Goal: Task Accomplishment & Management: Use online tool/utility

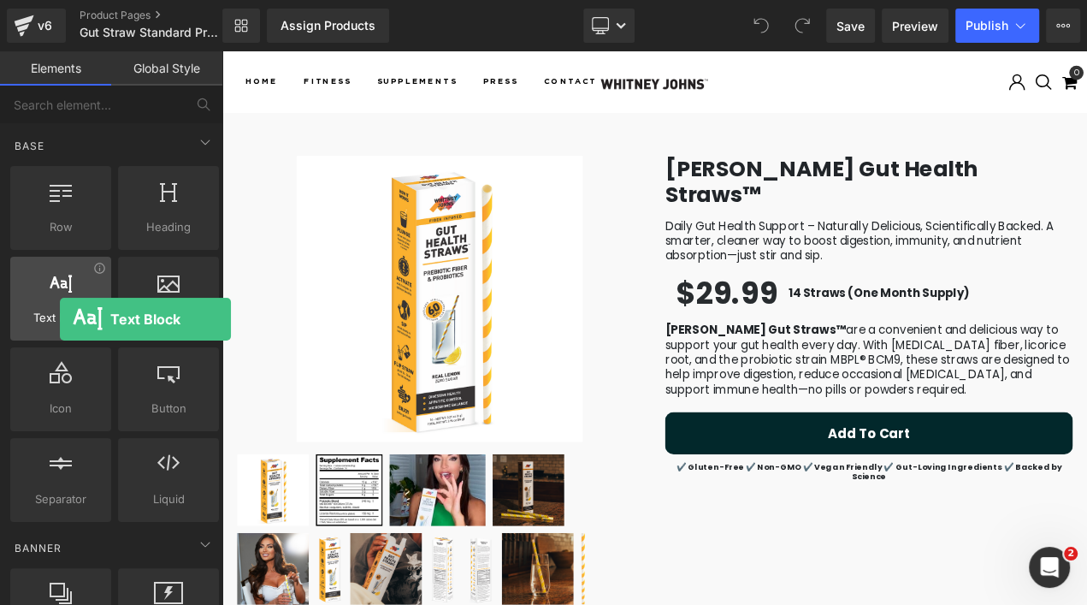
click at [60, 319] on span "Text Block" at bounding box center [60, 318] width 91 height 18
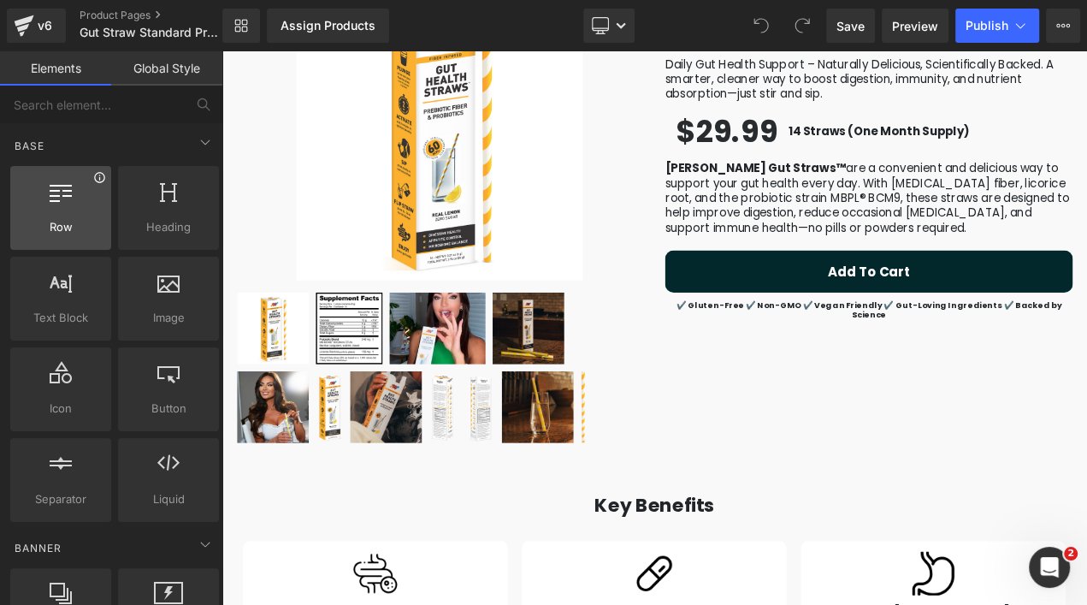
click at [98, 178] on icon at bounding box center [99, 177] width 13 height 13
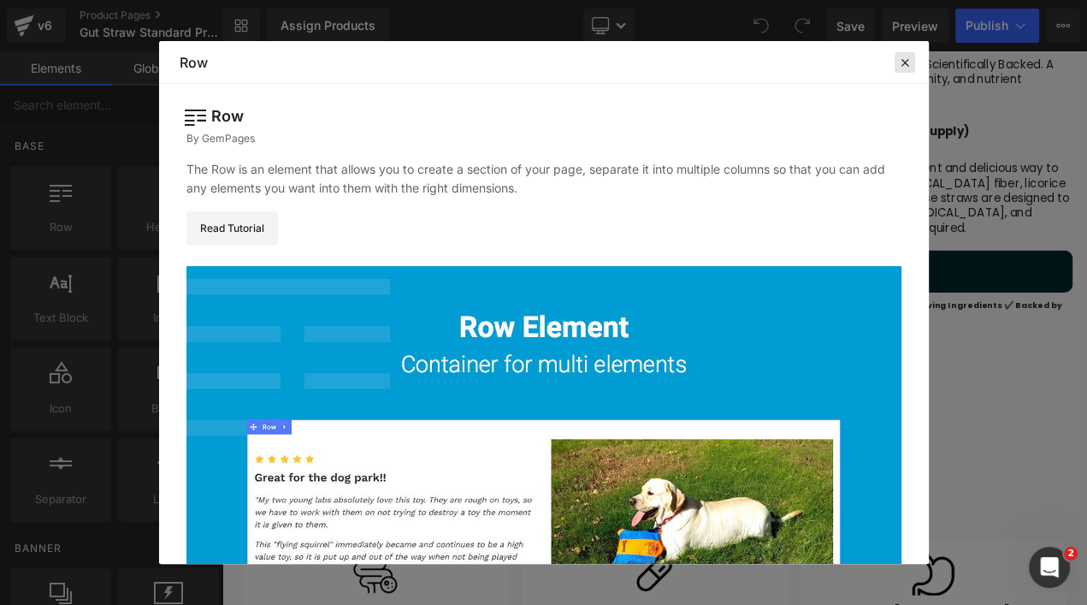
click at [900, 64] on icon at bounding box center [904, 62] width 15 height 15
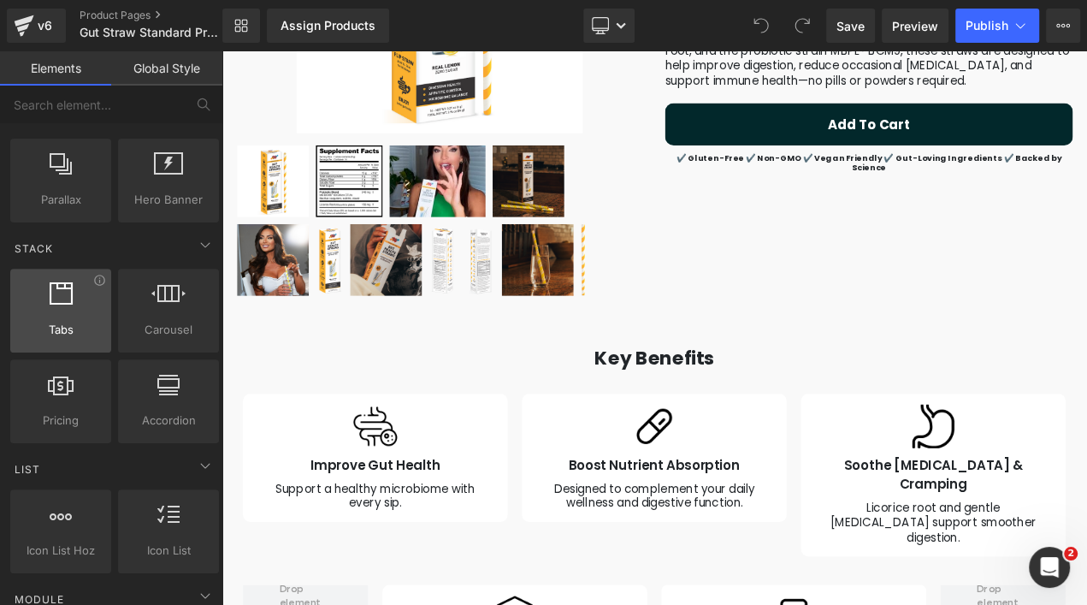
scroll to position [428, 0]
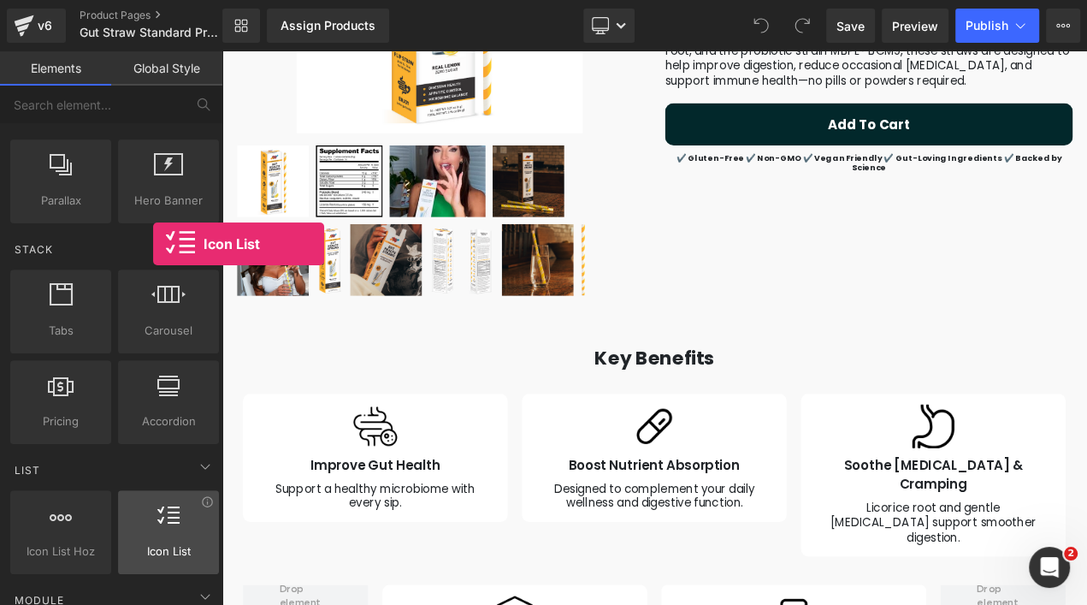
click at [153, 552] on span "Icon List" at bounding box center [168, 551] width 91 height 18
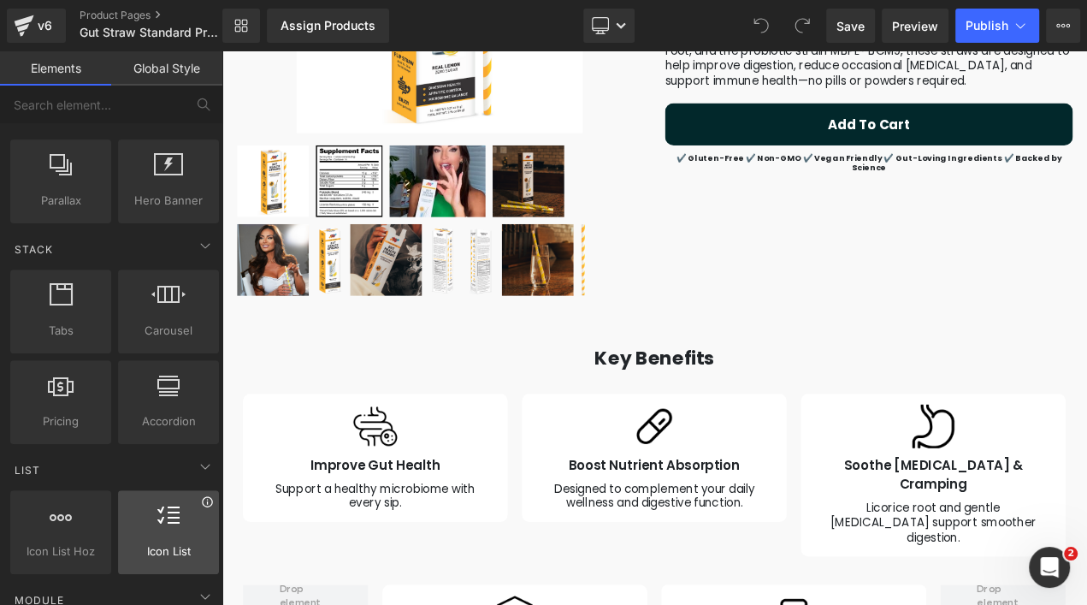
click at [204, 499] on icon at bounding box center [207, 501] width 10 height 10
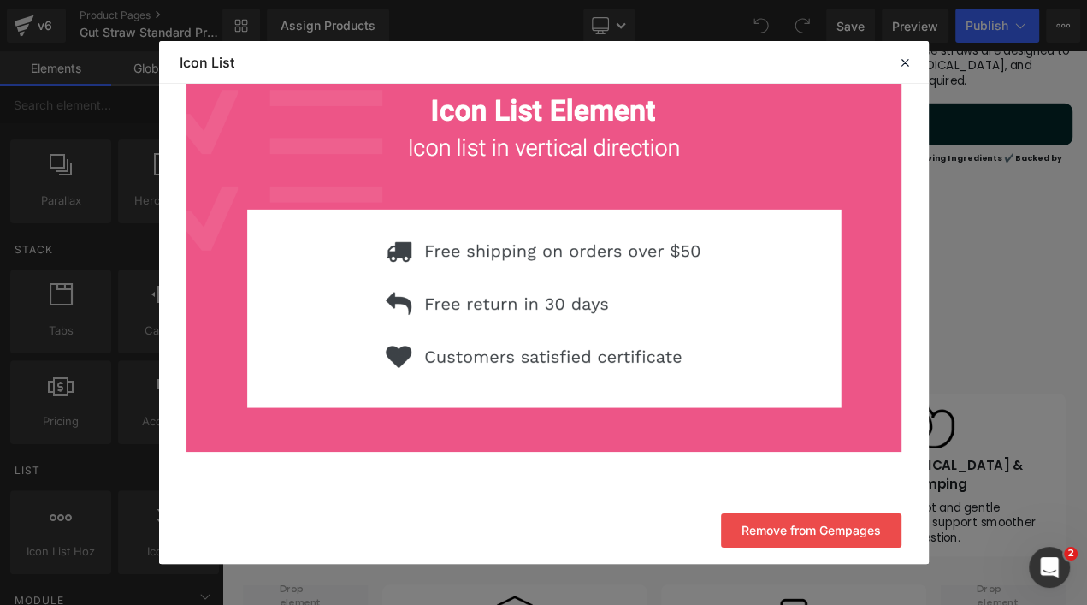
scroll to position [0, 0]
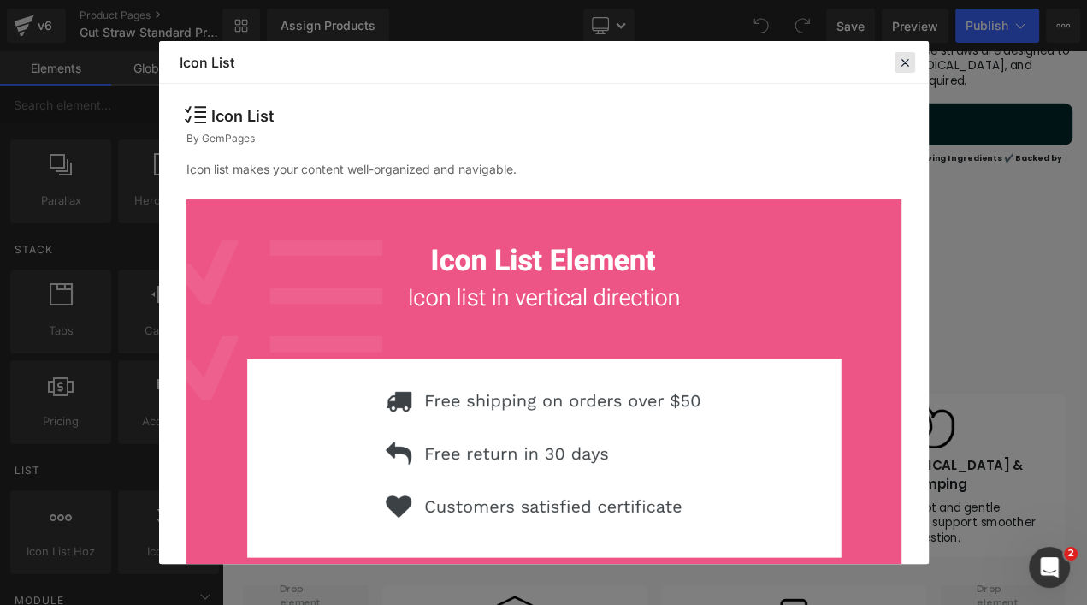
click at [895, 64] on div at bounding box center [905, 62] width 21 height 21
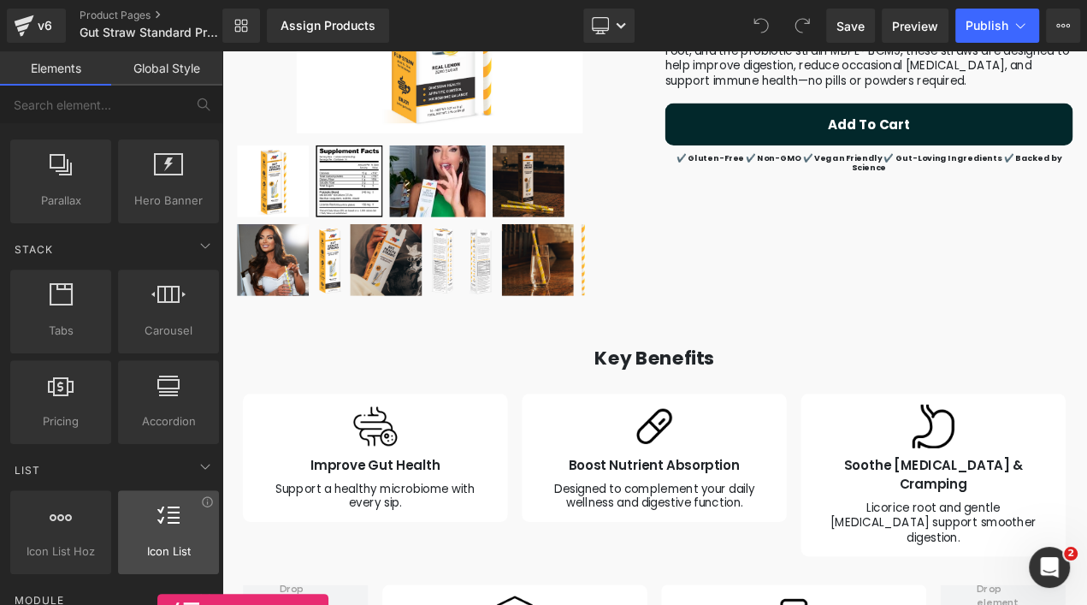
click at [157, 554] on div "Icon List vertical, icons, symbols, lists, stars, ratings" at bounding box center [168, 532] width 101 height 84
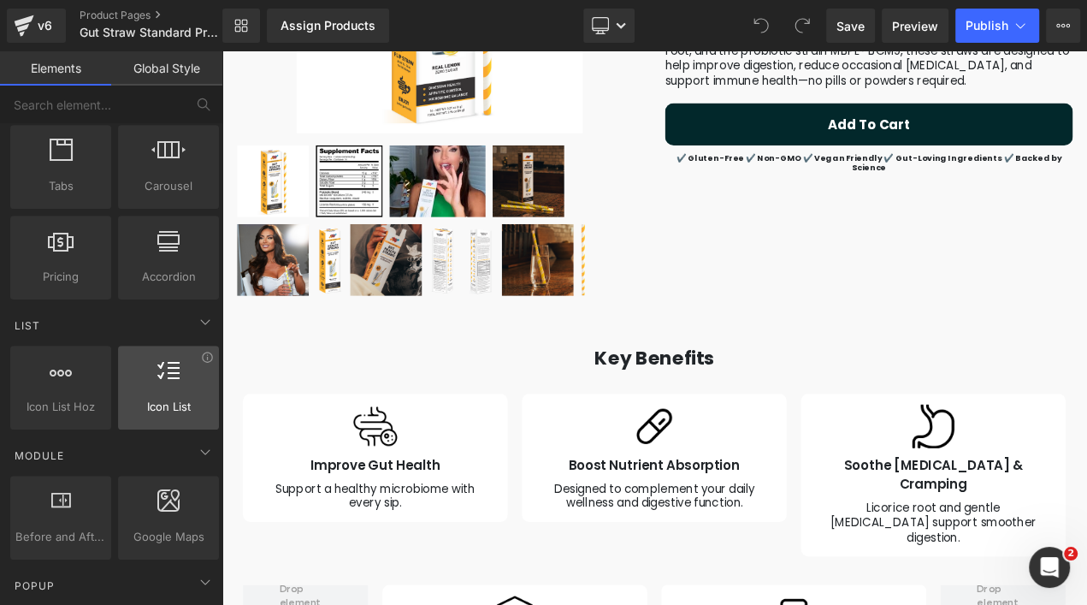
scroll to position [573, 0]
click at [147, 398] on span "Icon List" at bounding box center [168, 407] width 91 height 18
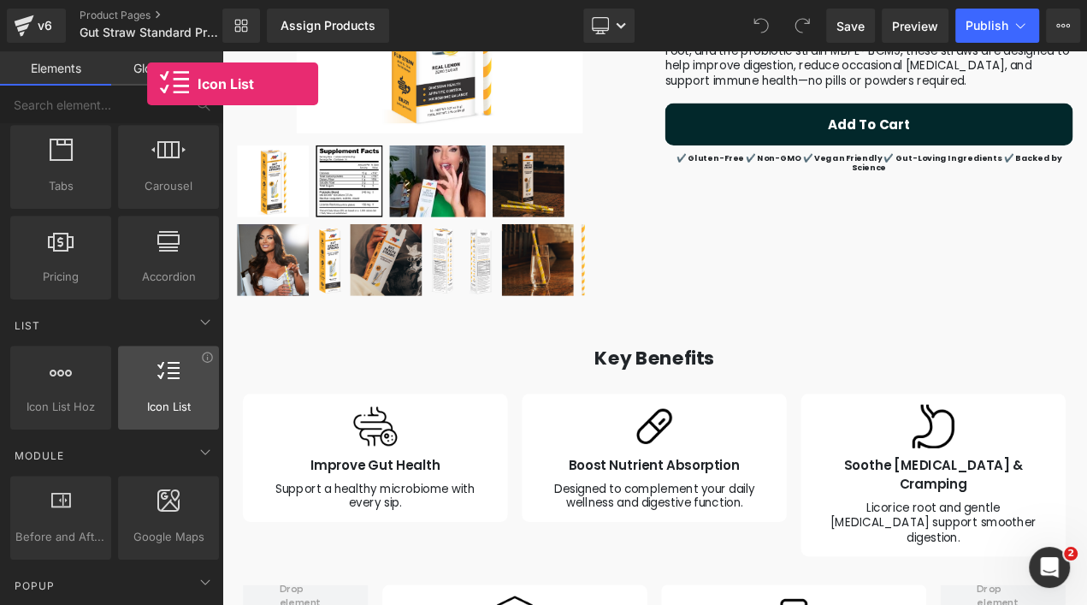
click at [147, 398] on span "Icon List" at bounding box center [168, 407] width 91 height 18
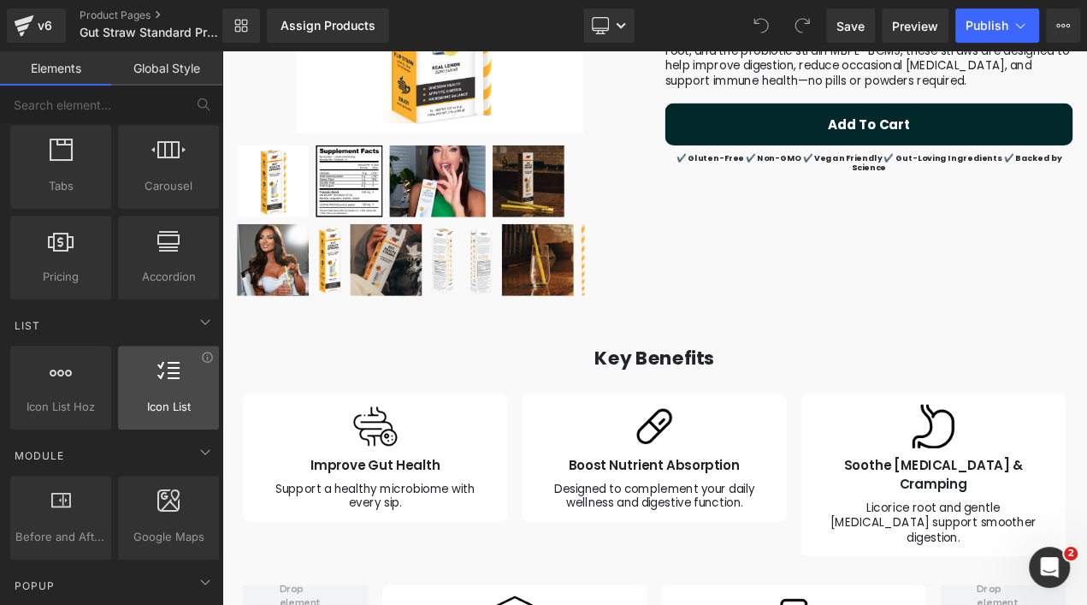
click at [147, 398] on span "Icon List" at bounding box center [168, 407] width 91 height 18
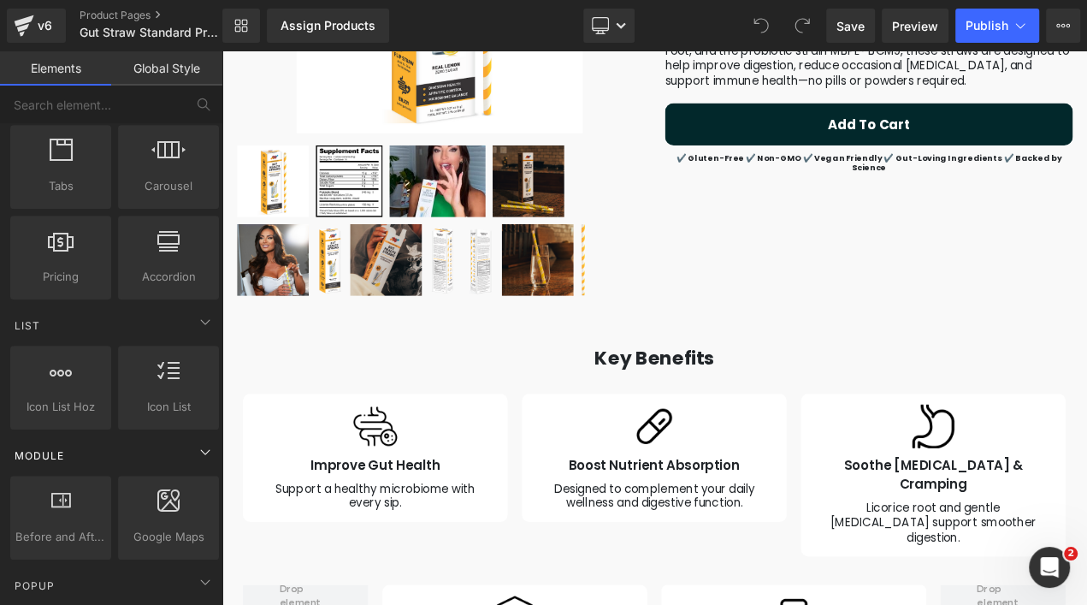
drag, startPoint x: 147, startPoint y: 393, endPoint x: 130, endPoint y: 443, distance: 53.3
click at [130, 443] on div "Module" at bounding box center [115, 455] width 216 height 34
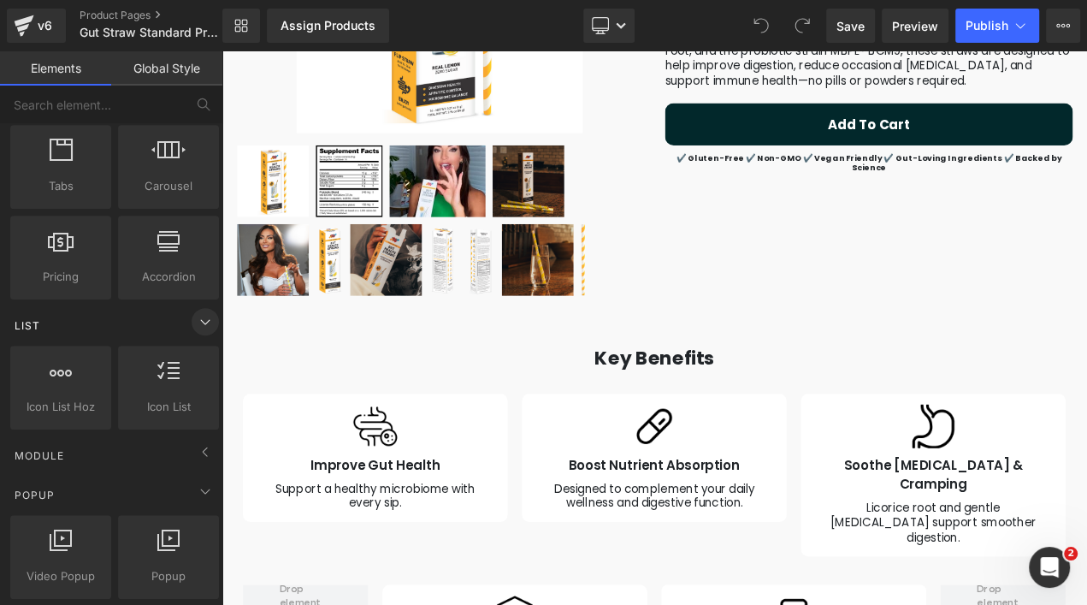
click at [195, 313] on icon at bounding box center [205, 321] width 21 height 21
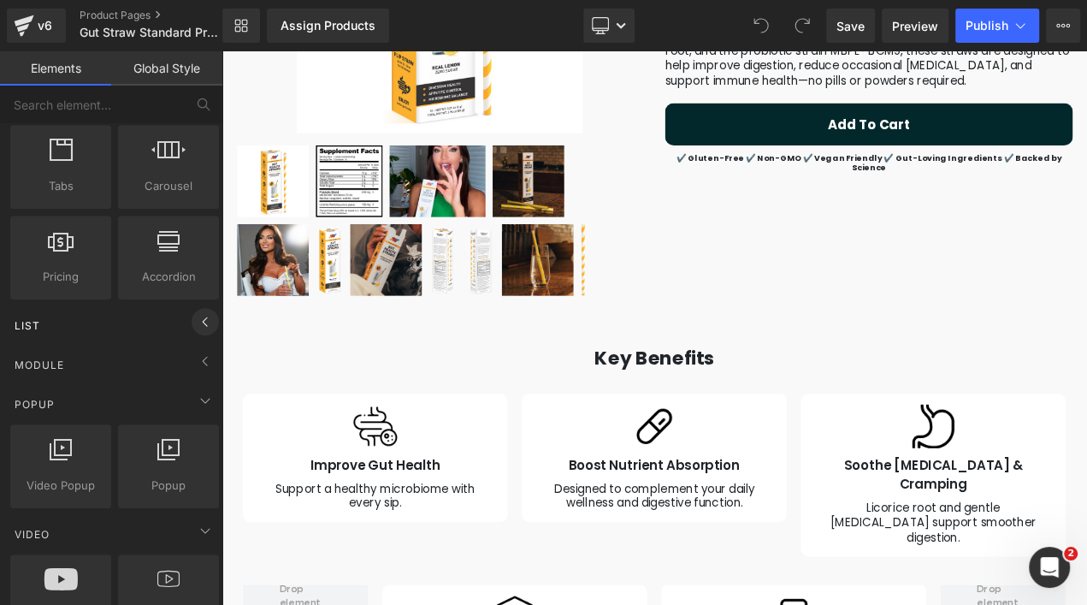
click at [195, 313] on icon at bounding box center [205, 321] width 21 height 21
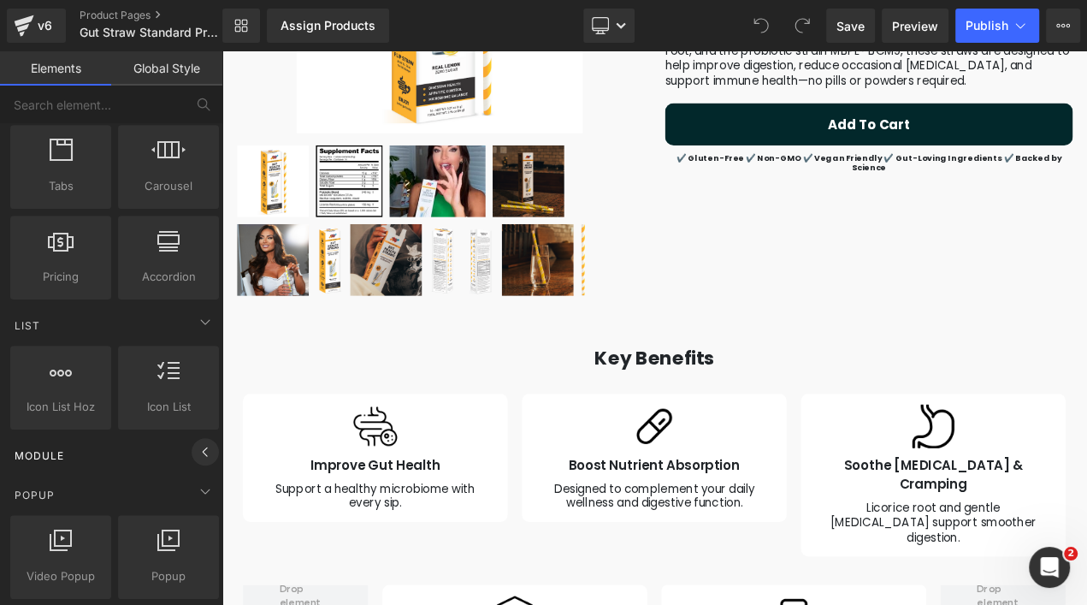
click at [205, 451] on icon at bounding box center [205, 451] width 21 height 21
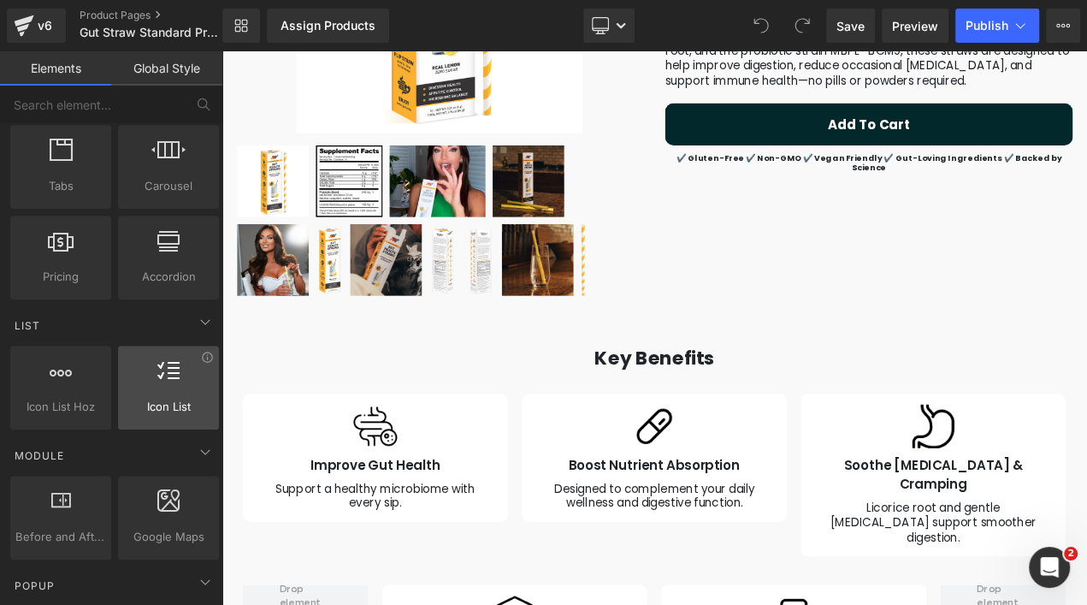
click at [192, 387] on div at bounding box center [168, 378] width 91 height 38
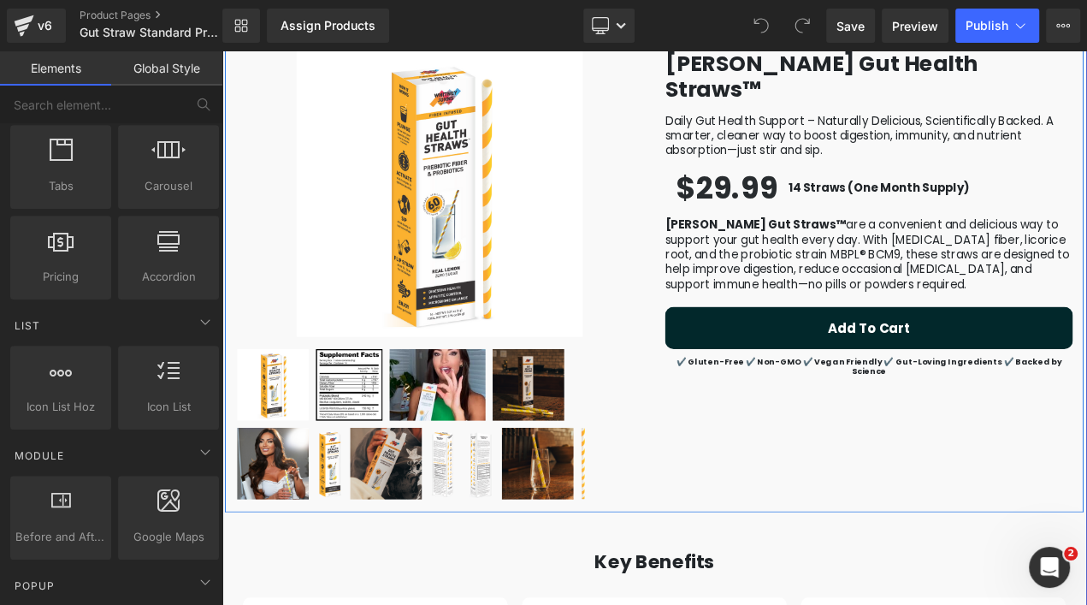
scroll to position [0, 0]
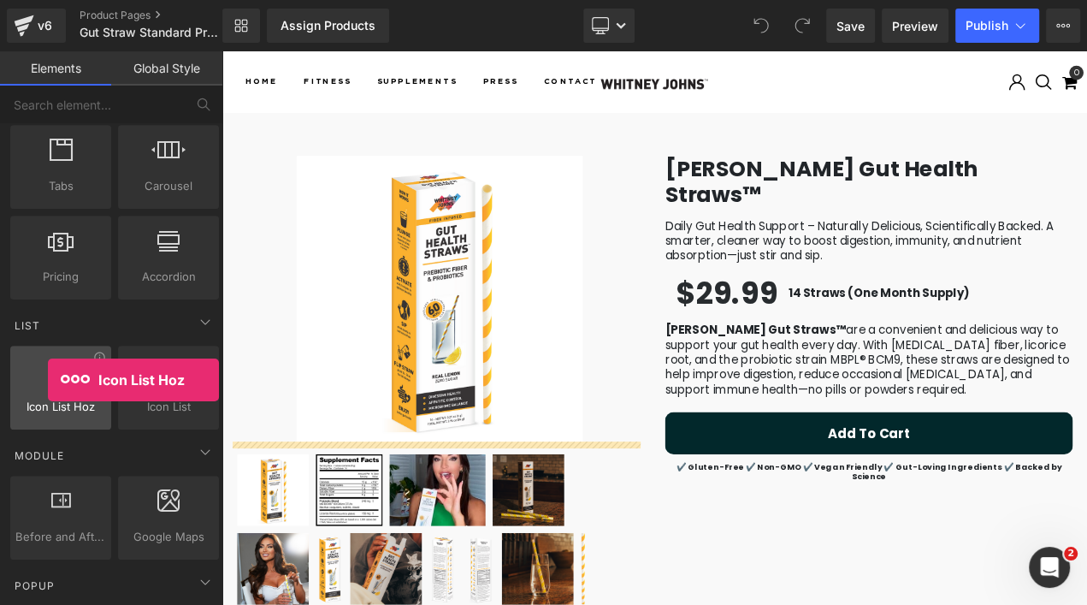
click at [48, 380] on div at bounding box center [60, 378] width 91 height 38
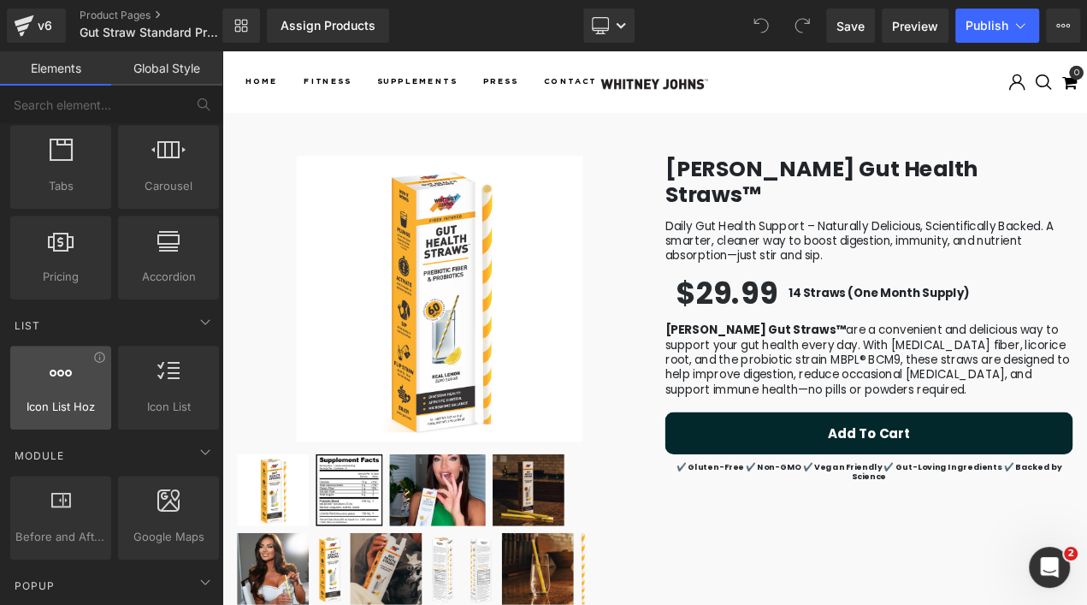
click at [97, 362] on div at bounding box center [60, 378] width 91 height 38
click at [100, 351] on icon at bounding box center [99, 357] width 13 height 13
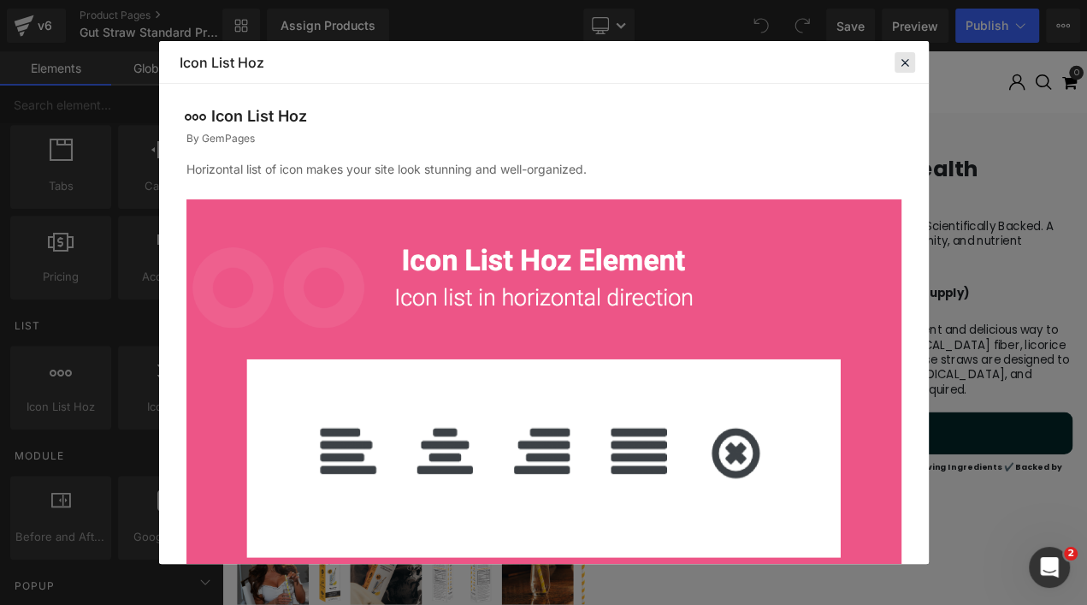
click at [902, 68] on icon at bounding box center [904, 62] width 15 height 15
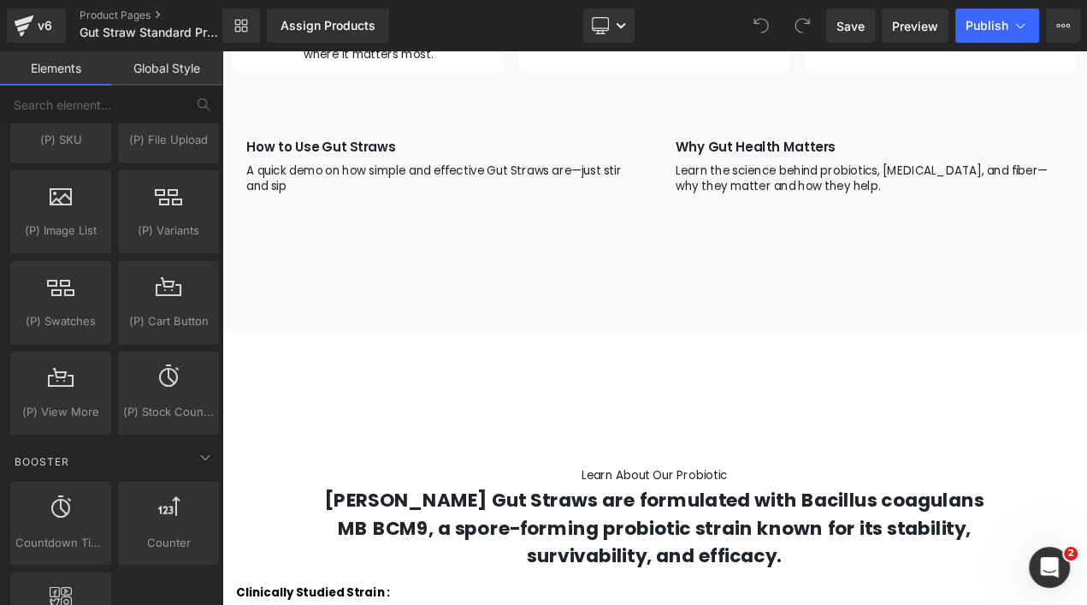
scroll to position [1928, 0]
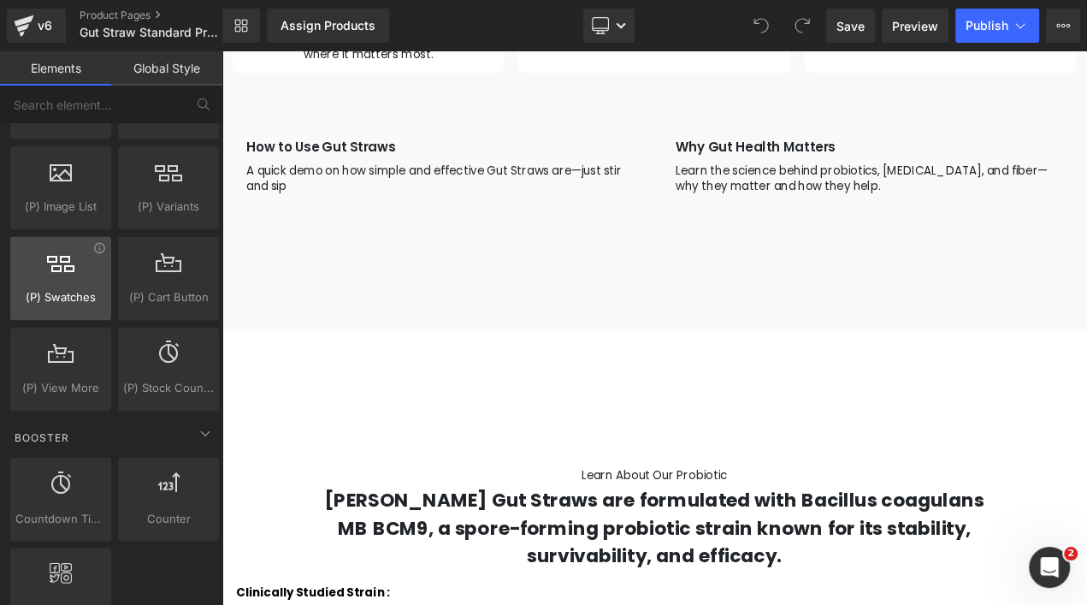
click at [99, 250] on div at bounding box center [60, 269] width 91 height 38
click at [97, 241] on icon at bounding box center [99, 247] width 13 height 13
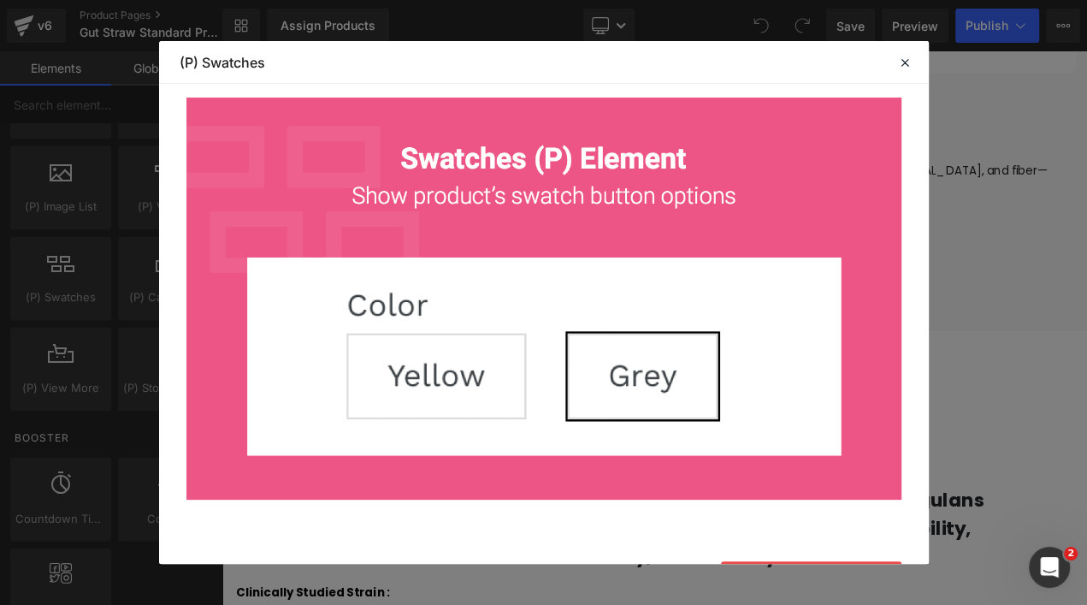
scroll to position [151, 0]
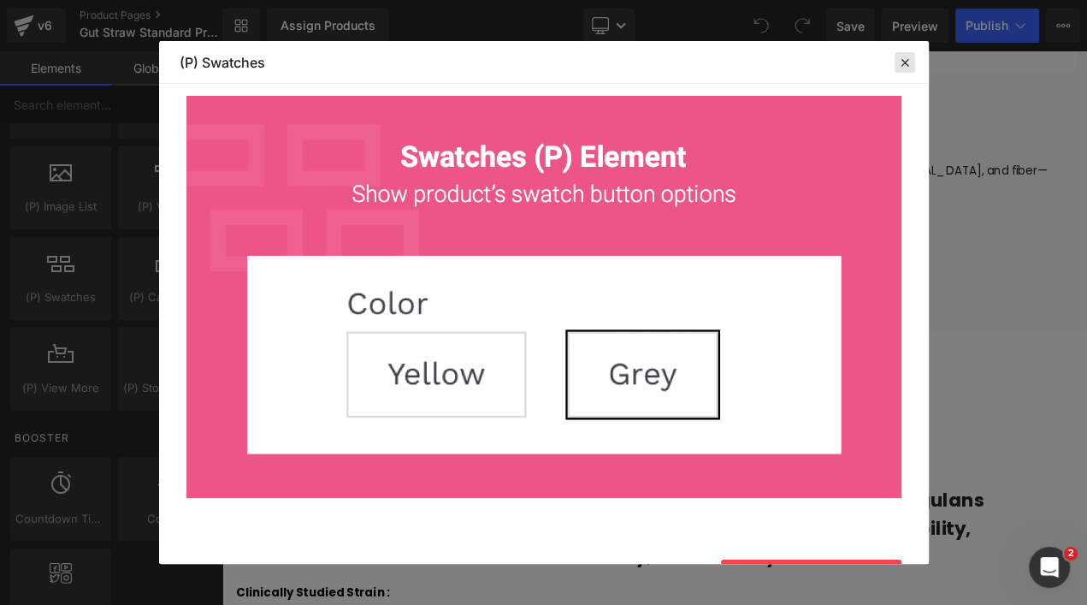
click at [908, 60] on icon at bounding box center [904, 62] width 15 height 15
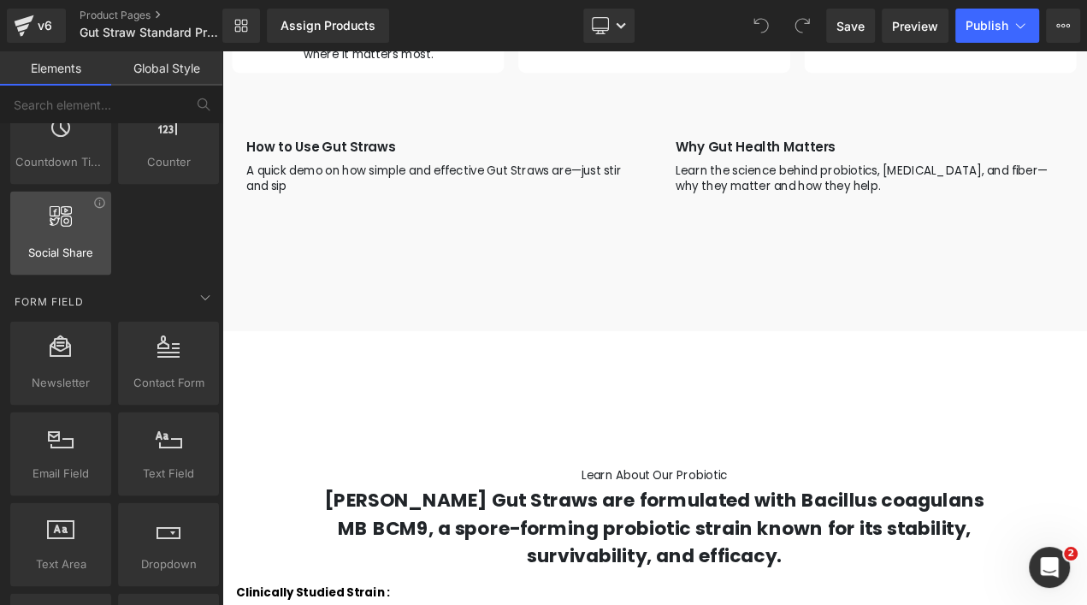
scroll to position [2283, 0]
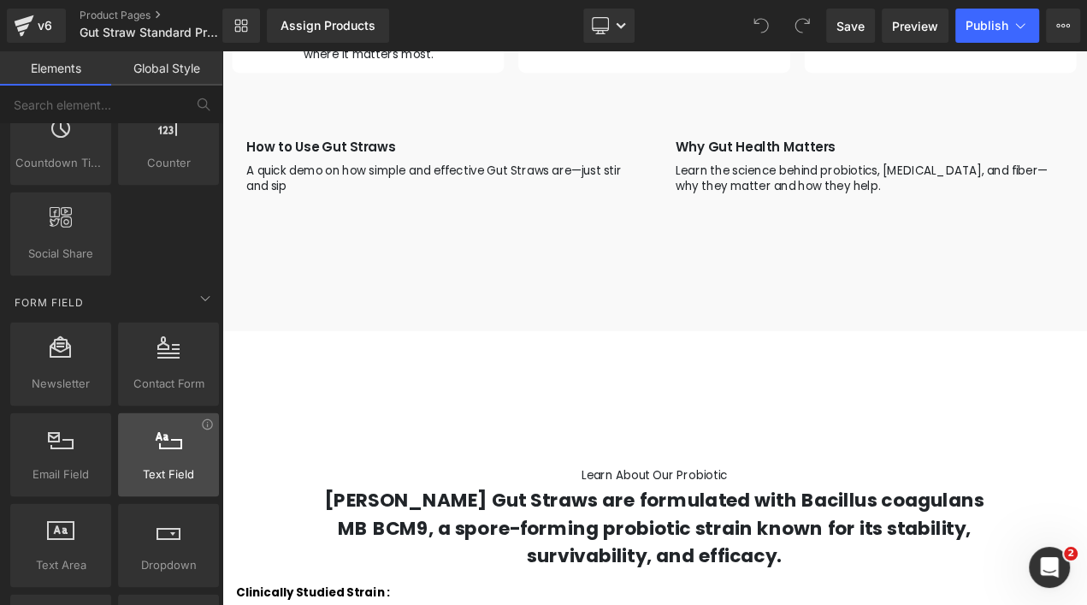
click at [177, 445] on div at bounding box center [168, 445] width 91 height 38
click at [202, 417] on icon at bounding box center [207, 423] width 13 height 13
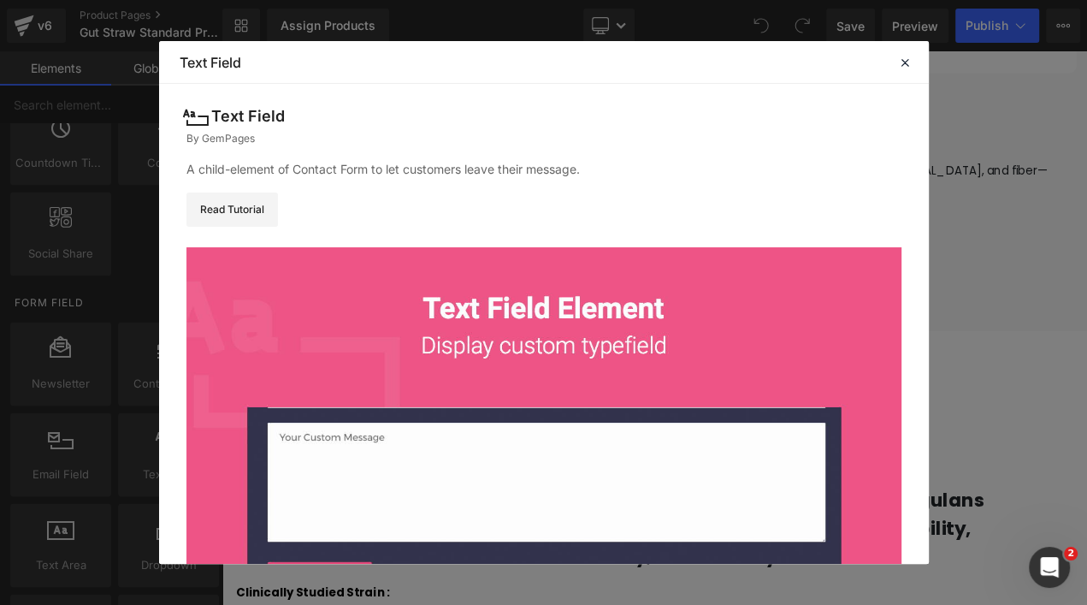
scroll to position [198, 0]
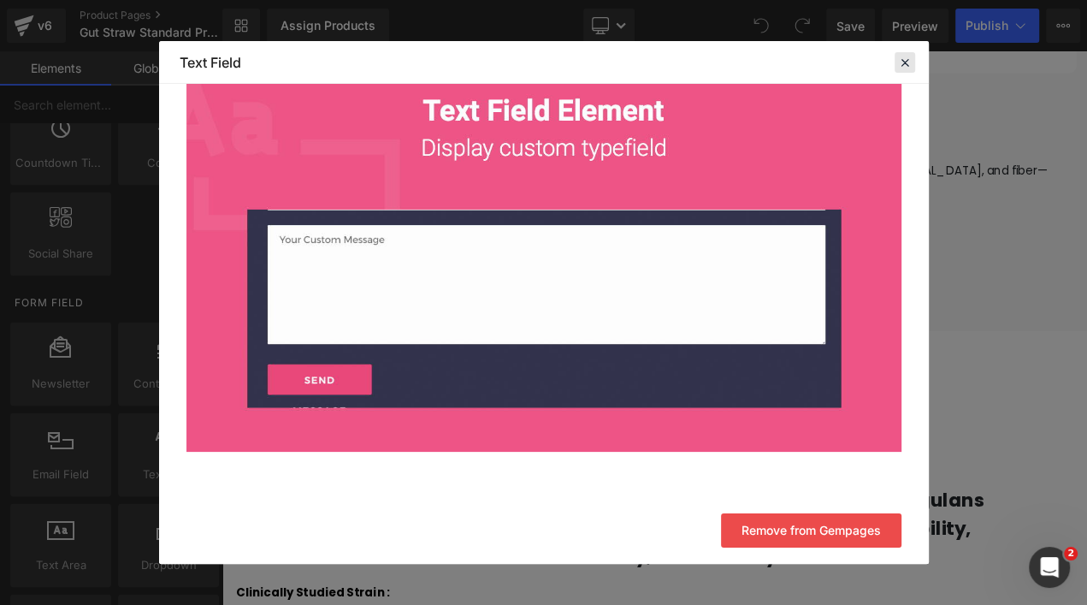
click at [907, 64] on icon at bounding box center [904, 62] width 15 height 15
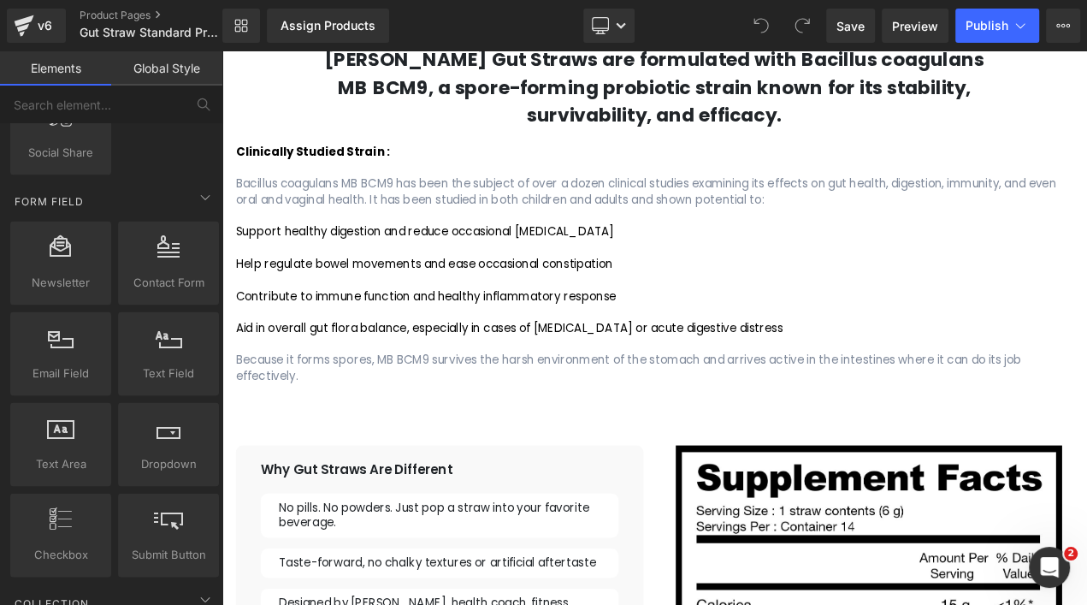
scroll to position [2538, 0]
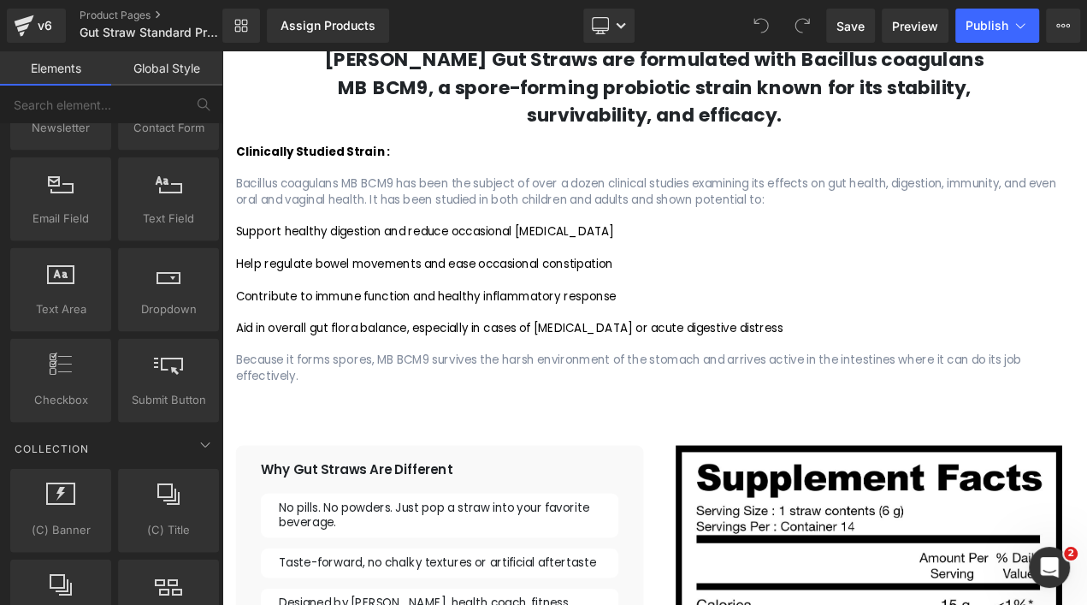
click at [167, 69] on link "Global Style" at bounding box center [166, 68] width 111 height 34
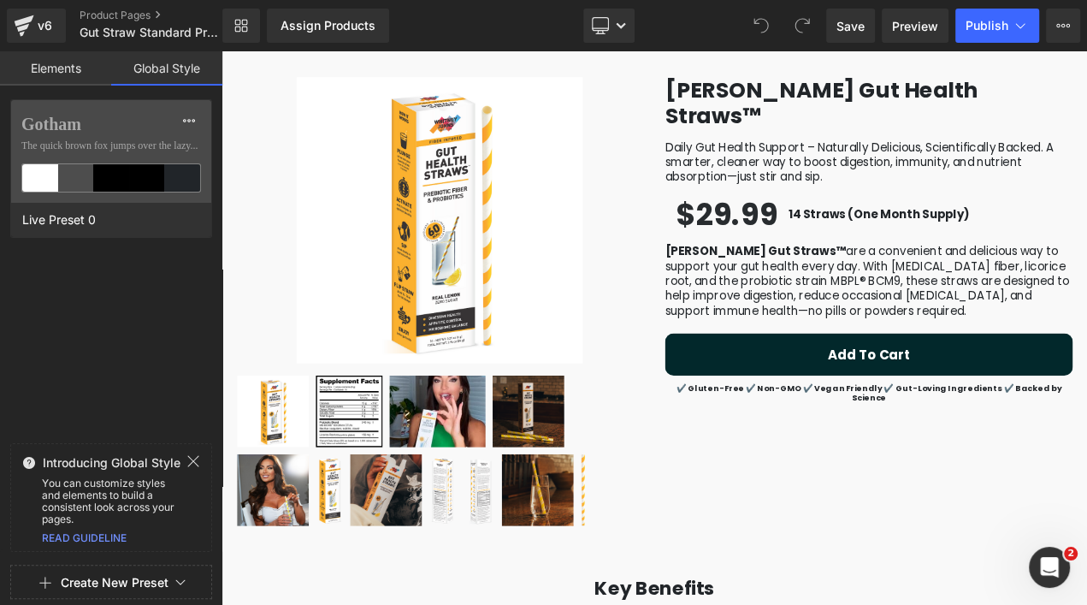
scroll to position [0, 0]
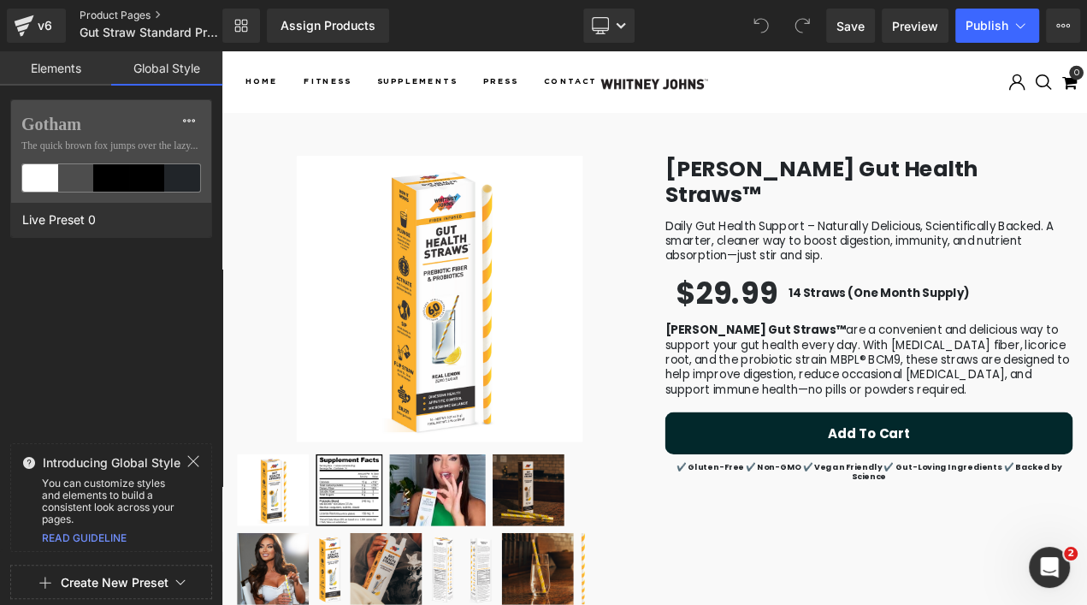
click at [145, 16] on link "Product Pages" at bounding box center [165, 16] width 171 height 14
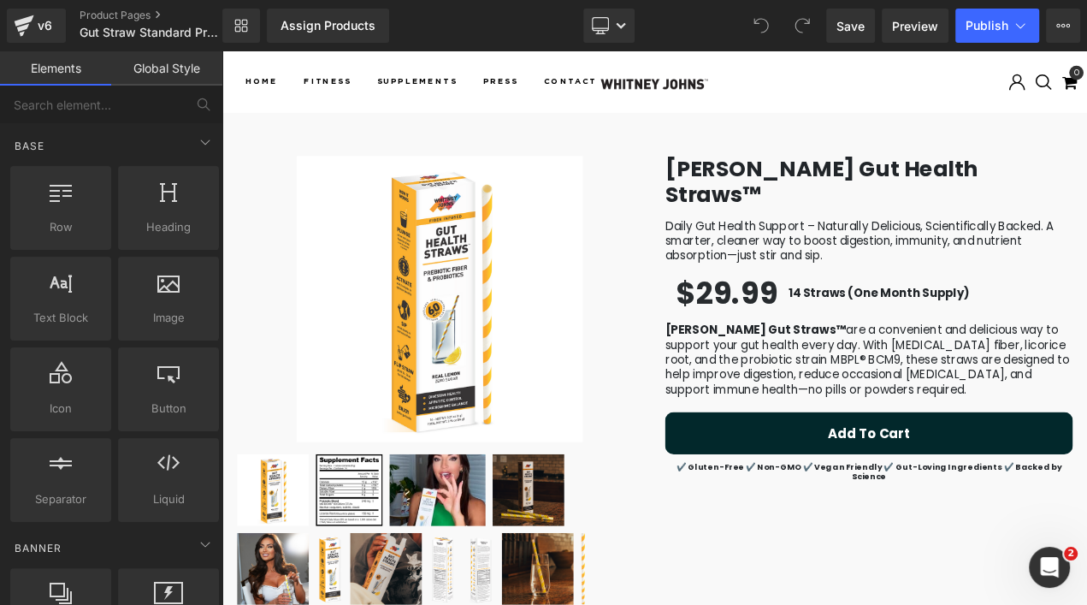
scroll to position [1, 0]
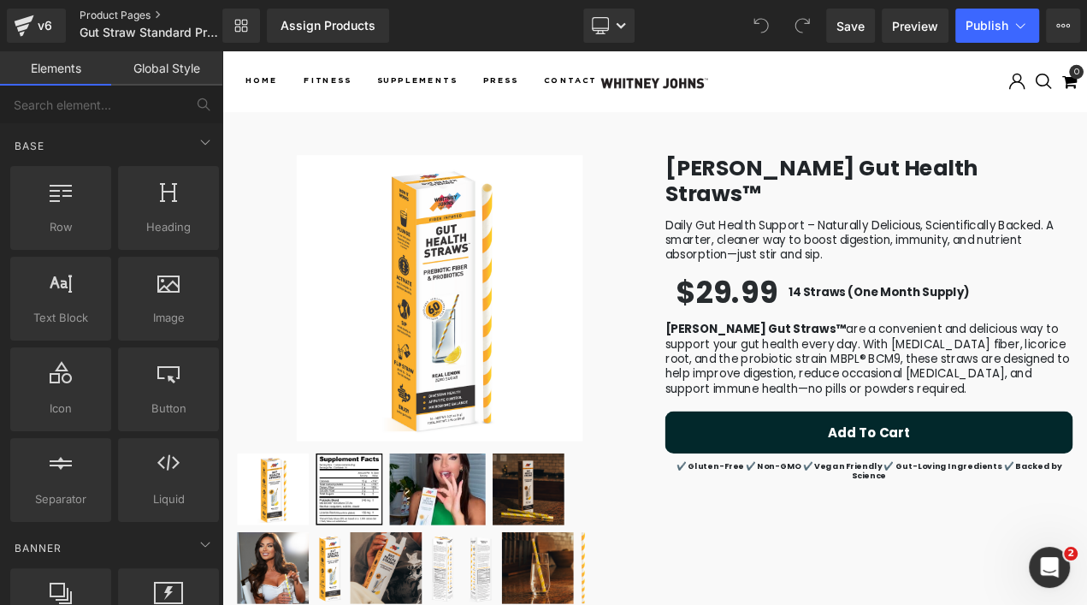
click at [147, 12] on link "Product Pages" at bounding box center [165, 16] width 171 height 14
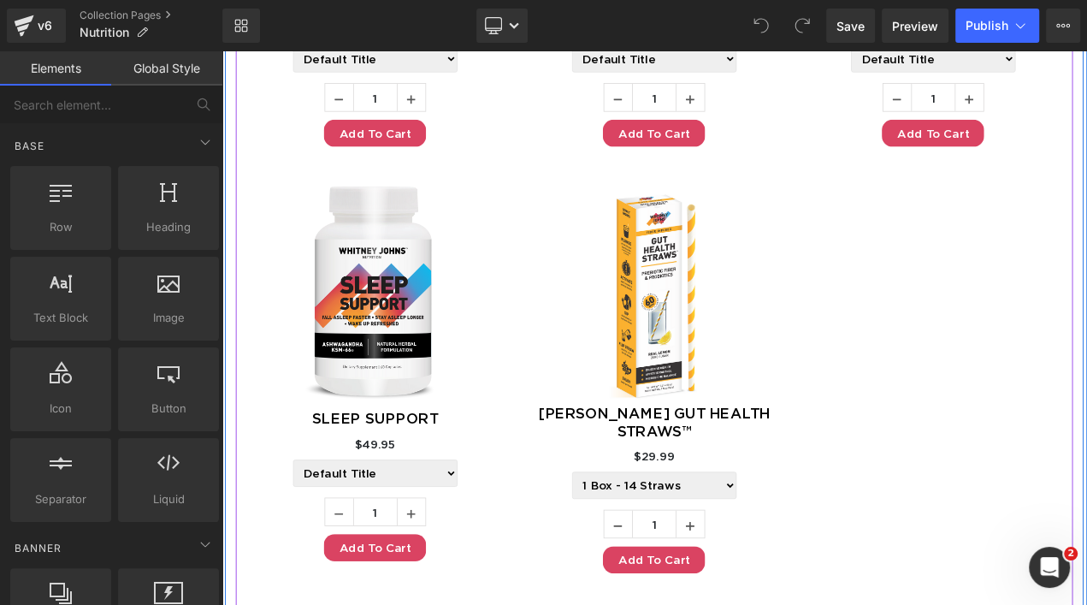
scroll to position [1334, 0]
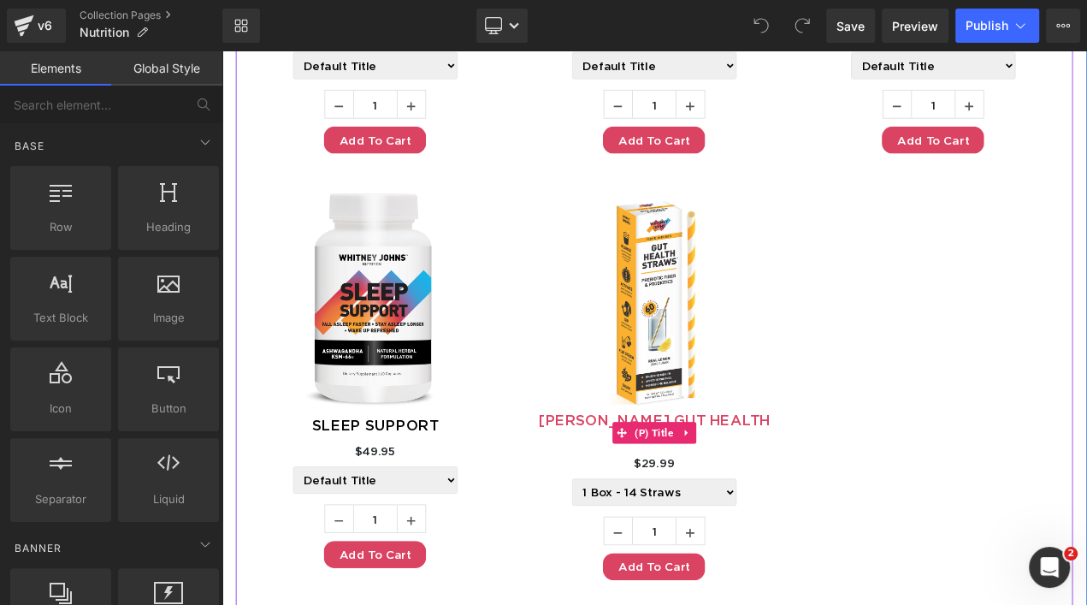
click at [834, 489] on link "Whitney Johns Gut Health Straws™" at bounding box center [739, 502] width 334 height 41
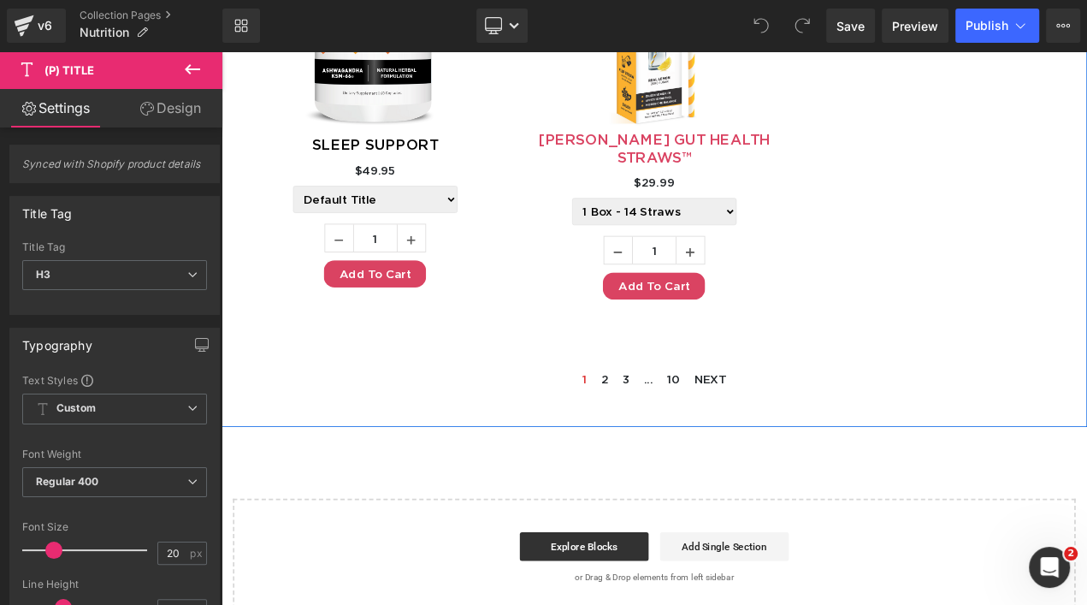
scroll to position [1671, 0]
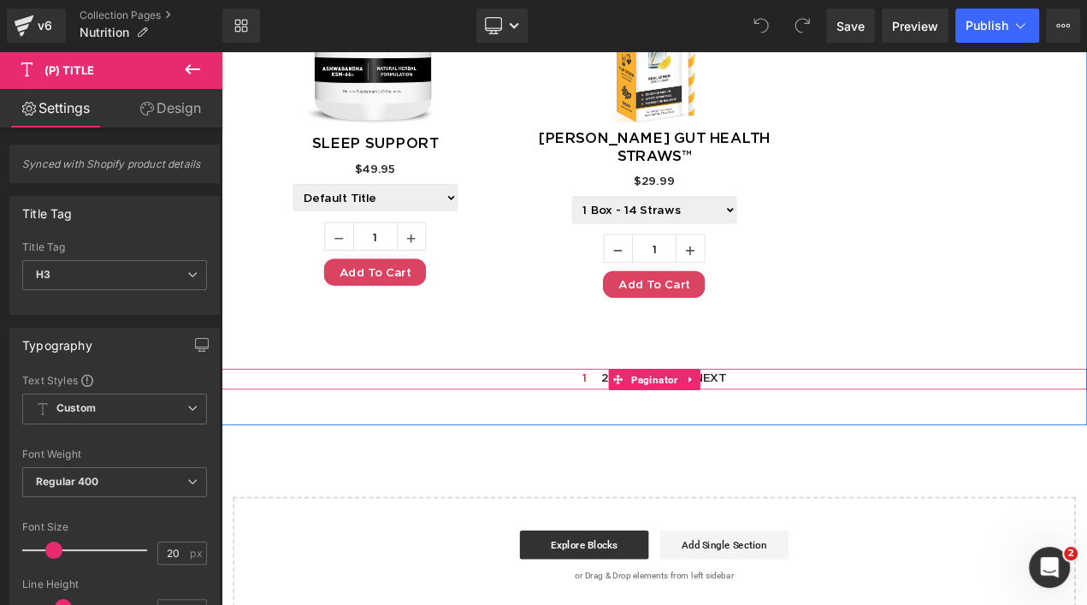
click at [676, 440] on span "2" at bounding box center [680, 441] width 9 height 21
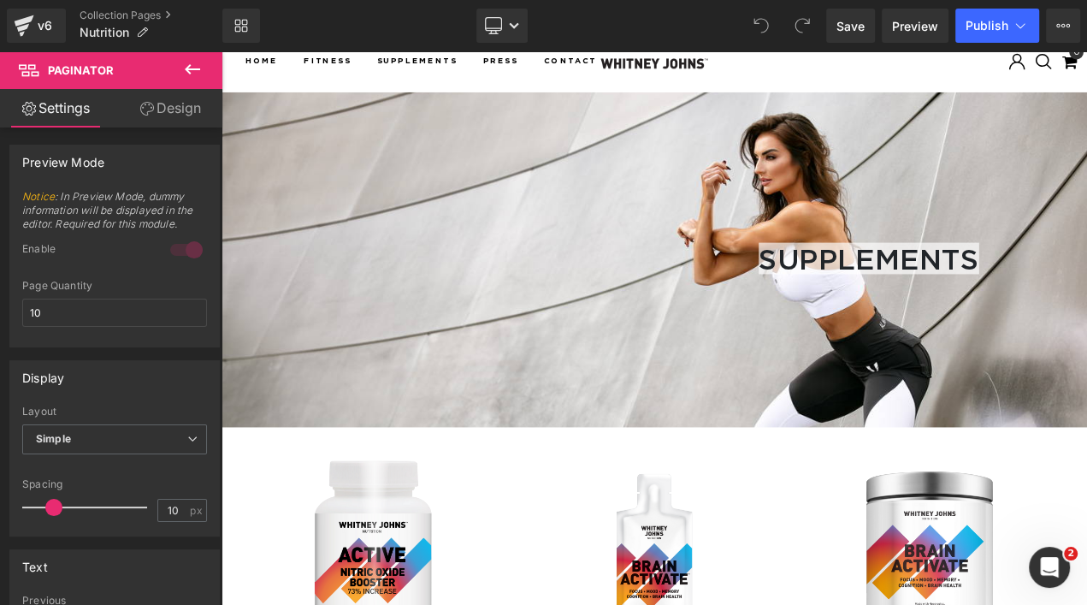
scroll to position [0, 0]
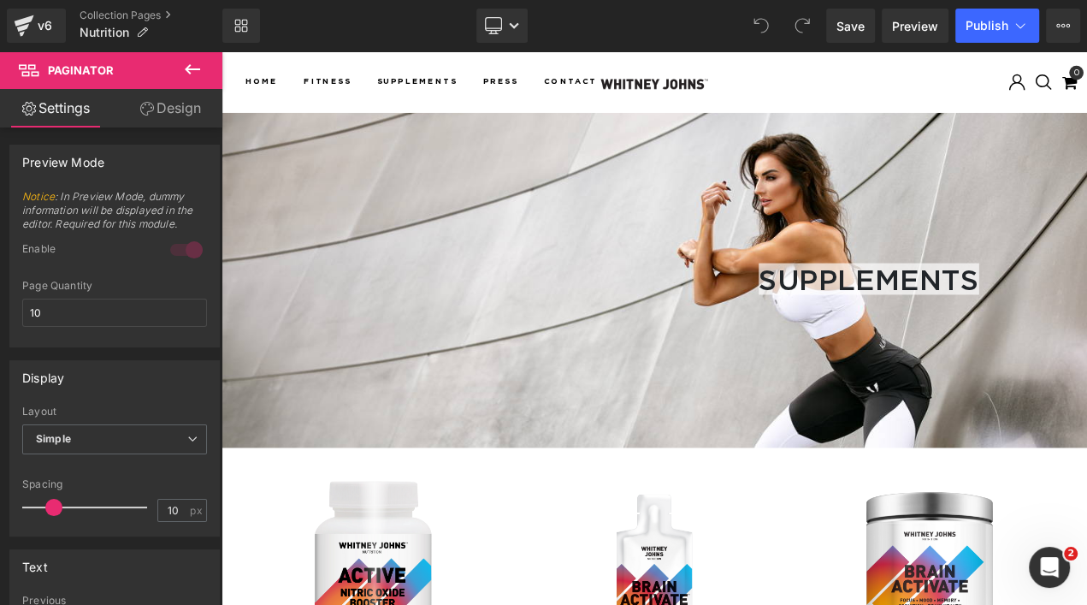
click at [196, 66] on icon at bounding box center [192, 69] width 21 height 21
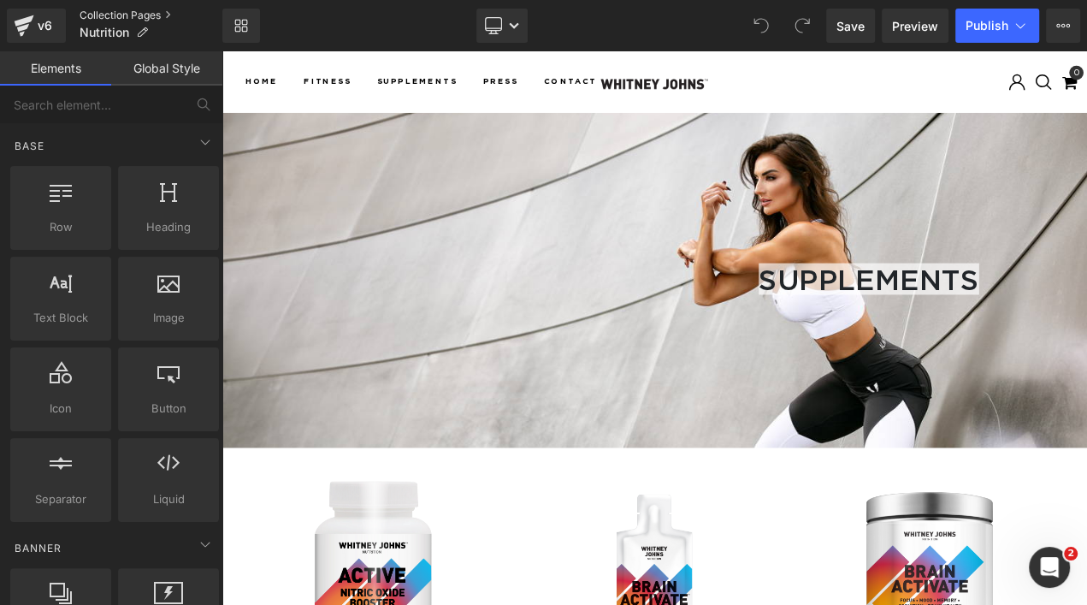
click at [173, 13] on link "Collection Pages" at bounding box center [151, 16] width 143 height 14
click at [162, 15] on link "Collection Pages" at bounding box center [151, 16] width 143 height 14
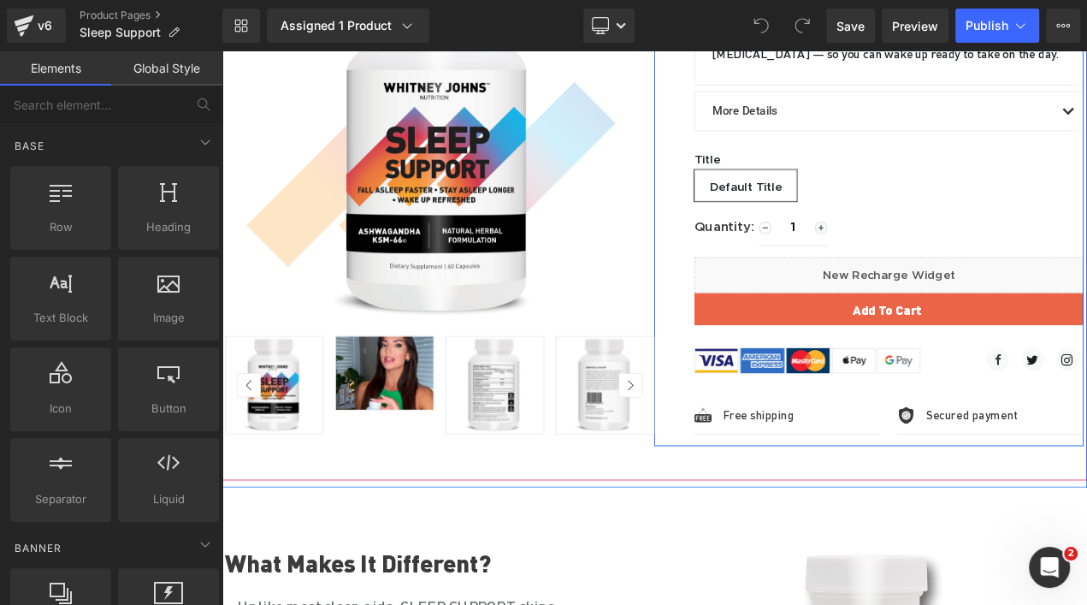
scroll to position [397, 0]
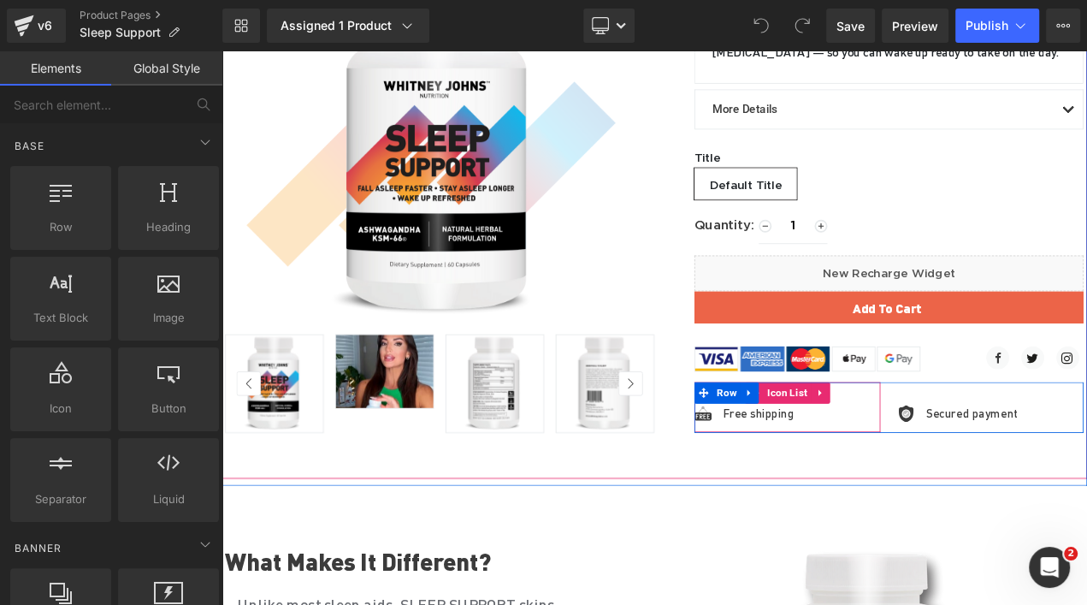
click at [921, 474] on div "Image Free shipping Text Block" at bounding box center [898, 487] width 222 height 26
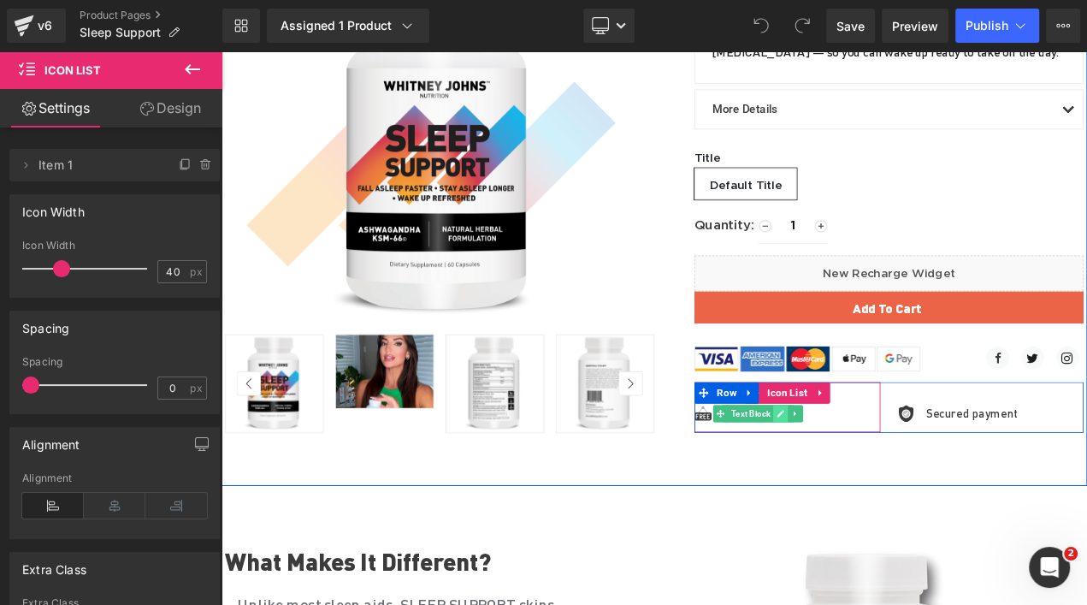
click at [881, 474] on link at bounding box center [890, 484] width 18 height 21
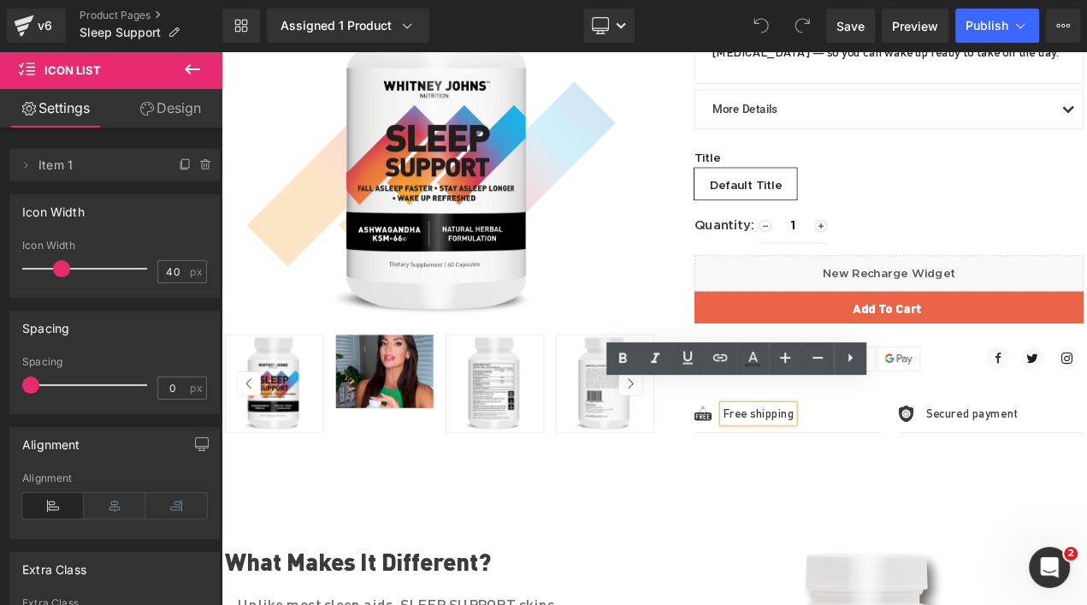
click at [892, 474] on p "Free shipping" at bounding box center [863, 484] width 85 height 21
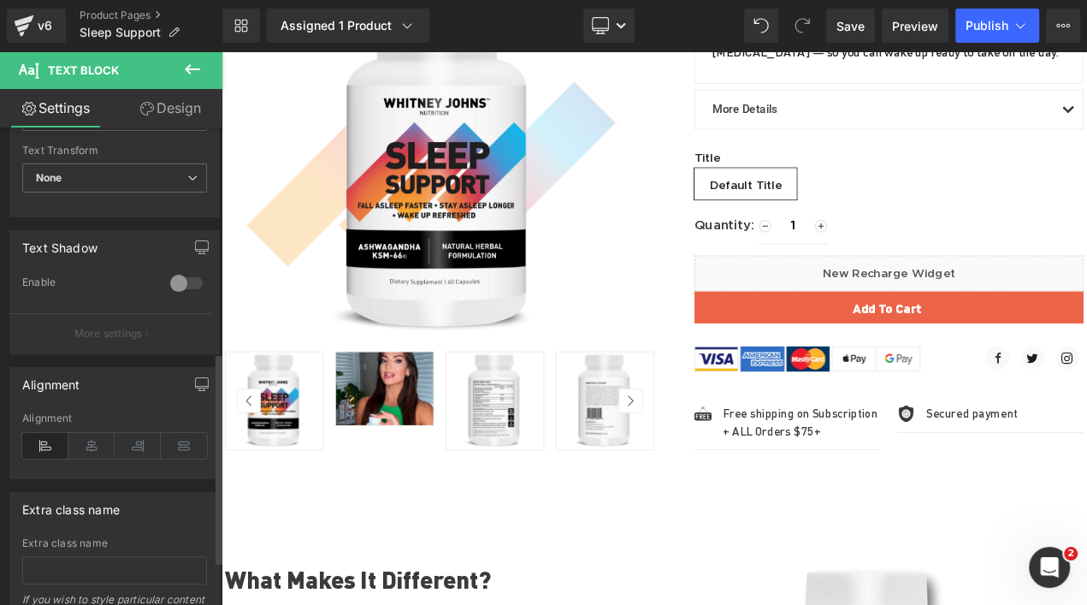
scroll to position [505, 0]
click at [94, 440] on icon at bounding box center [91, 446] width 46 height 26
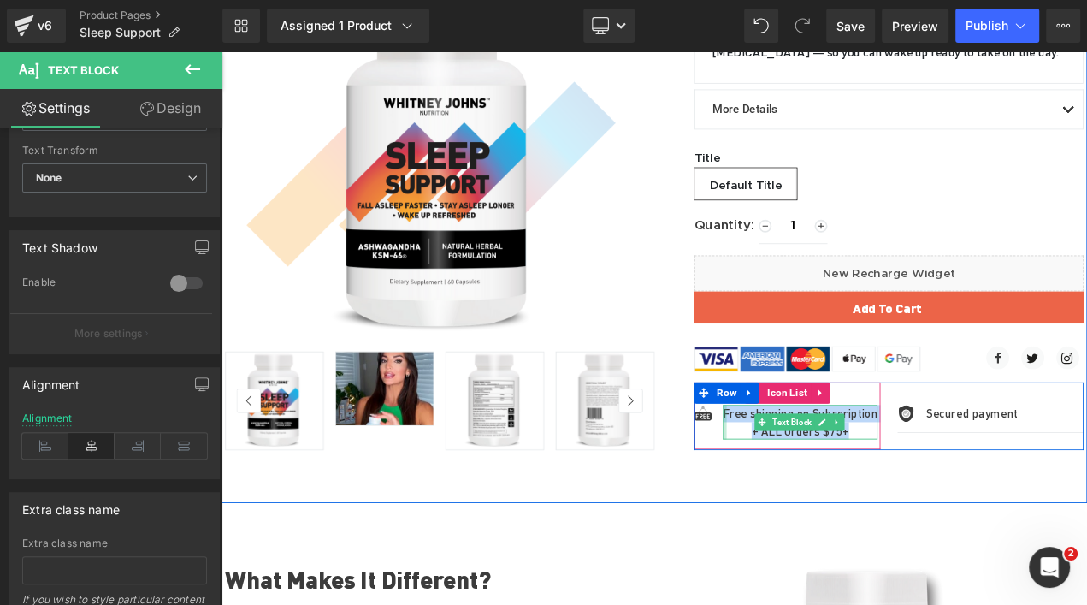
drag, startPoint x: 970, startPoint y: 484, endPoint x: 814, endPoint y: 458, distance: 157.9
click at [821, 474] on div "Free shipping on Subscription + ALL Orders $75+ Text Block" at bounding box center [913, 494] width 185 height 41
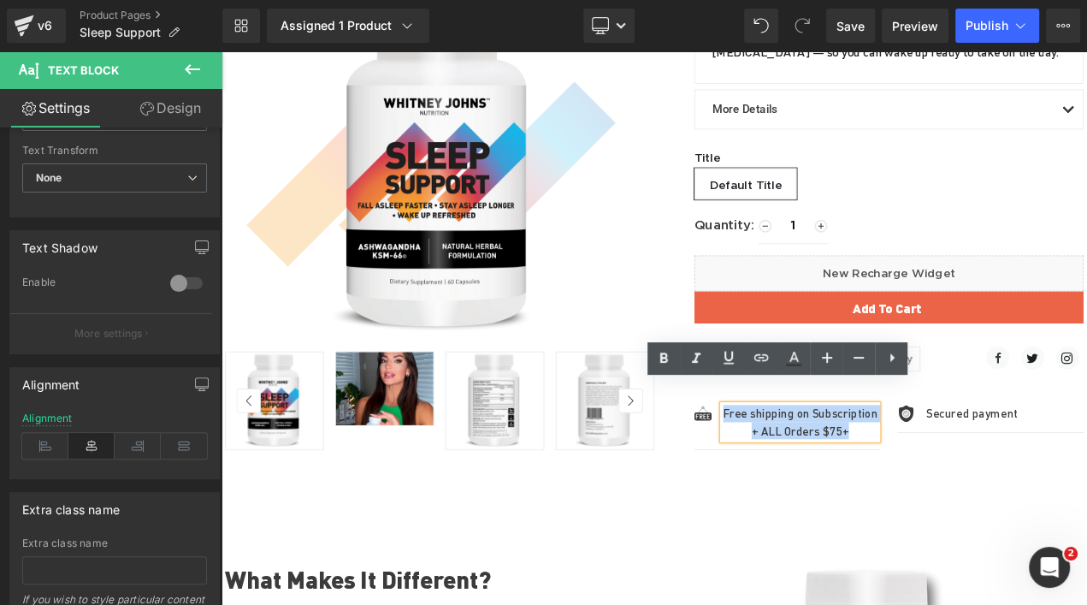
copy div "Free shipping on Subscription + ALL Orders $75+"
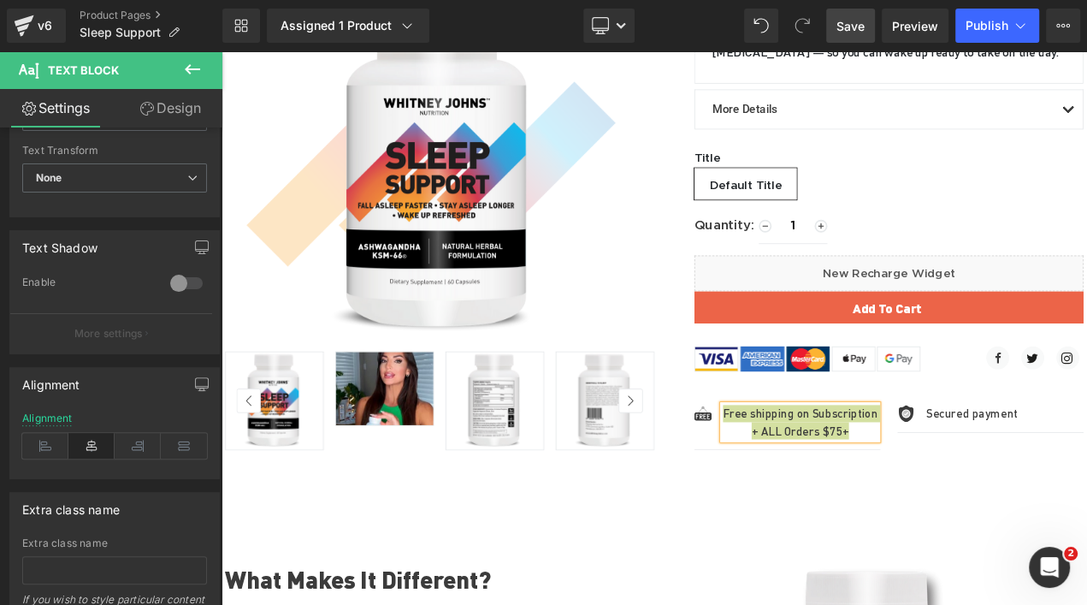
click at [849, 18] on span "Save" at bounding box center [850, 26] width 28 height 18
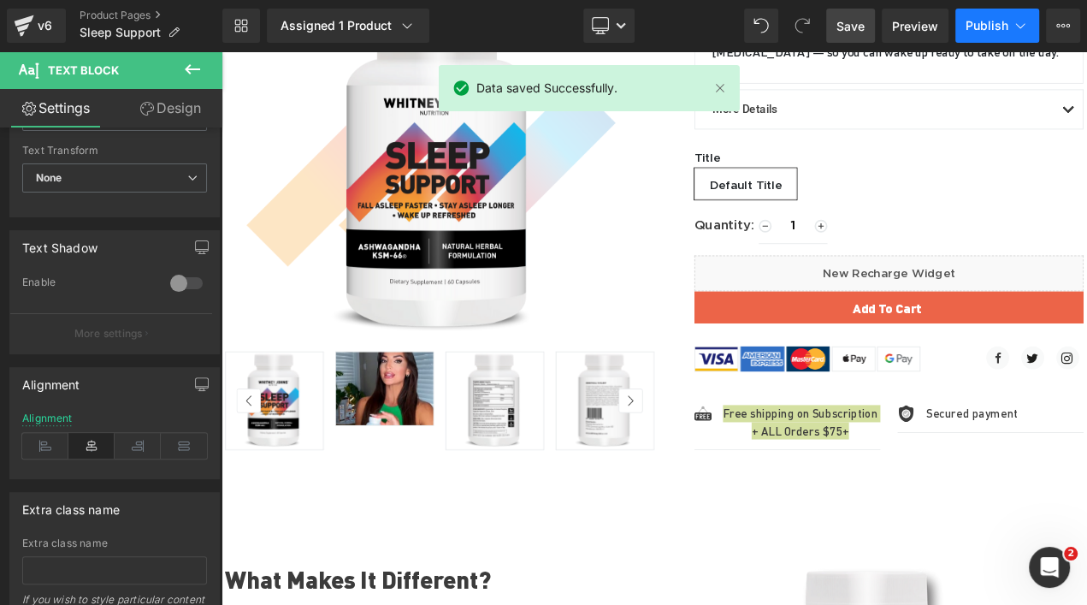
click at [984, 23] on span "Publish" at bounding box center [987, 26] width 43 height 14
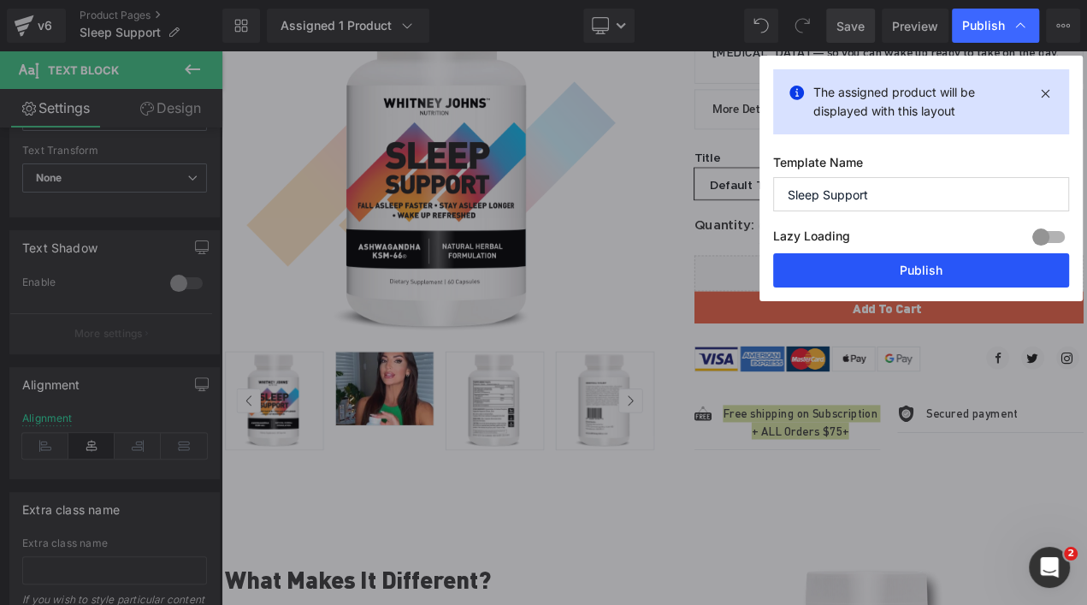
click at [936, 276] on button "Publish" at bounding box center [921, 270] width 296 height 34
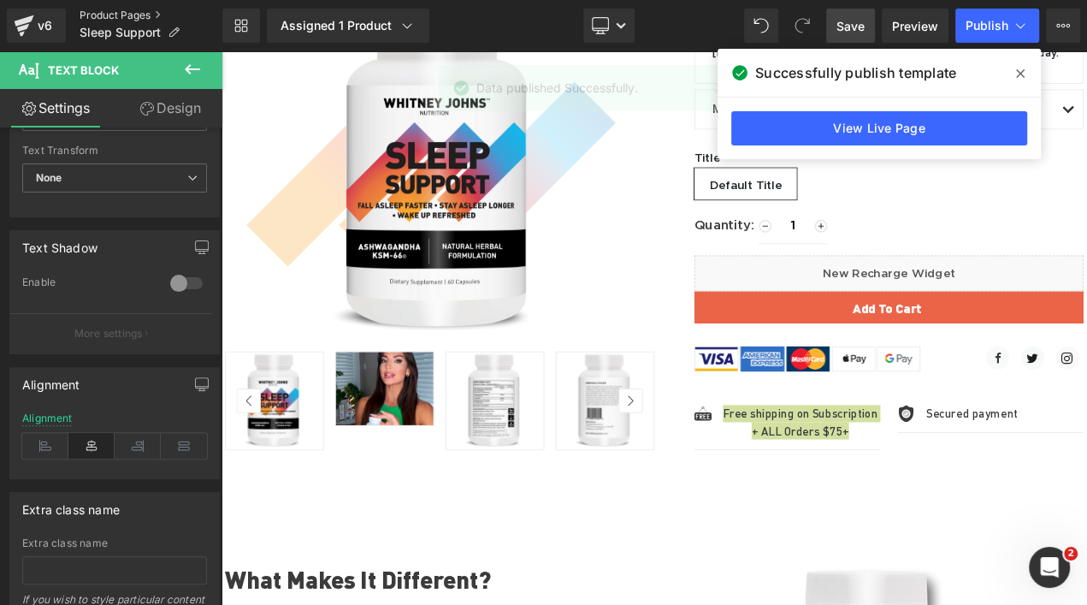
click at [153, 9] on link "Product Pages" at bounding box center [151, 16] width 143 height 14
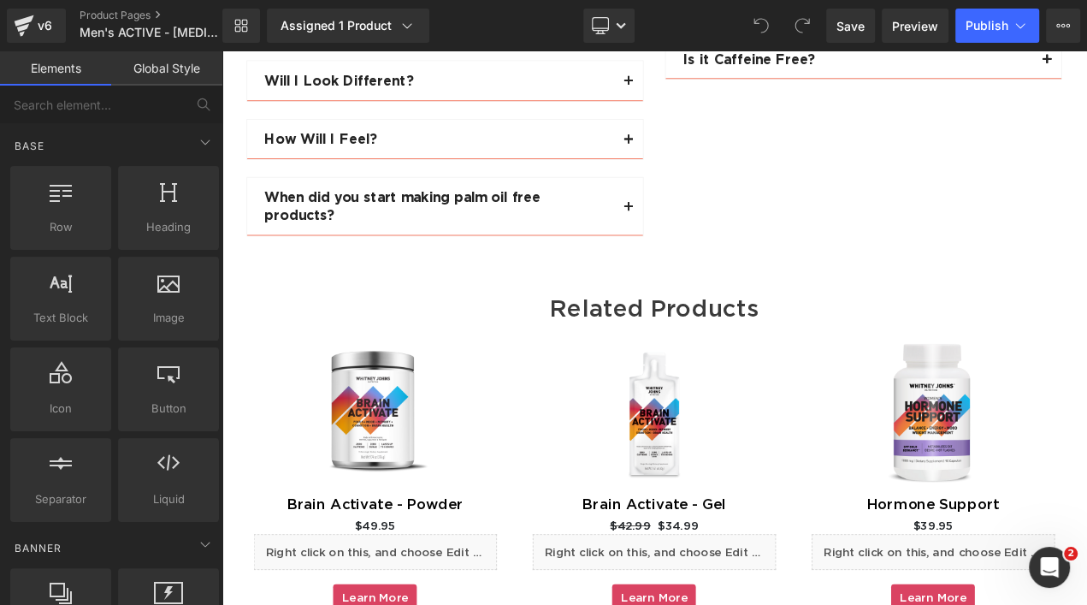
scroll to position [5121, 0]
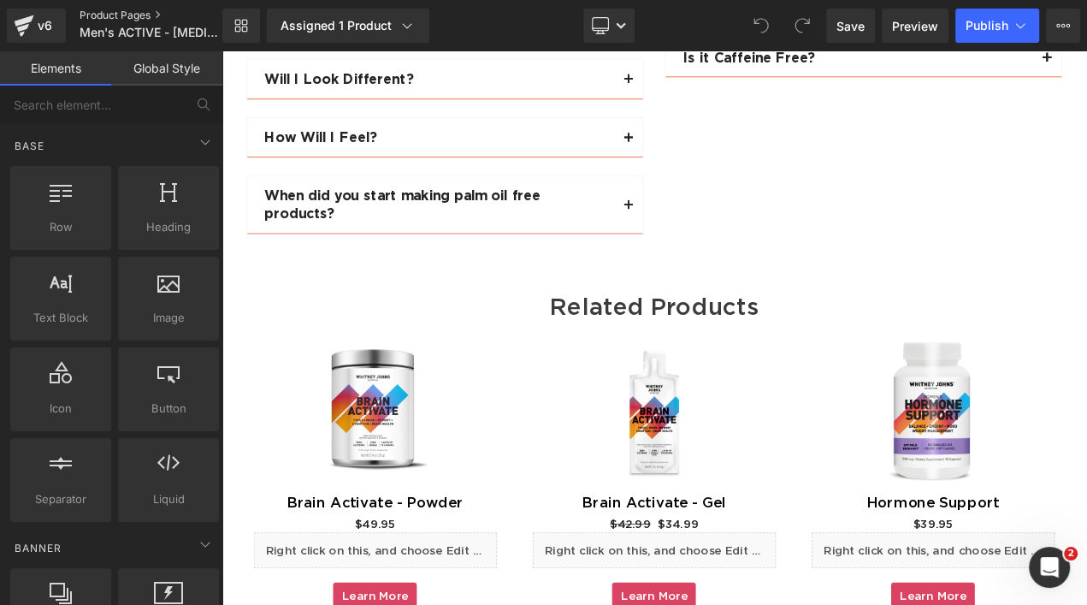
click at [159, 15] on link "Product Pages" at bounding box center [165, 16] width 171 height 14
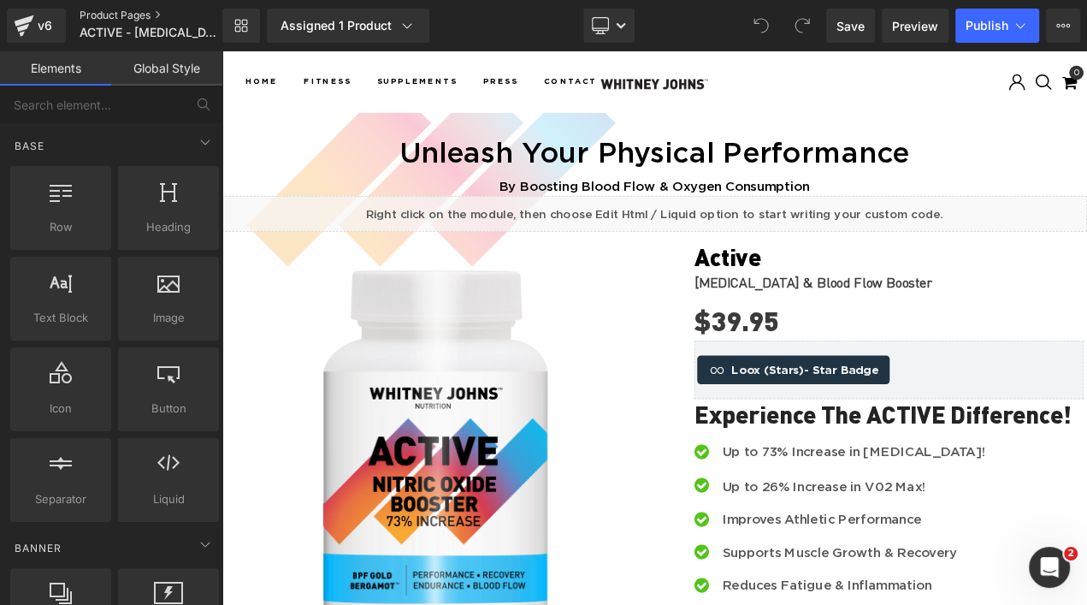
click at [151, 14] on link "Product Pages" at bounding box center [165, 16] width 171 height 14
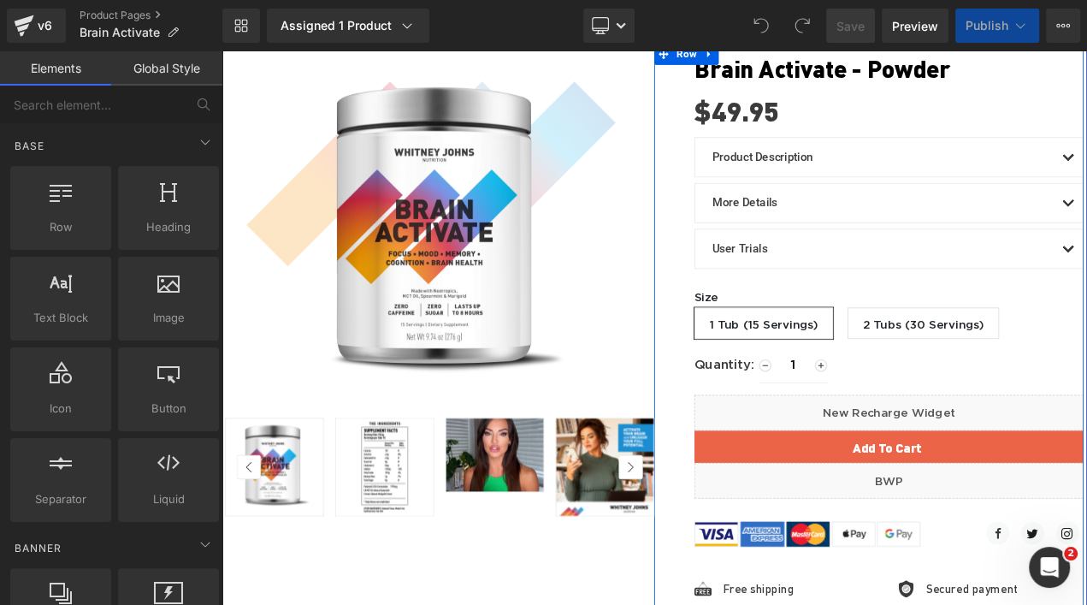
scroll to position [265, 0]
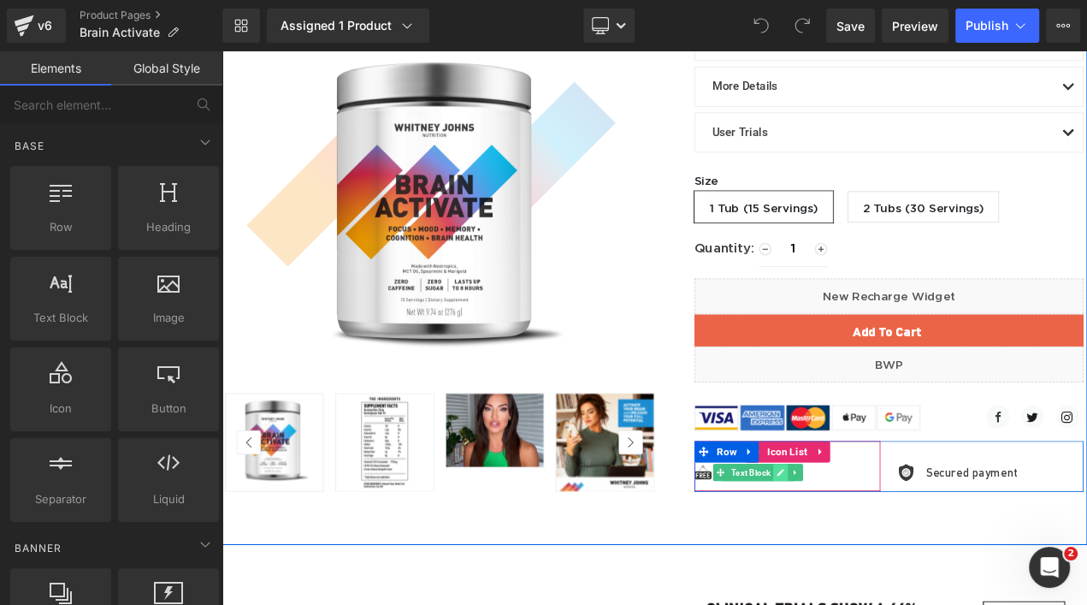
click at [889, 552] on link at bounding box center [890, 554] width 18 height 21
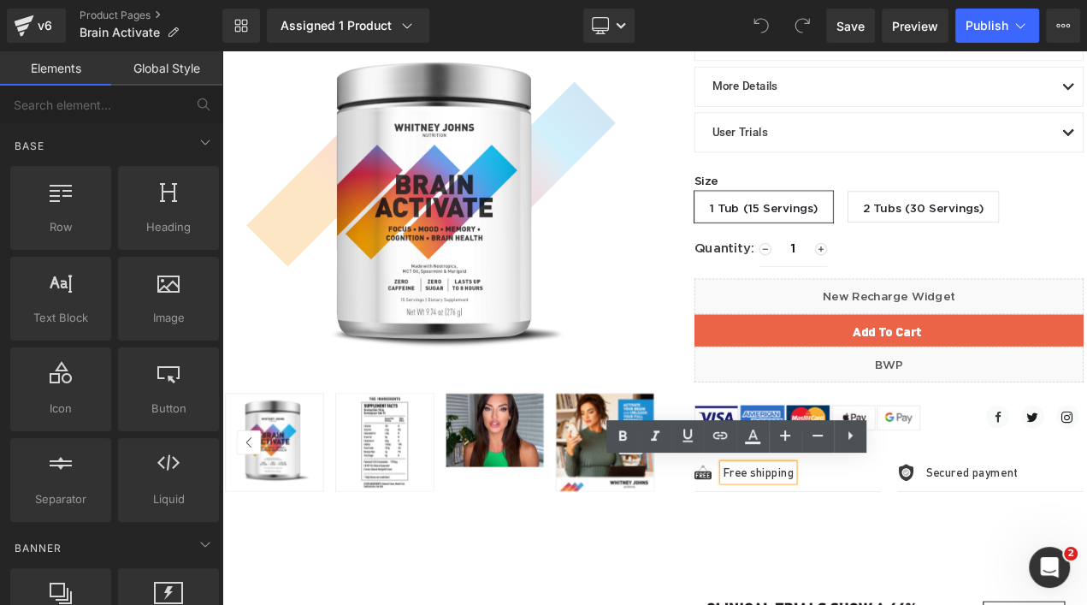
click at [896, 548] on div "Free shipping" at bounding box center [863, 554] width 85 height 21
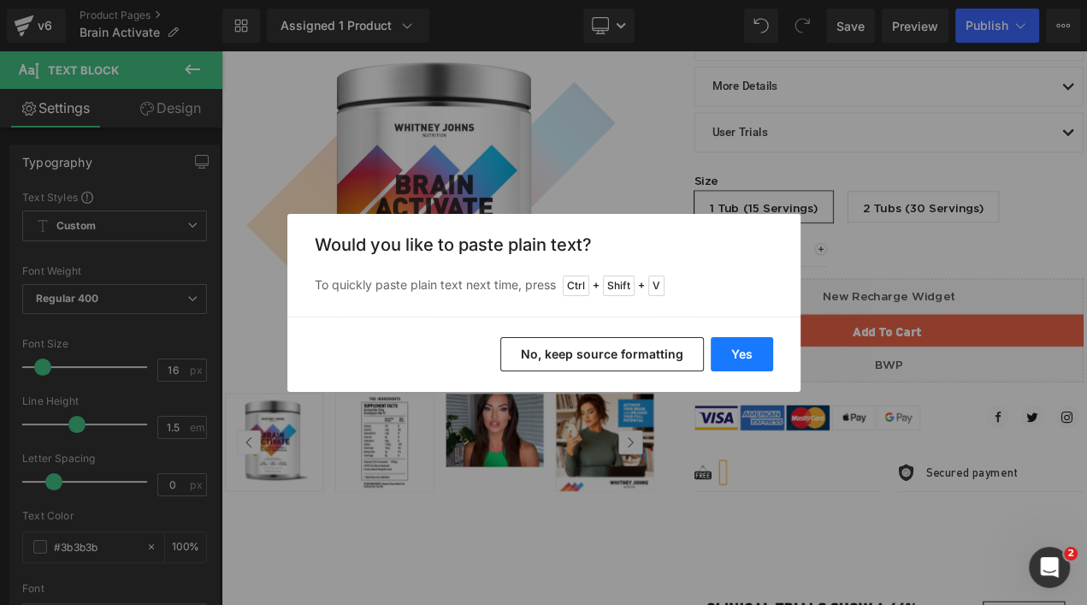
click at [751, 363] on button "Yes" at bounding box center [742, 354] width 62 height 34
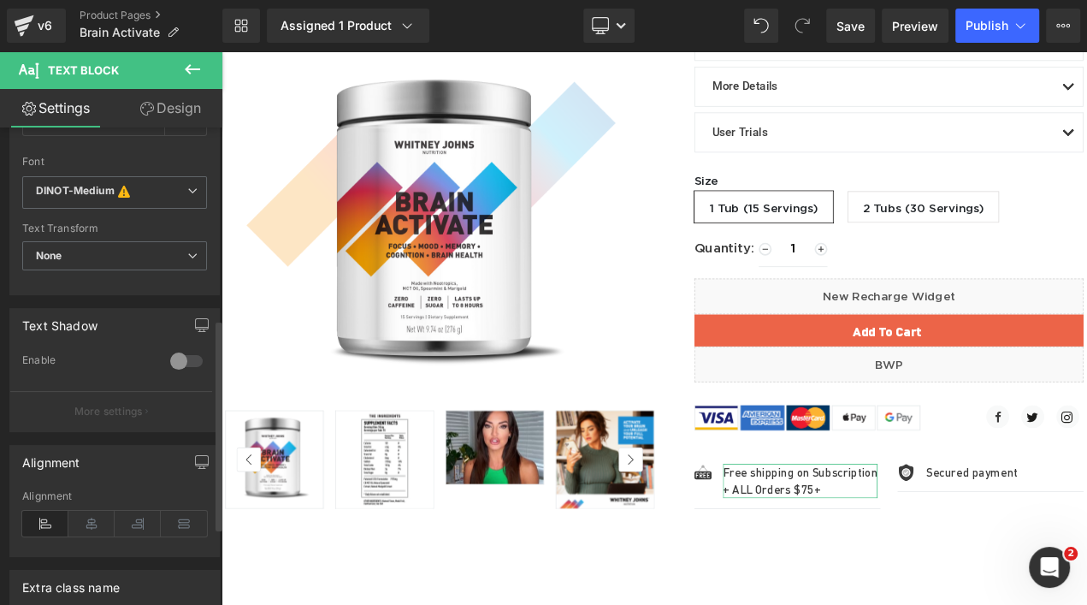
scroll to position [432, 0]
click at [74, 516] on icon at bounding box center [91, 518] width 46 height 26
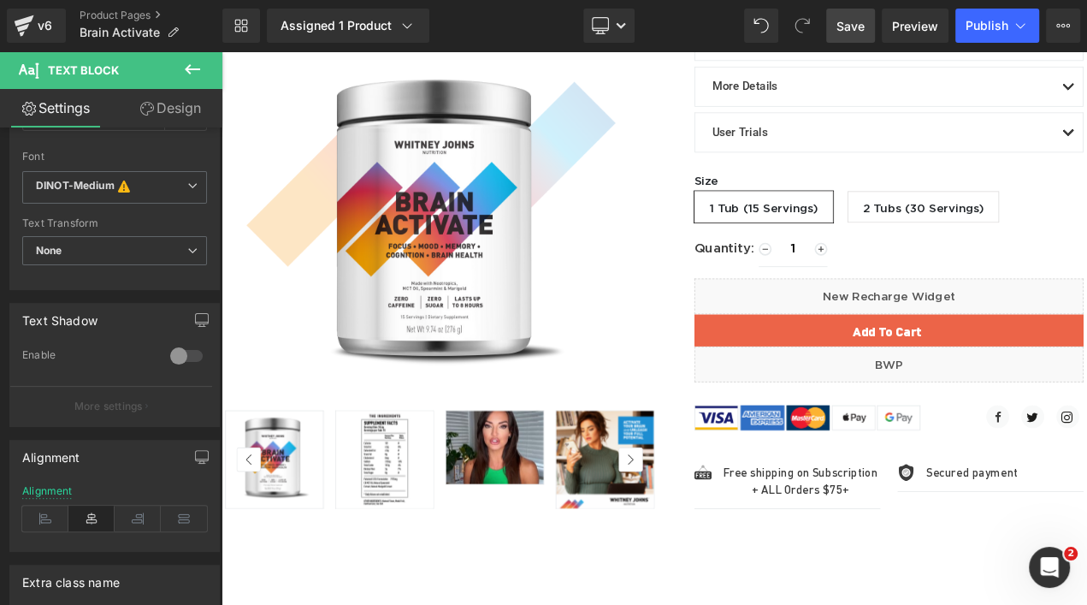
click at [864, 21] on span "Save" at bounding box center [850, 26] width 28 height 18
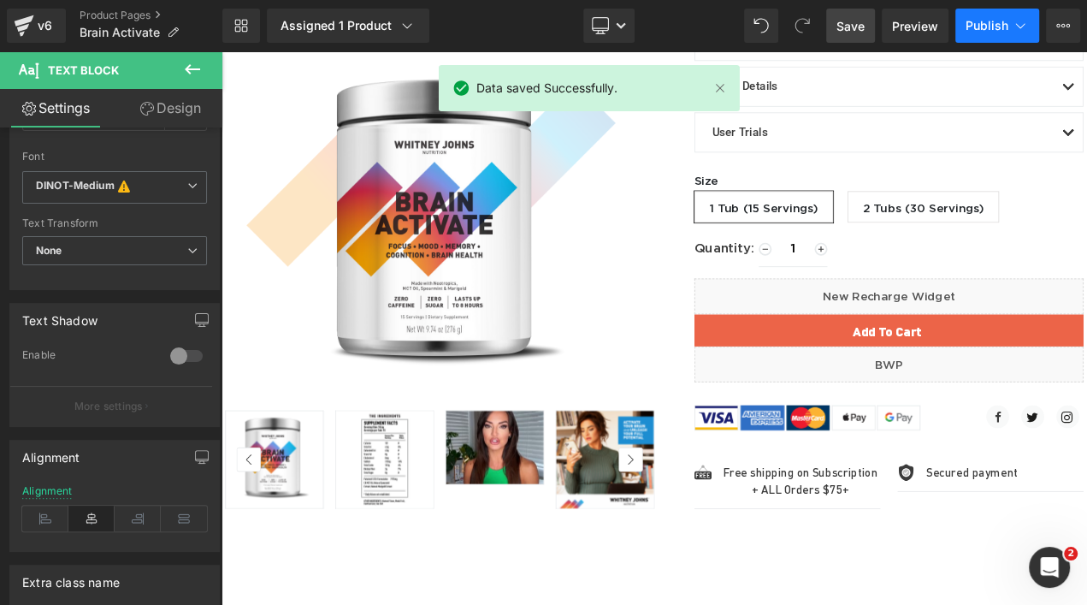
click at [989, 30] on span "Publish" at bounding box center [987, 26] width 43 height 14
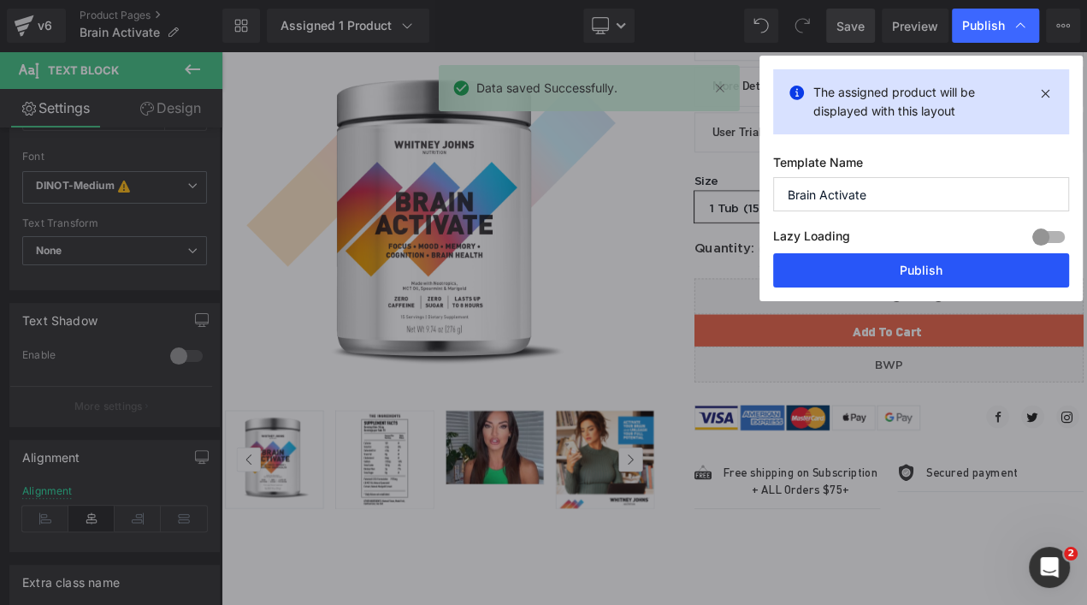
click at [946, 274] on button "Publish" at bounding box center [921, 270] width 296 height 34
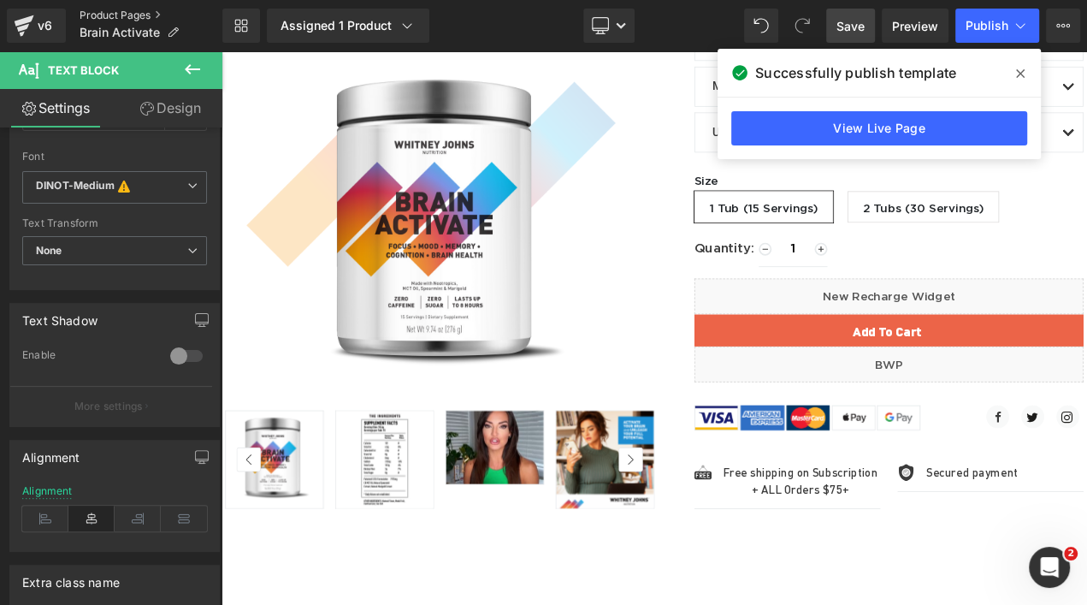
click at [153, 15] on link "Product Pages" at bounding box center [151, 16] width 143 height 14
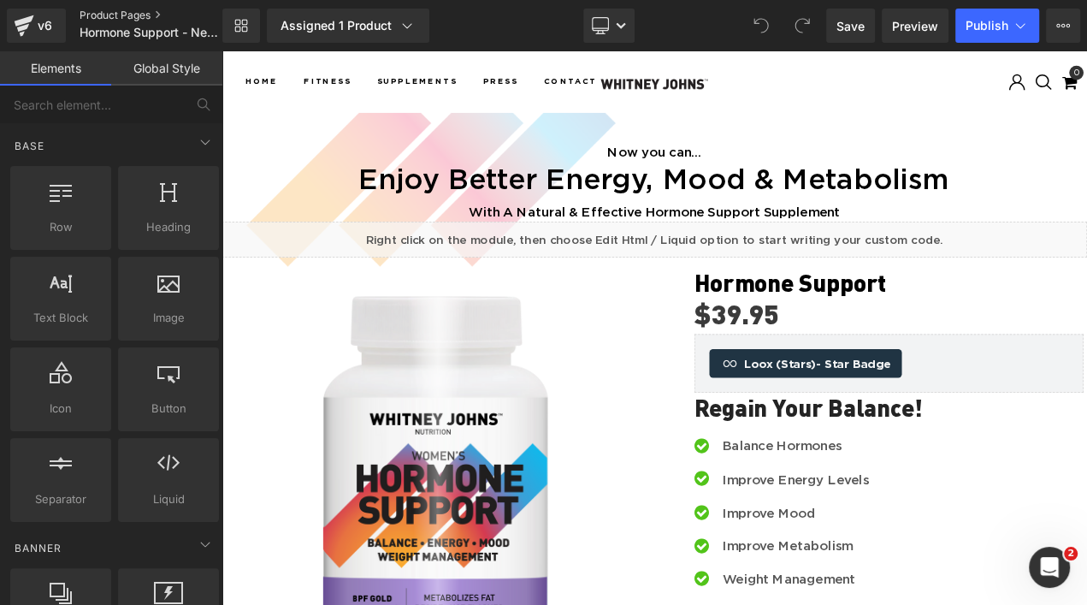
click at [144, 9] on link "Product Pages" at bounding box center [165, 16] width 171 height 14
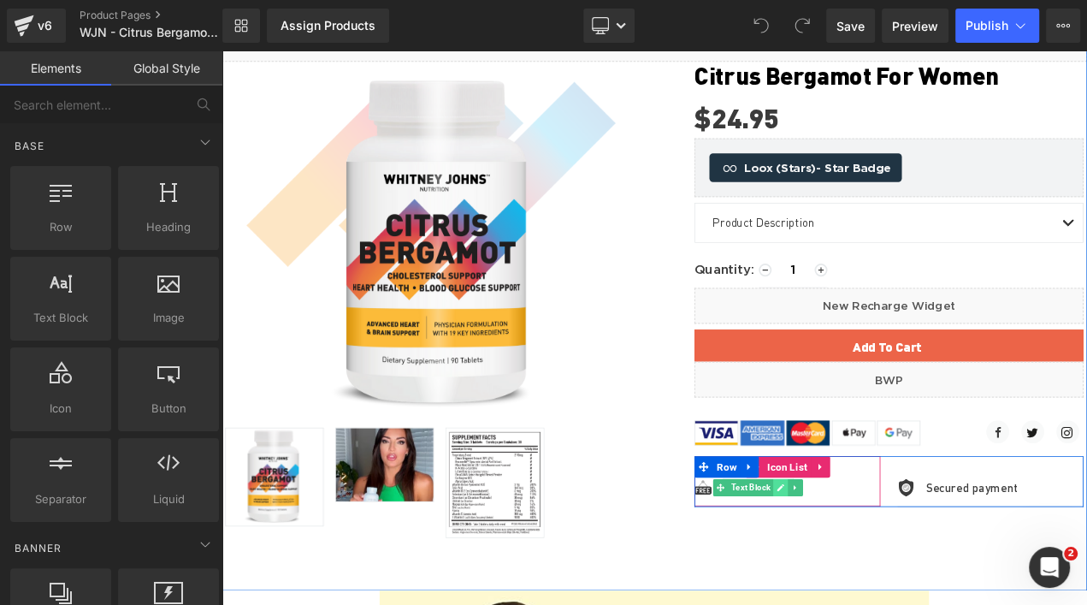
click at [885, 570] on icon at bounding box center [889, 572] width 9 height 10
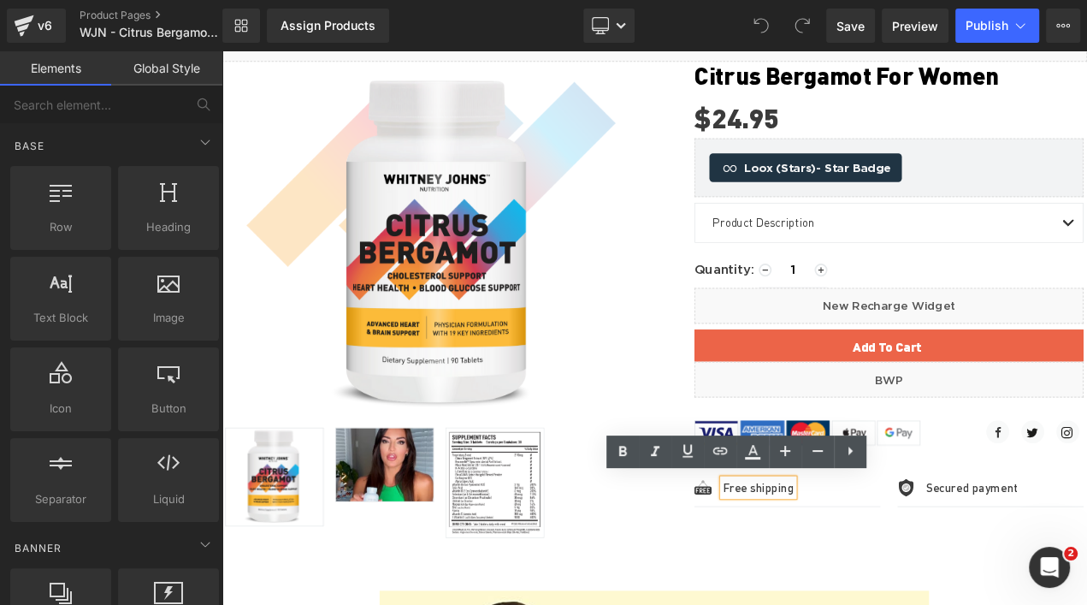
click at [894, 571] on p "Free shipping" at bounding box center [863, 572] width 85 height 21
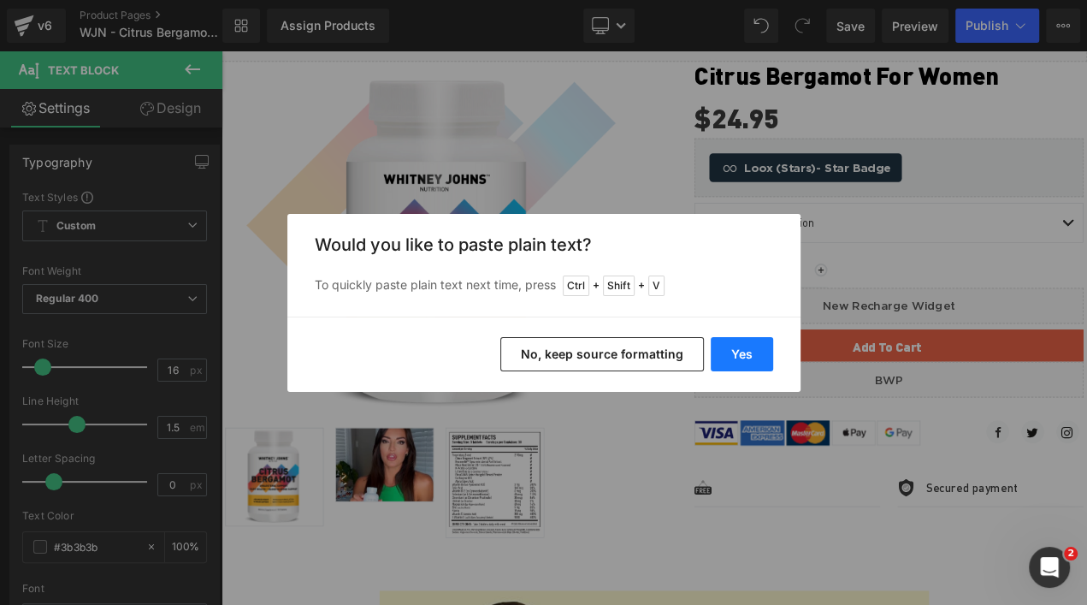
click at [744, 347] on button "Yes" at bounding box center [742, 354] width 62 height 34
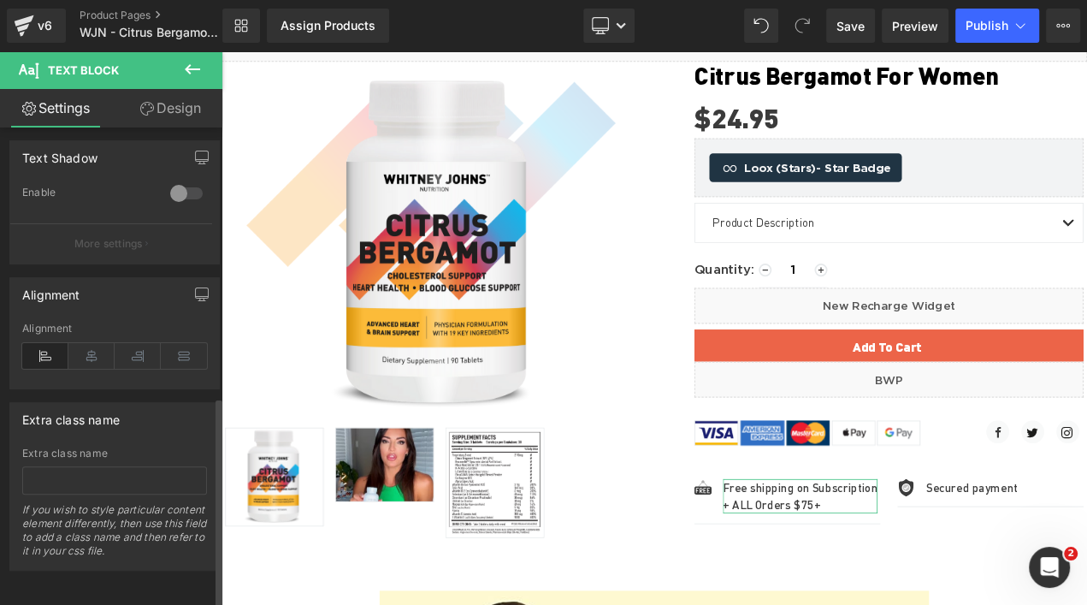
scroll to position [604, 0]
click at [94, 343] on icon at bounding box center [91, 356] width 46 height 26
click at [860, 31] on span "Save" at bounding box center [850, 26] width 28 height 18
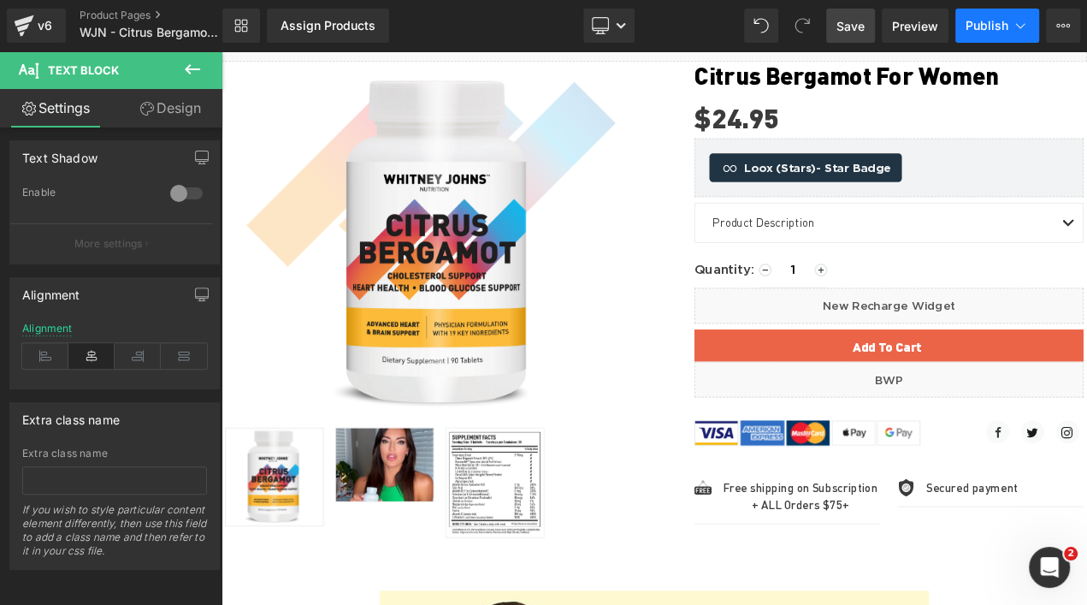
click at [993, 24] on span "Publish" at bounding box center [987, 26] width 43 height 14
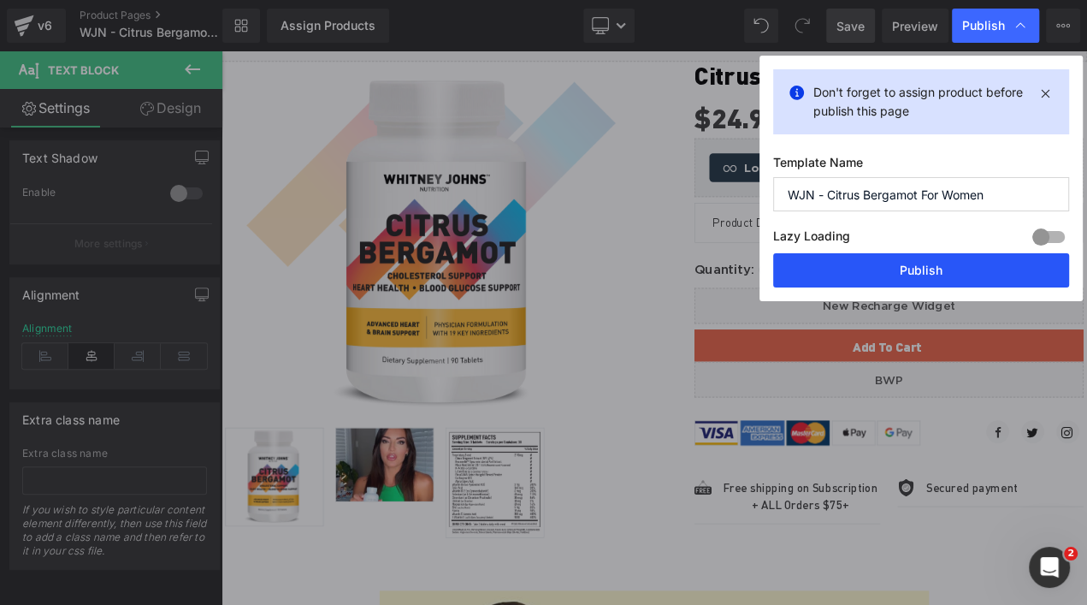
click at [931, 279] on button "Publish" at bounding box center [921, 270] width 296 height 34
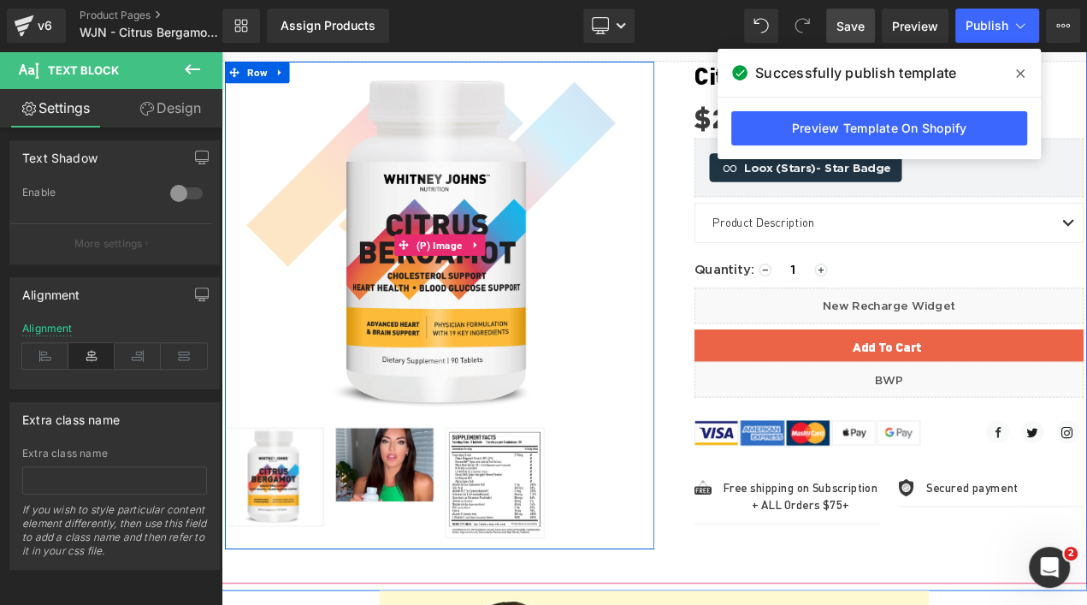
scroll to position [0, 0]
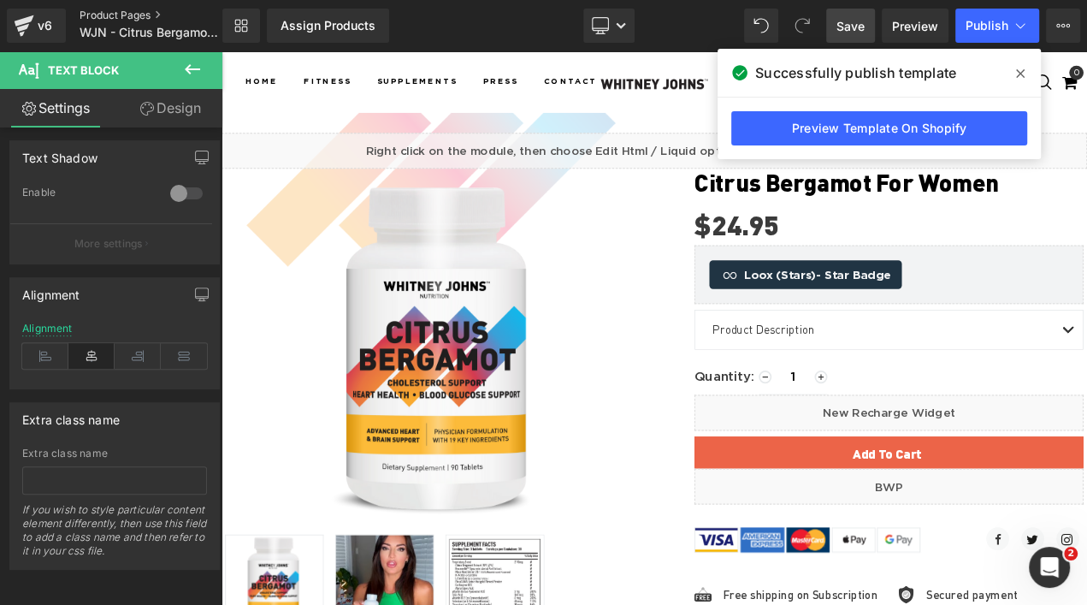
click at [141, 11] on link "Product Pages" at bounding box center [165, 16] width 171 height 14
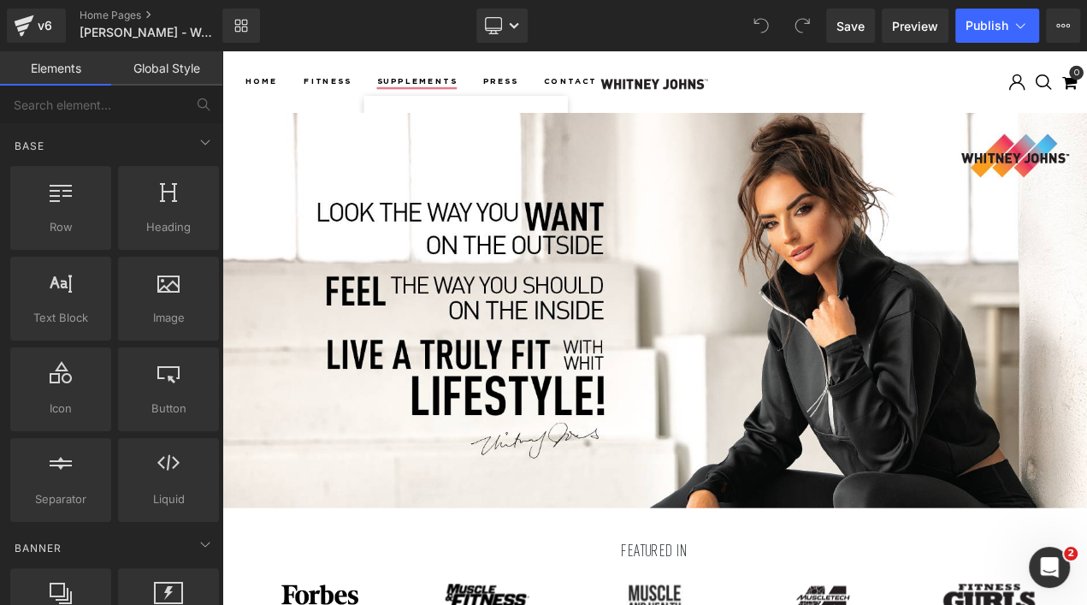
click at [442, 83] on link "Supplements" at bounding box center [455, 88] width 96 height 31
click at [143, 10] on link "Home Pages" at bounding box center [165, 16] width 171 height 14
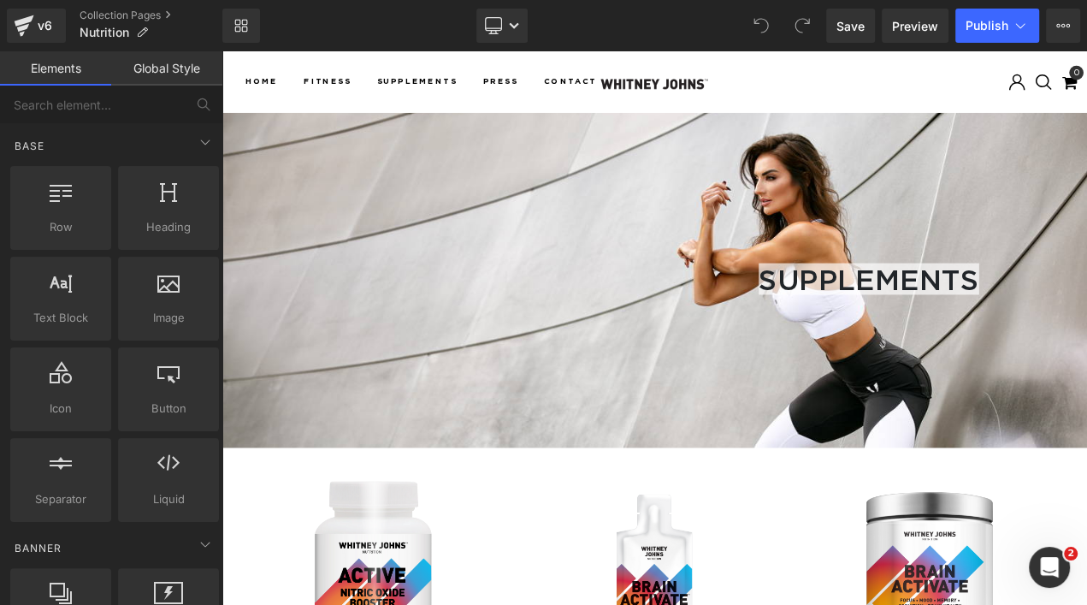
scroll to position [1, 0]
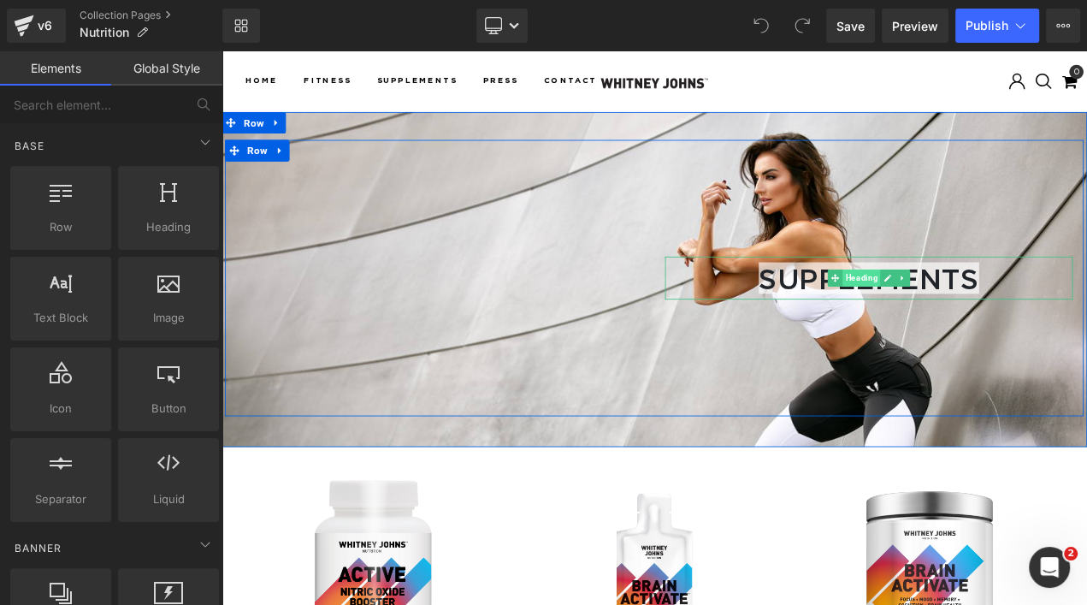
click at [978, 320] on span "Heading" at bounding box center [986, 322] width 45 height 21
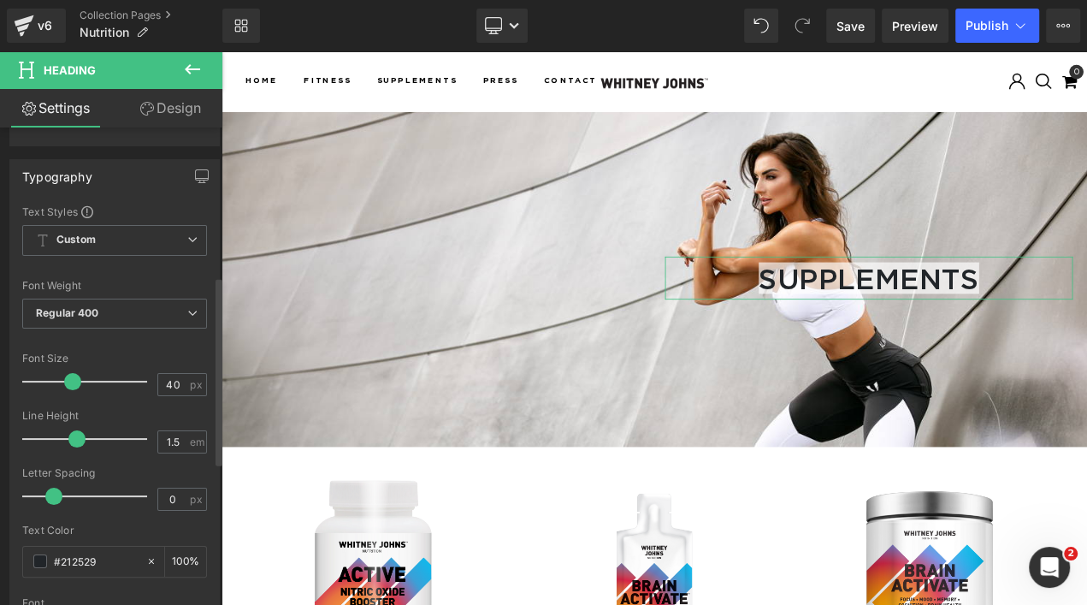
scroll to position [0, 0]
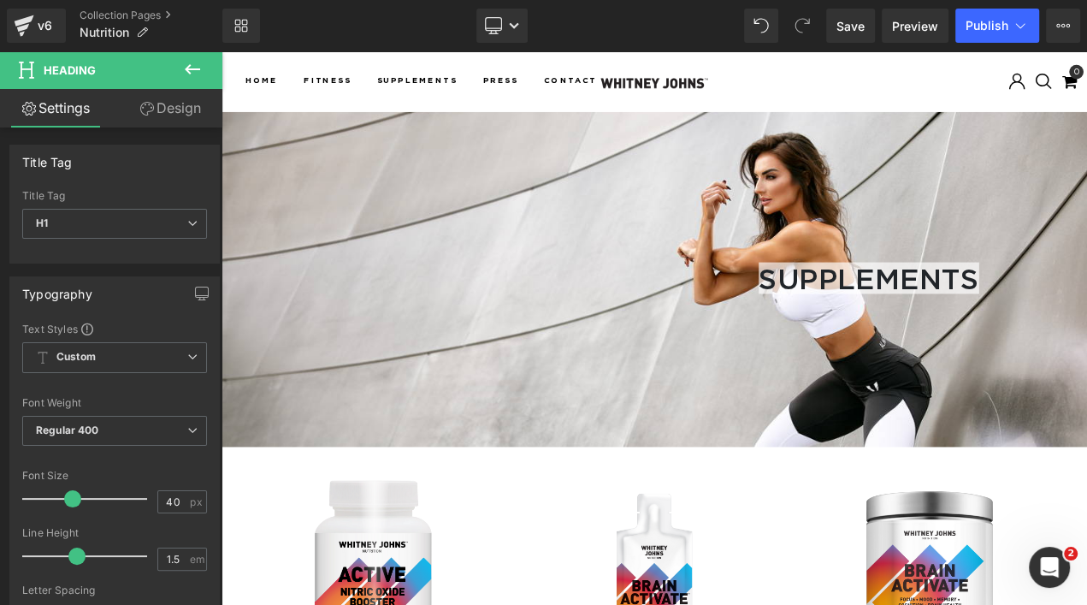
click at [192, 70] on icon at bounding box center [192, 69] width 21 height 21
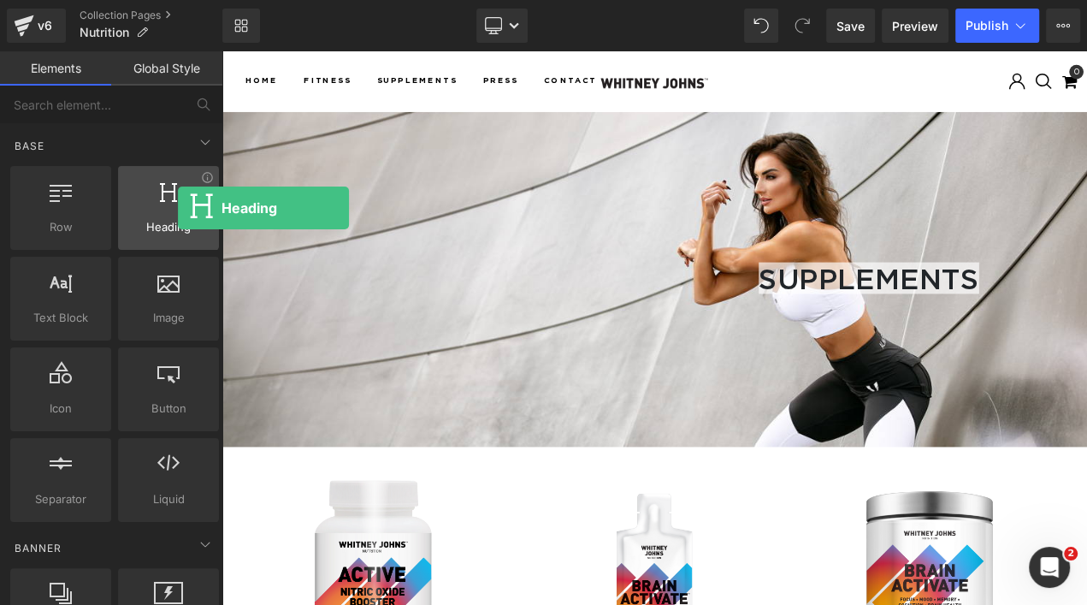
click at [178, 209] on div at bounding box center [168, 199] width 91 height 38
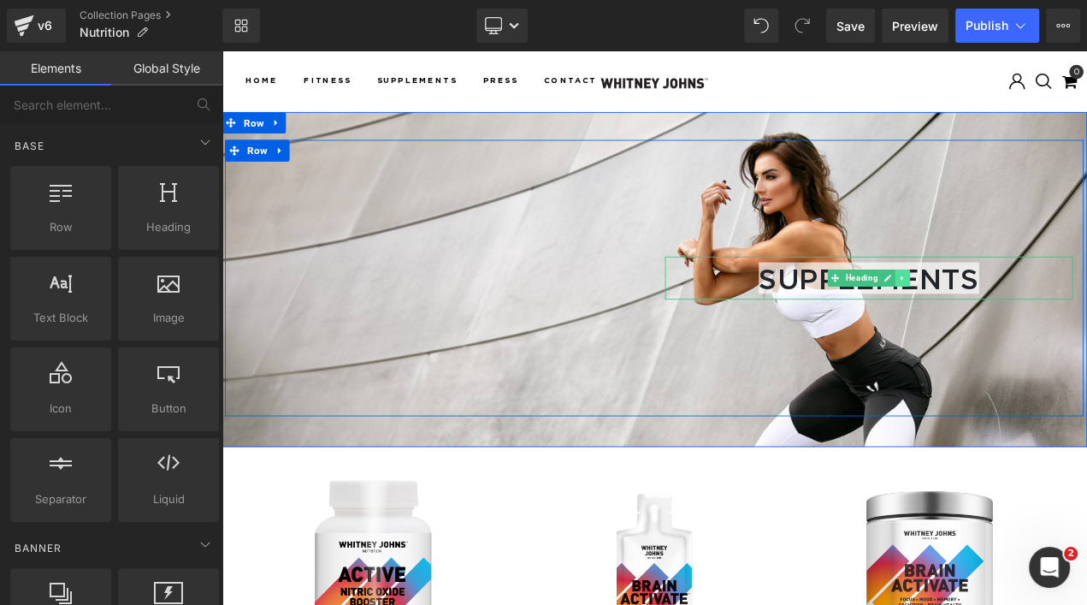
click at [1031, 324] on icon at bounding box center [1035, 322] width 9 height 10
click at [1022, 323] on icon at bounding box center [1026, 321] width 9 height 9
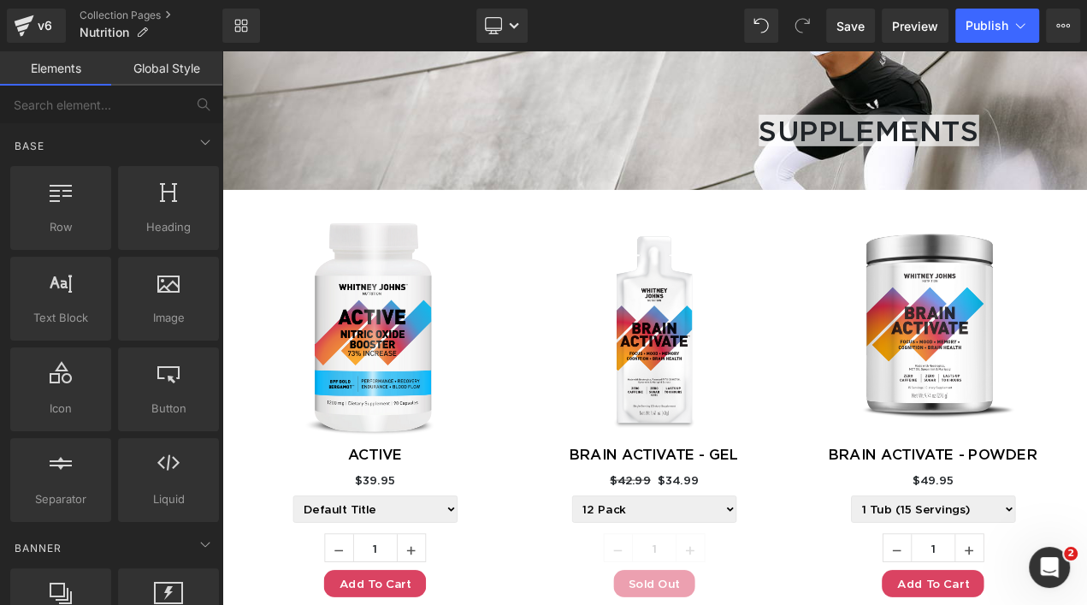
scroll to position [1, 0]
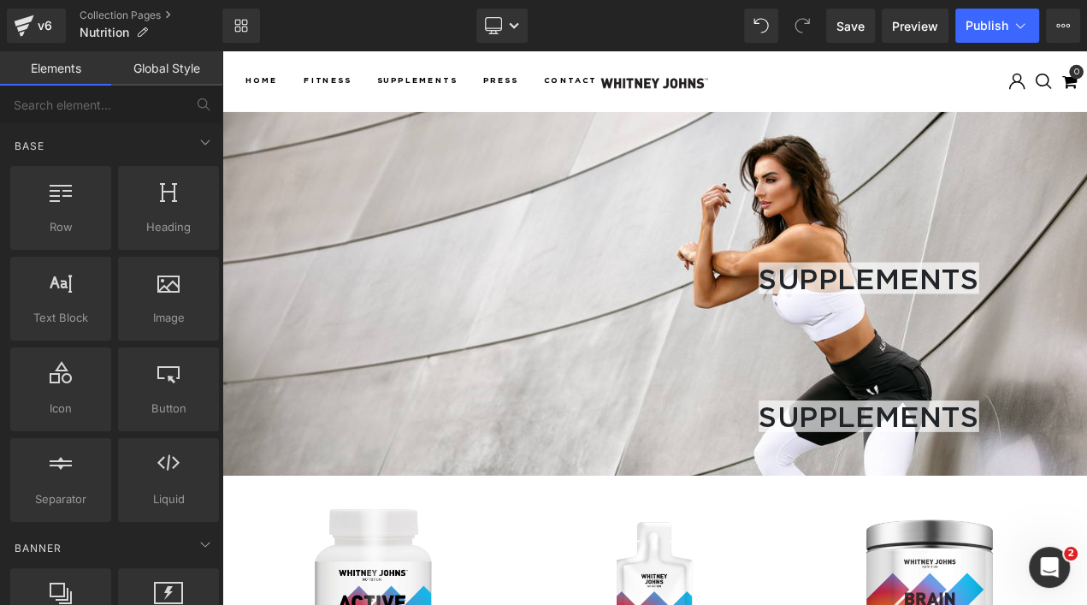
click at [911, 500] on span "SUPPLEMENTS" at bounding box center [995, 488] width 263 height 38
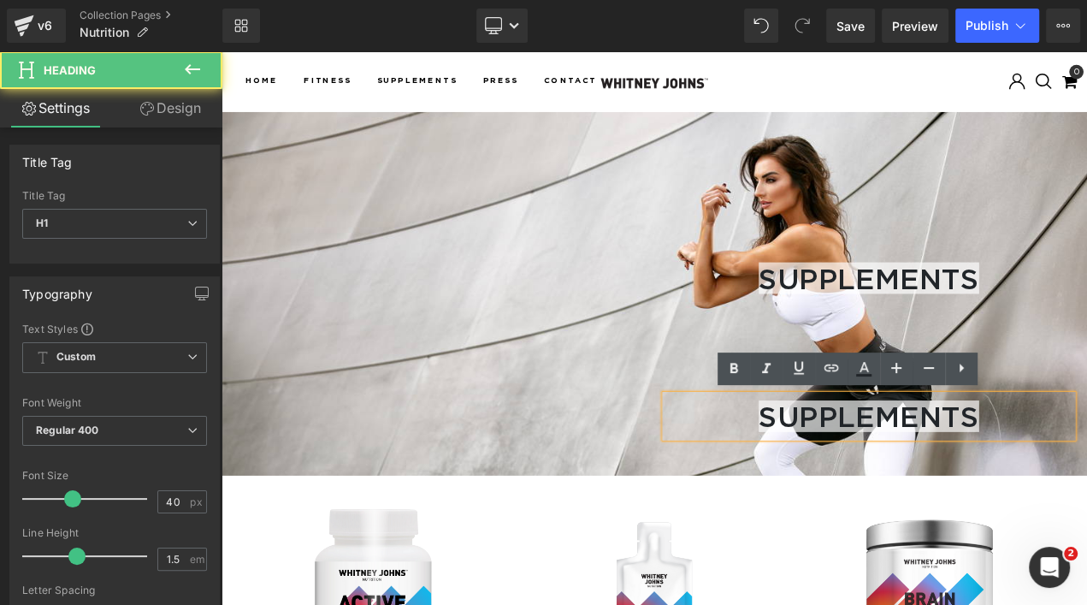
click at [1086, 493] on span "SUPPLEMENTS" at bounding box center [995, 488] width 263 height 38
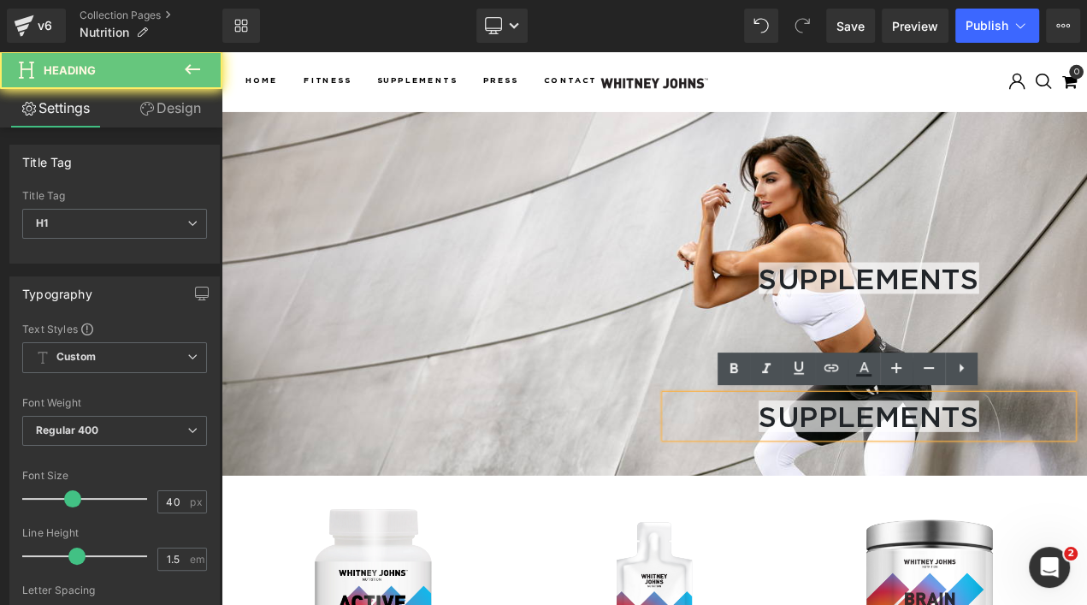
click at [1086, 493] on span "SUPPLEMENTS" at bounding box center [995, 488] width 263 height 38
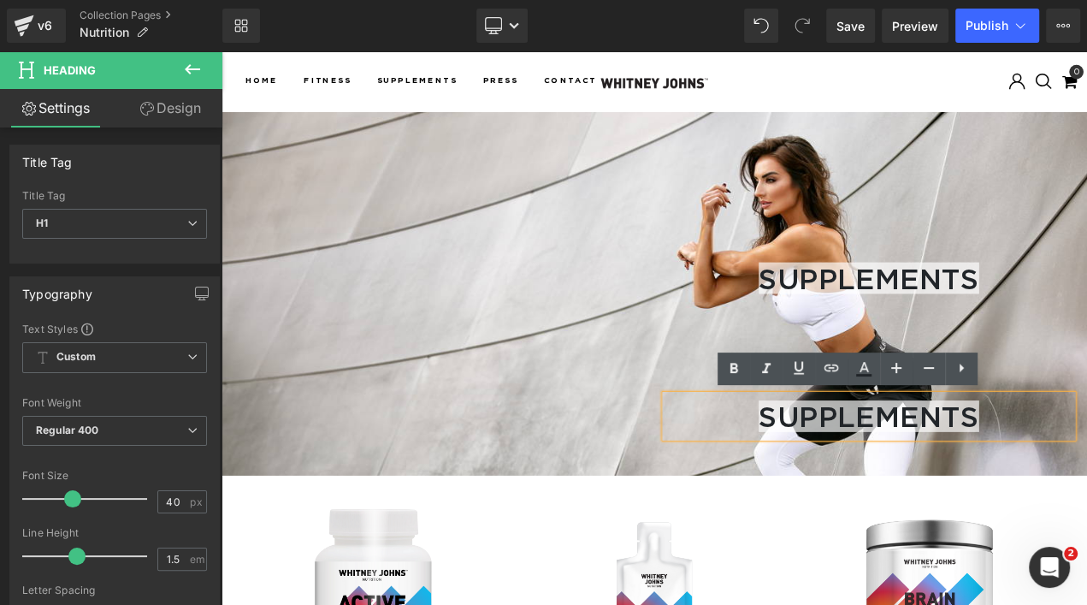
click at [1086, 494] on span "SUPPLEMENTS" at bounding box center [995, 488] width 263 height 38
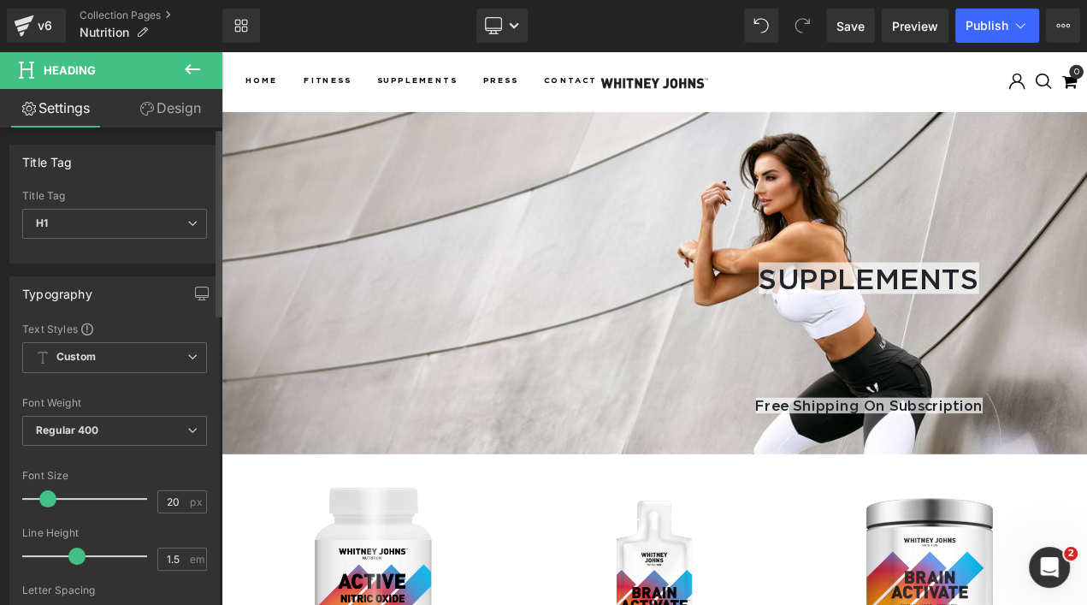
drag, startPoint x: 69, startPoint y: 500, endPoint x: 46, endPoint y: 493, distance: 24.1
click at [46, 493] on span at bounding box center [47, 498] width 17 height 17
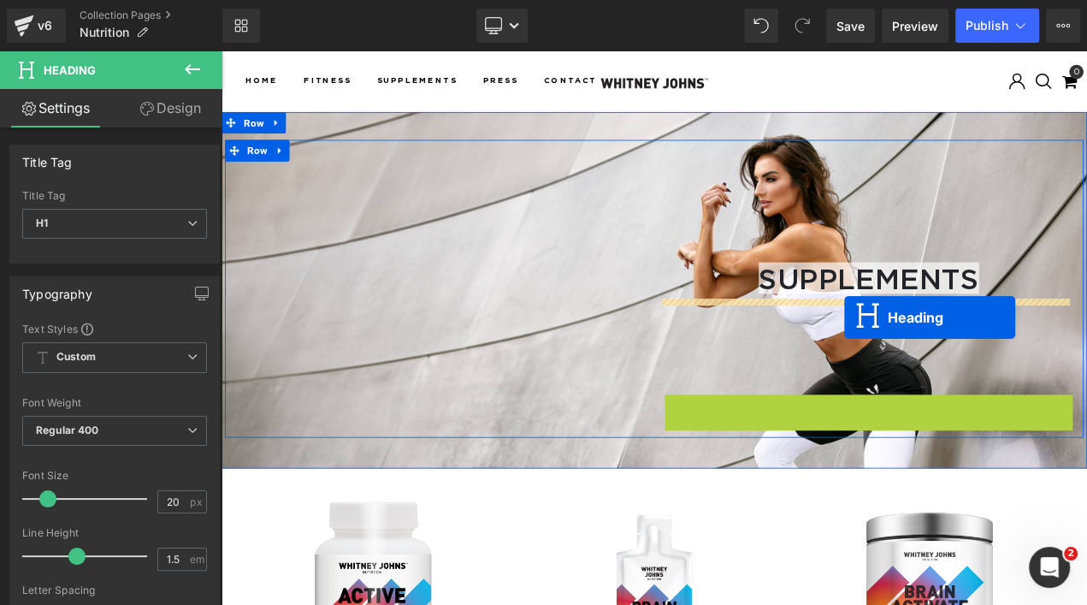
drag, startPoint x: 953, startPoint y: 476, endPoint x: 966, endPoint y: 369, distance: 108.6
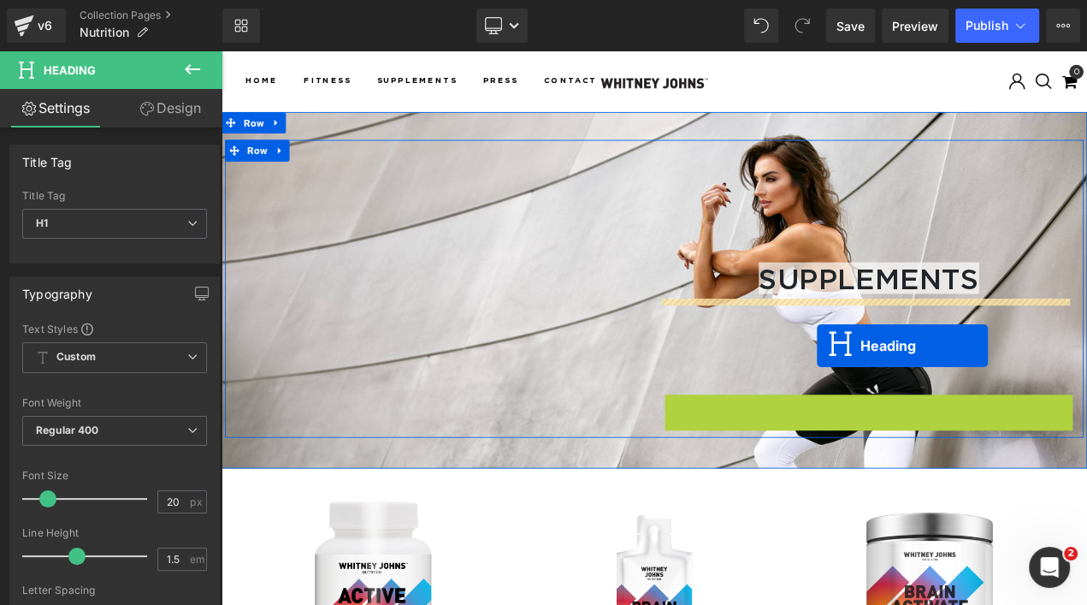
drag, startPoint x: 948, startPoint y: 472, endPoint x: 933, endPoint y: 404, distance: 70.1
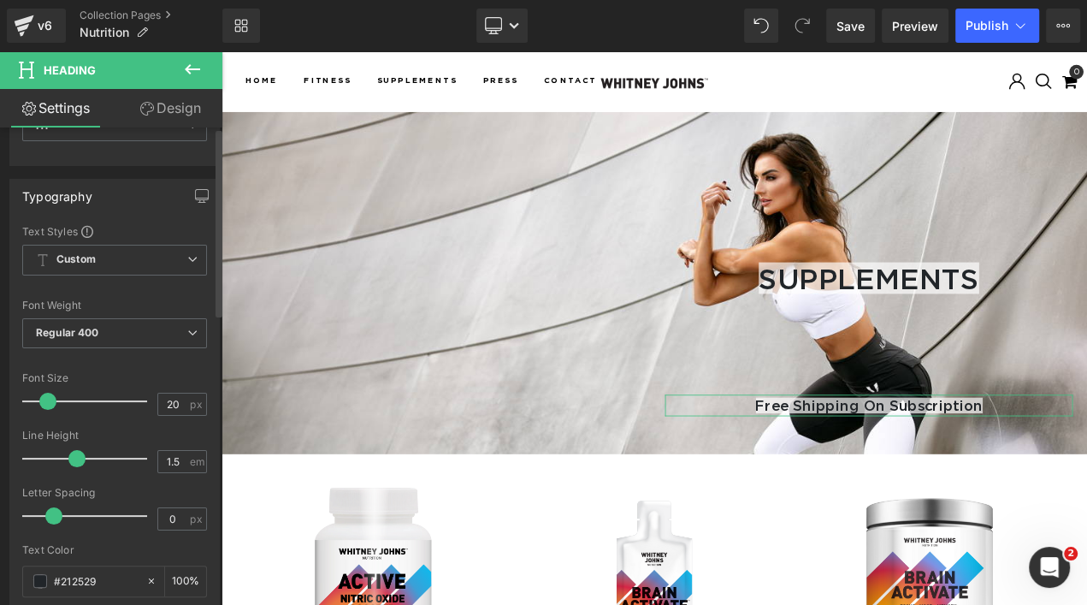
scroll to position [0, 0]
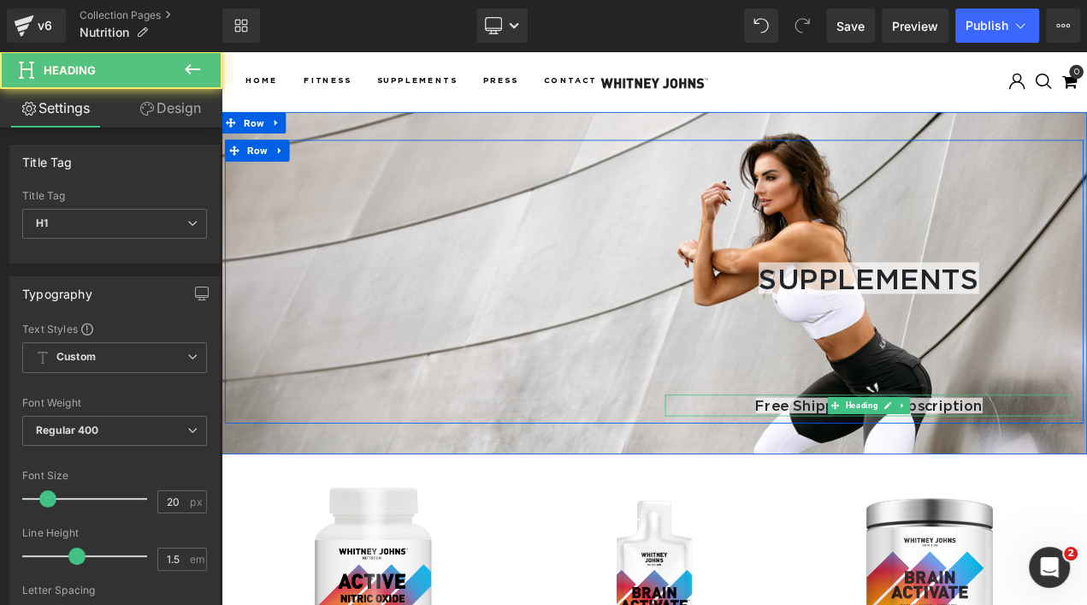
click at [1086, 479] on span "Free Shipping on subscription" at bounding box center [995, 474] width 271 height 19
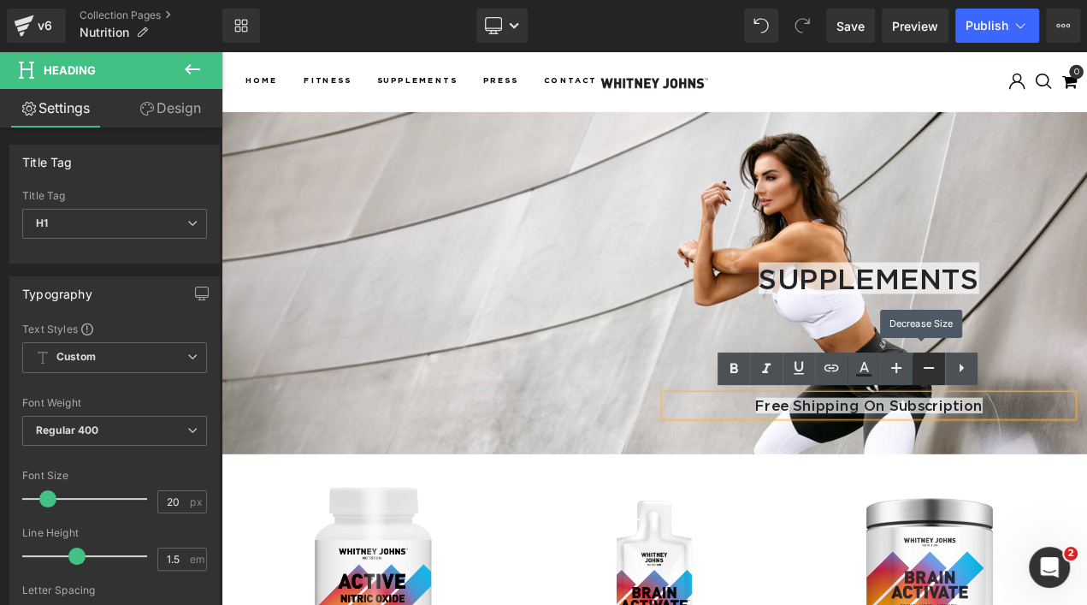
click at [930, 365] on icon at bounding box center [929, 367] width 21 height 21
type input "18"
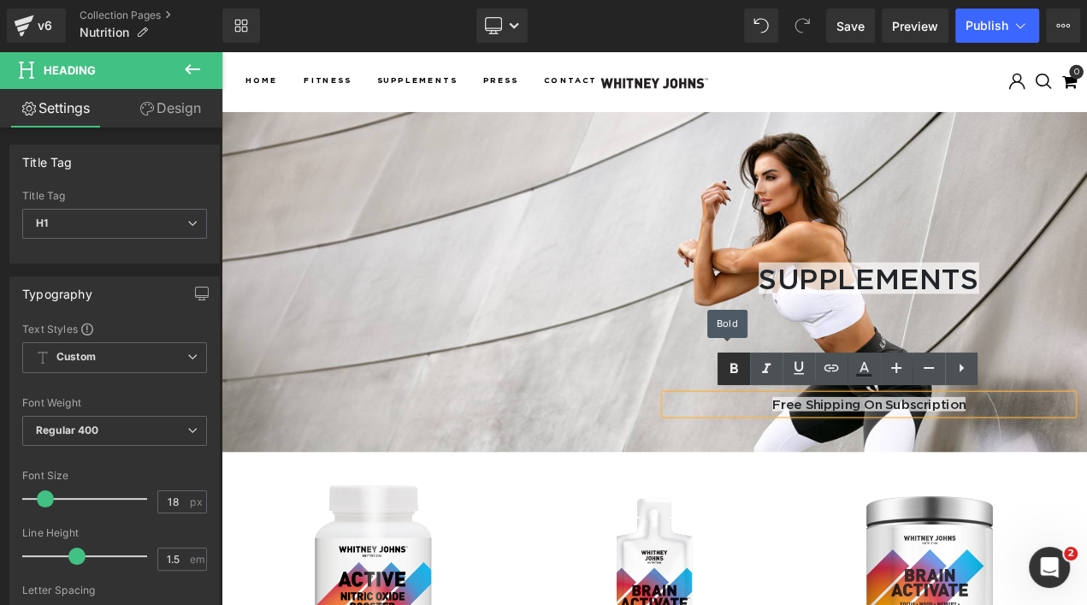
click at [736, 365] on icon at bounding box center [734, 368] width 8 height 10
click at [741, 369] on icon at bounding box center [734, 368] width 21 height 21
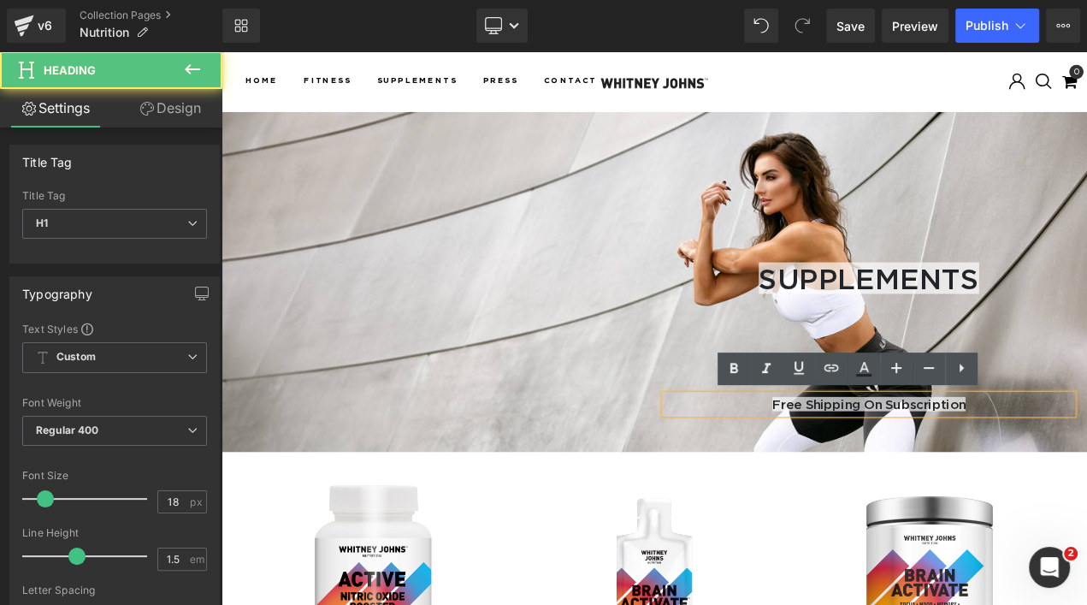
click at [1086, 478] on h1 "Free Shipping on subscription" at bounding box center [995, 473] width 487 height 23
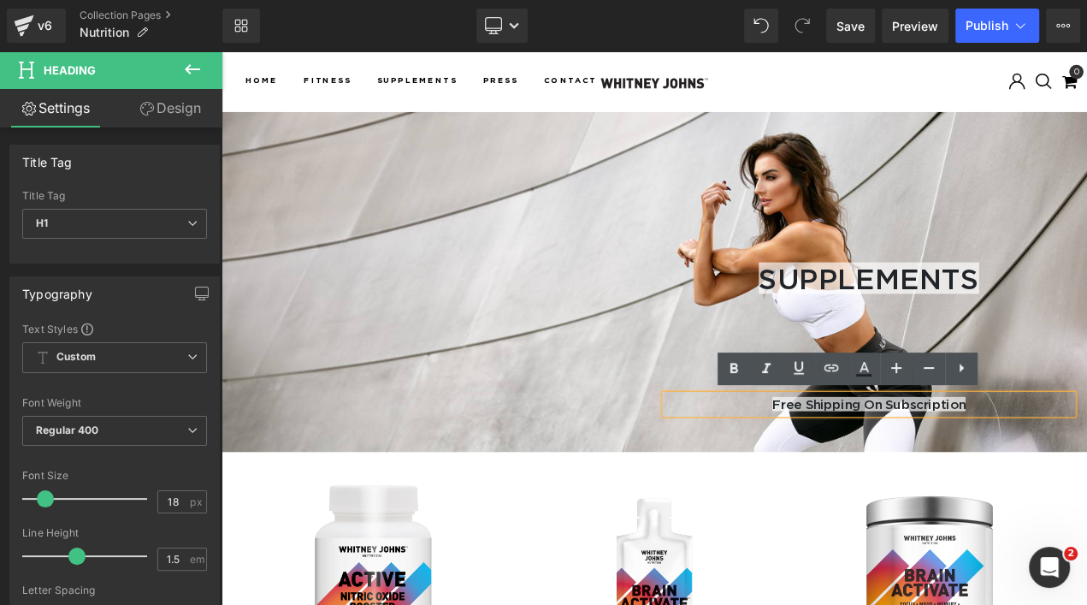
click at [1004, 516] on div "SUPPLEMENTS Heading Vimeo Row Vimeo SUPPLEMENTS Heading Free Shipping on subscr…" at bounding box center [739, 327] width 1035 height 406
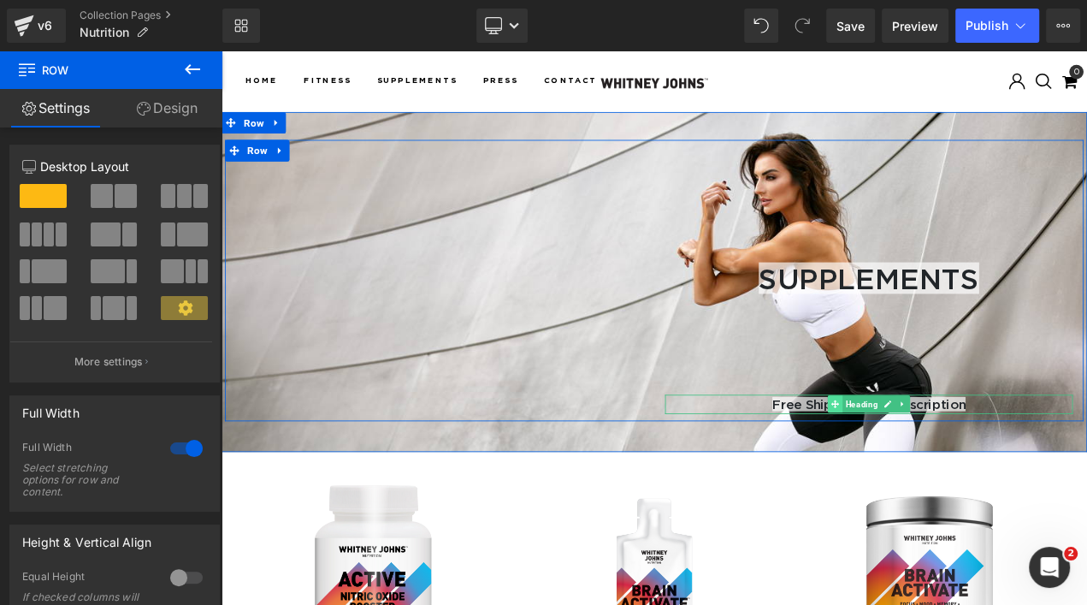
click at [950, 472] on icon at bounding box center [954, 472] width 9 height 9
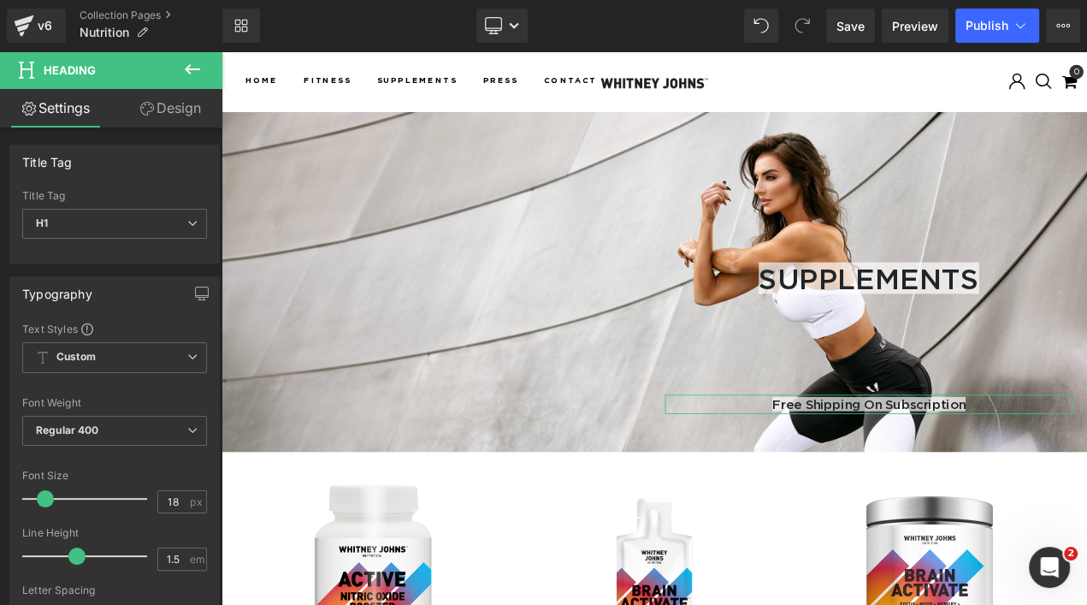
click at [189, 125] on link "Design" at bounding box center [170, 108] width 111 height 38
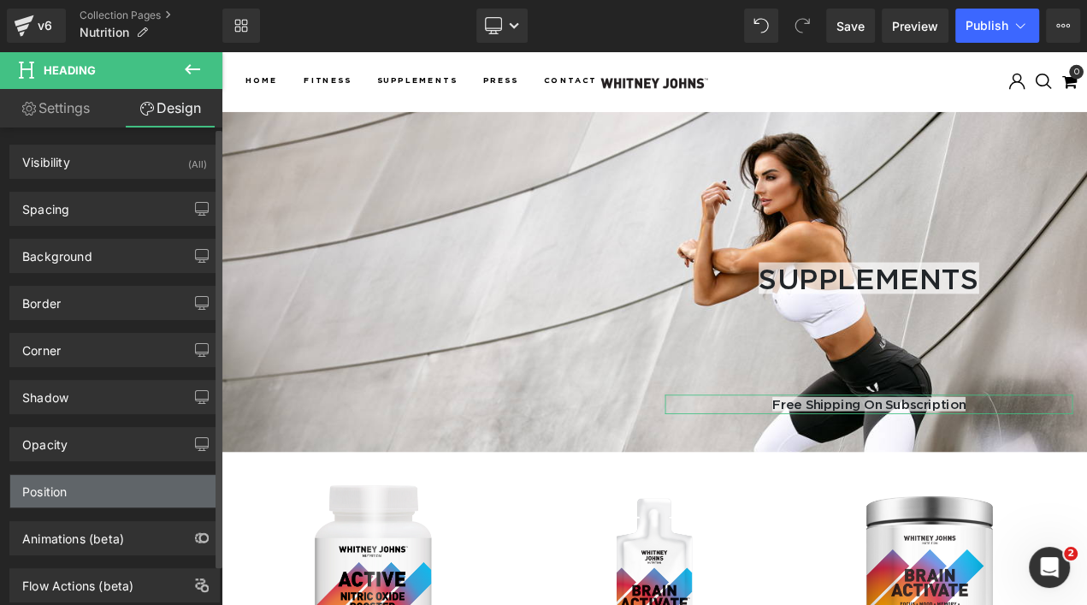
click at [157, 482] on div "Position" at bounding box center [114, 491] width 209 height 32
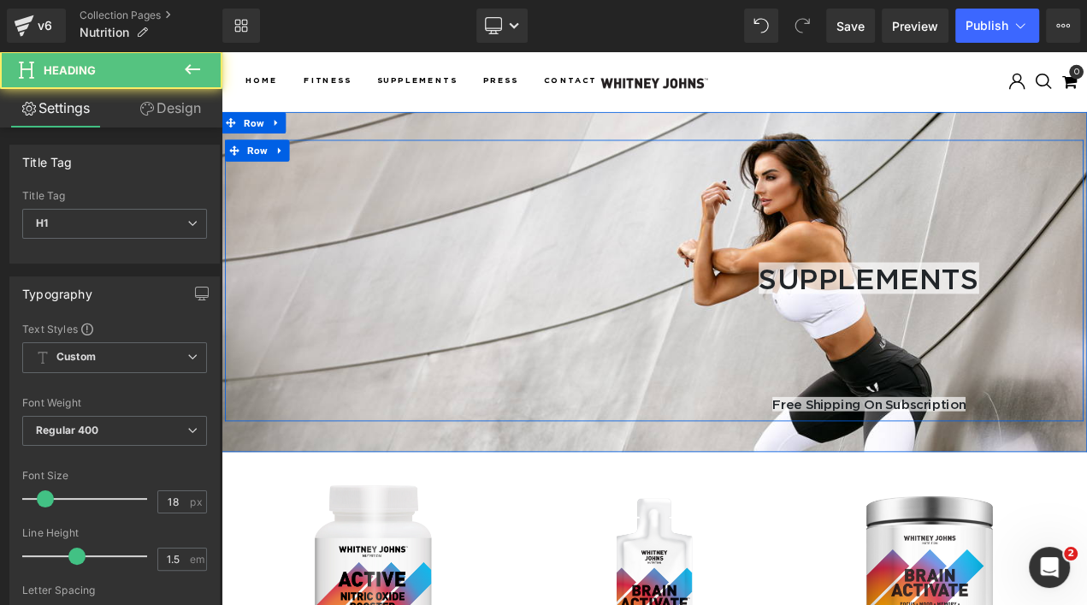
drag, startPoint x: 891, startPoint y: 470, endPoint x: 896, endPoint y: 357, distance: 113.0
click at [896, 357] on div "SUPPLEMENTS Heading Free Shipping on subscription Heading" at bounding box center [995, 334] width 513 height 302
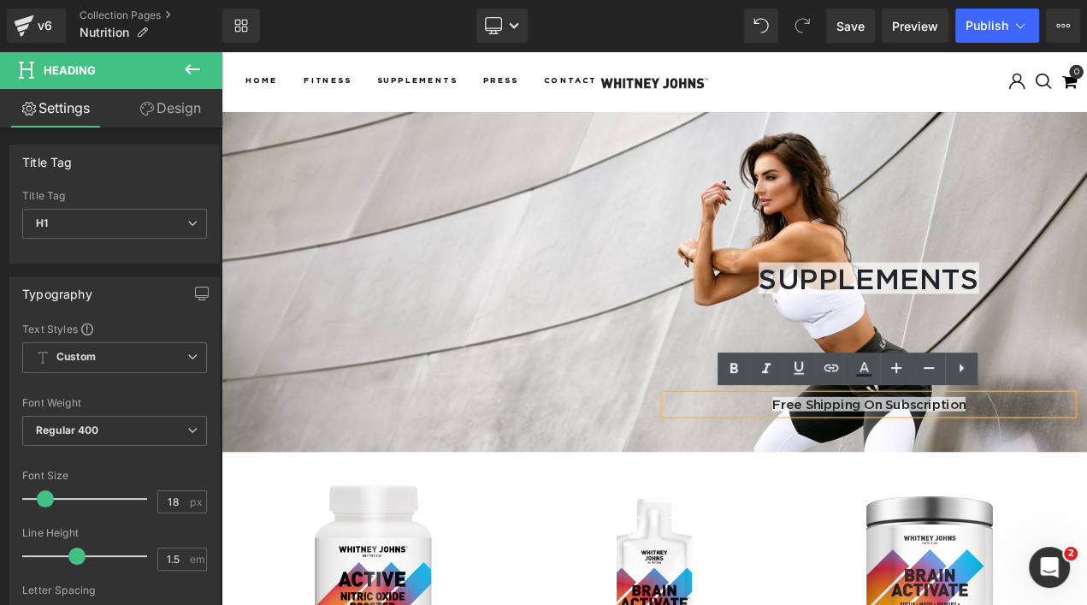
click at [1086, 488] on div "Vimeo SUPPLEMENTS Heading Free Shipping on subscription Heading Row" at bounding box center [739, 325] width 1026 height 336
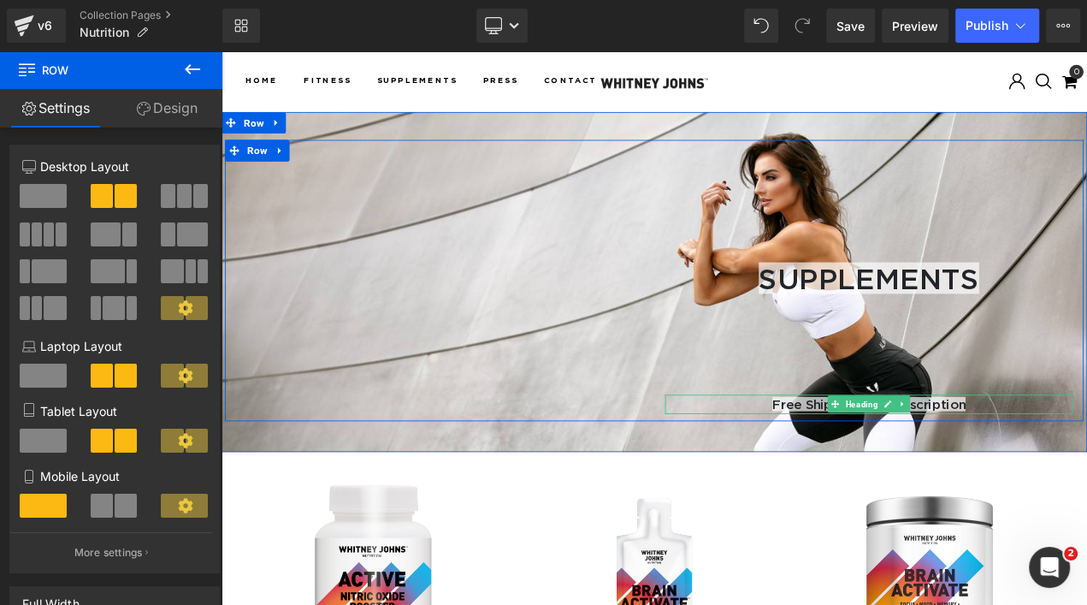
click at [1086, 465] on span "Free Shipping on subscription" at bounding box center [995, 472] width 231 height 17
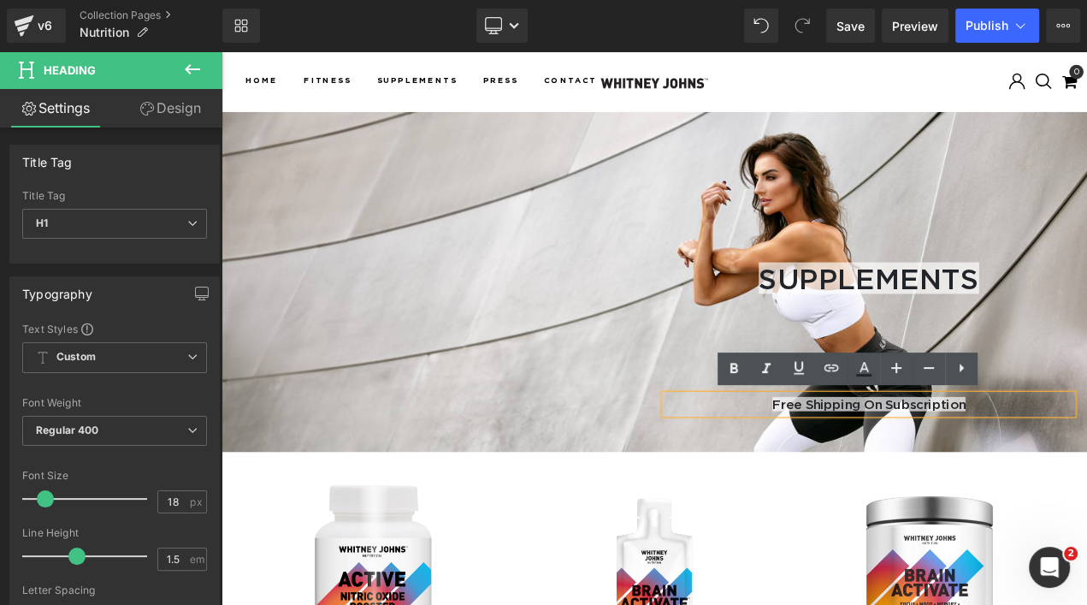
click at [1086, 408] on div "SUPPLEMENTS Heading Free Shipping on subscription Heading" at bounding box center [995, 334] width 513 height 302
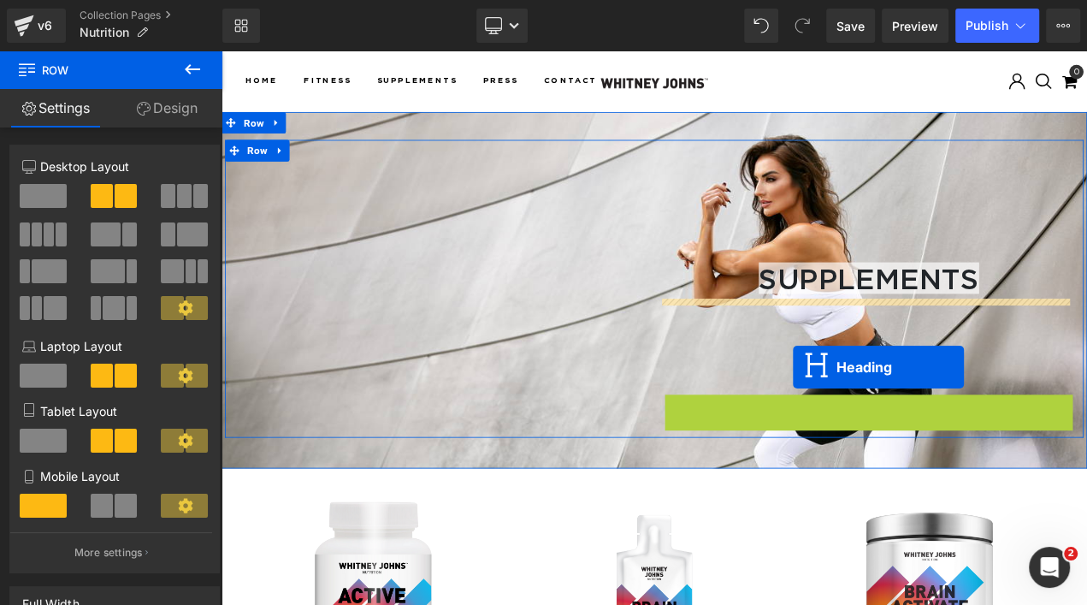
drag, startPoint x: 942, startPoint y: 472, endPoint x: 905, endPoint y: 429, distance: 56.4
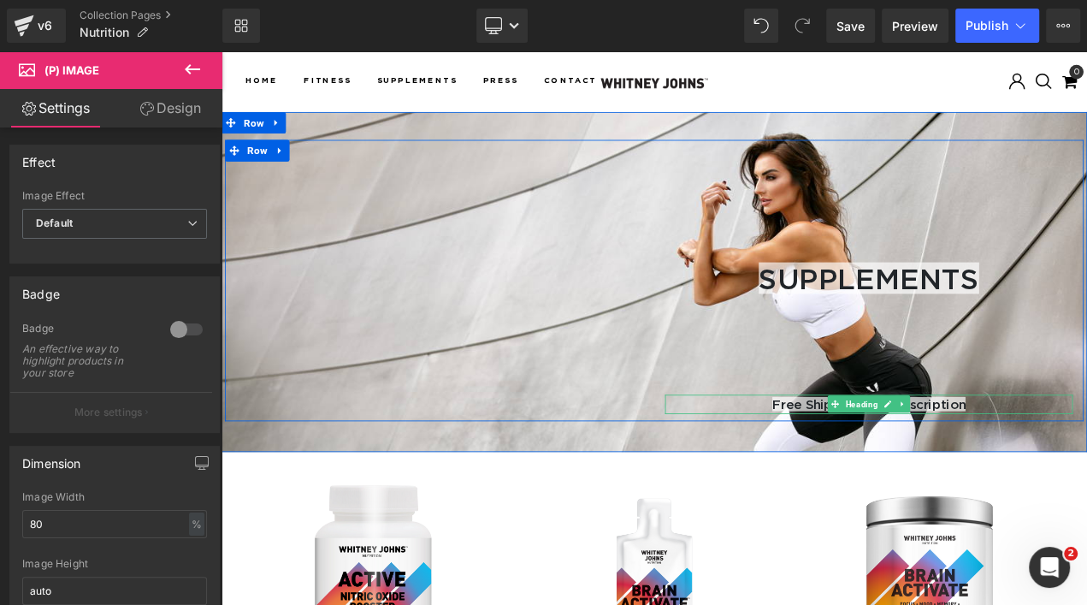
click at [1086, 470] on h1 "Free Shipping on subscription" at bounding box center [995, 473] width 487 height 23
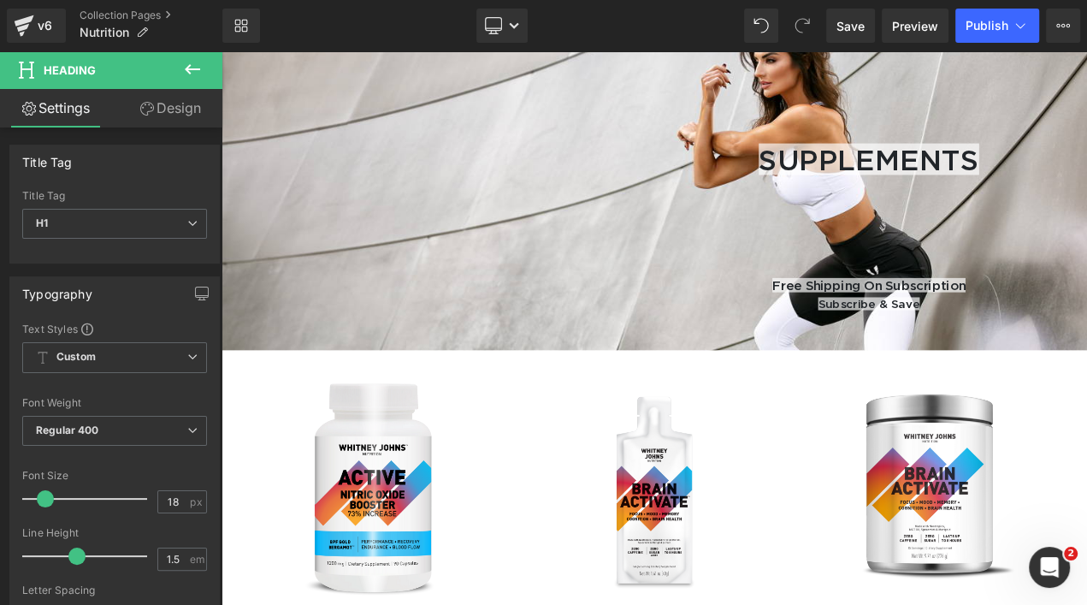
scroll to position [110, 0]
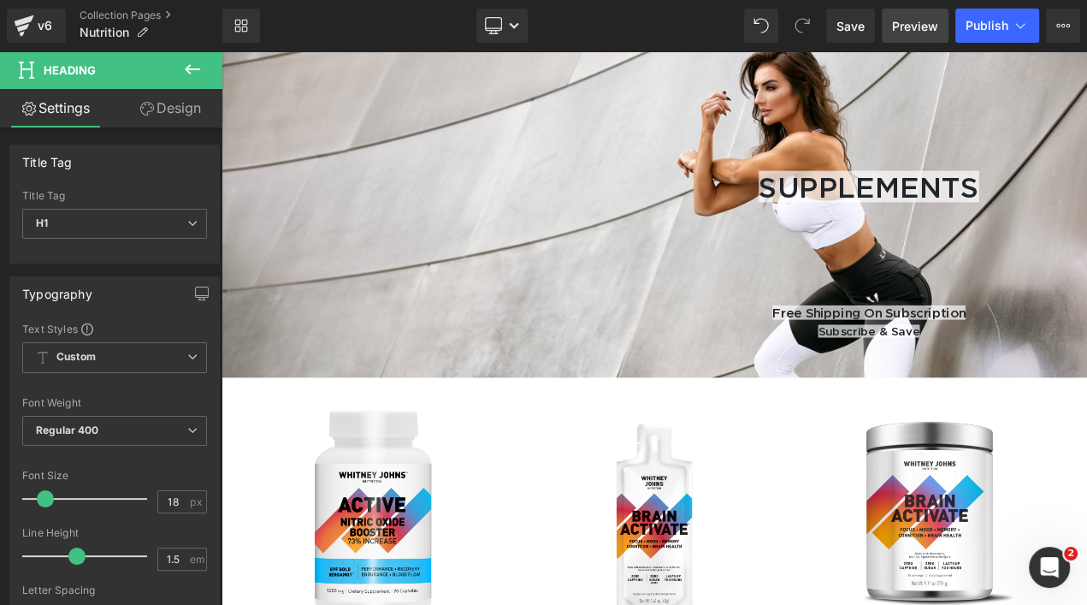
click at [911, 31] on span "Preview" at bounding box center [915, 26] width 46 height 18
click at [860, 28] on span "Save" at bounding box center [850, 26] width 28 height 18
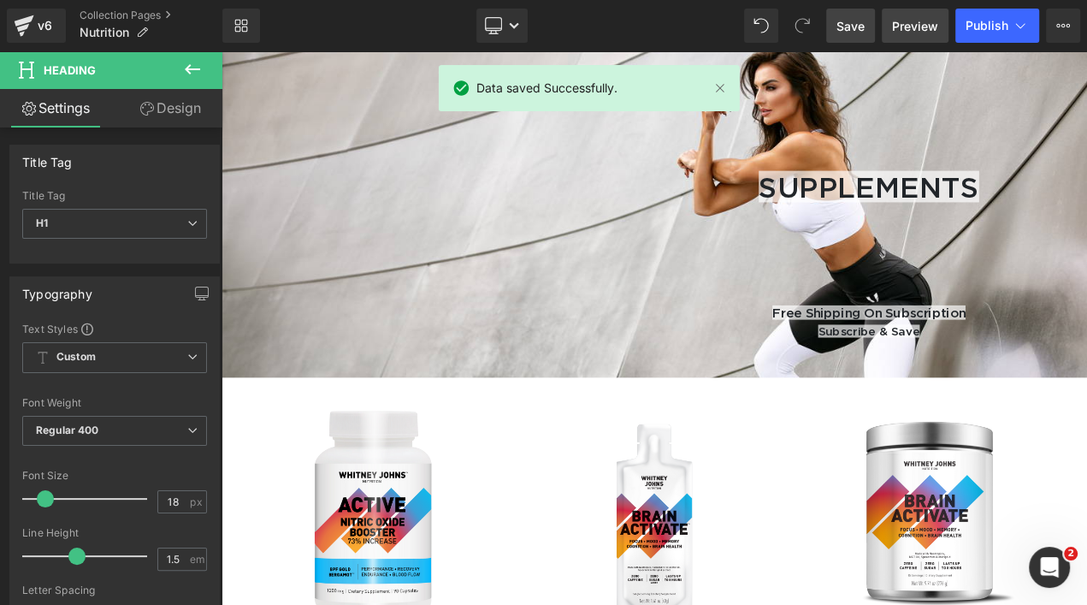
click at [908, 28] on span "Preview" at bounding box center [915, 26] width 46 height 18
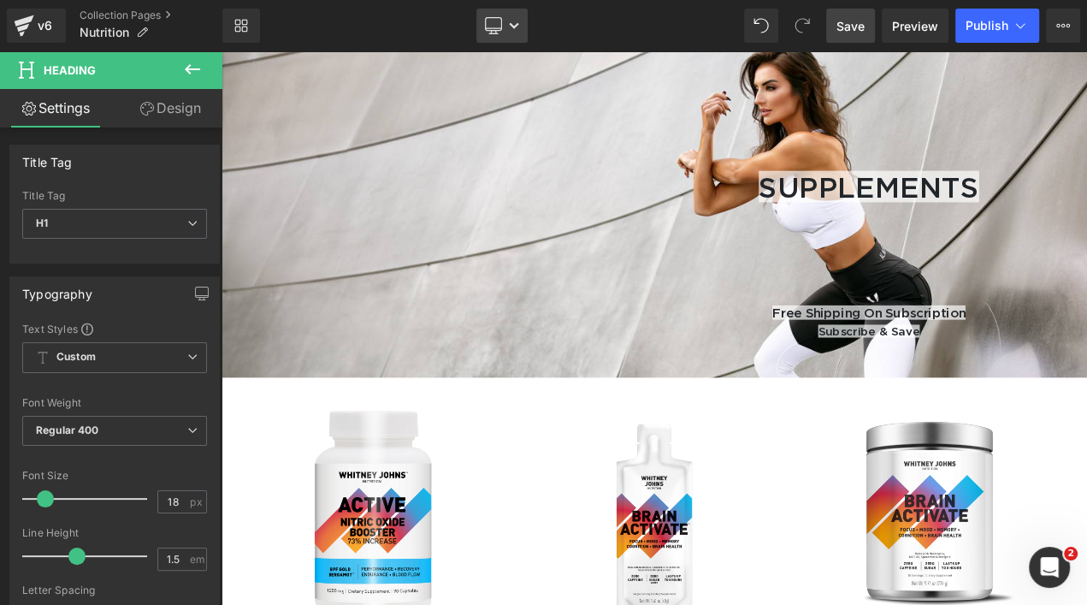
click at [509, 28] on icon at bounding box center [514, 26] width 10 height 10
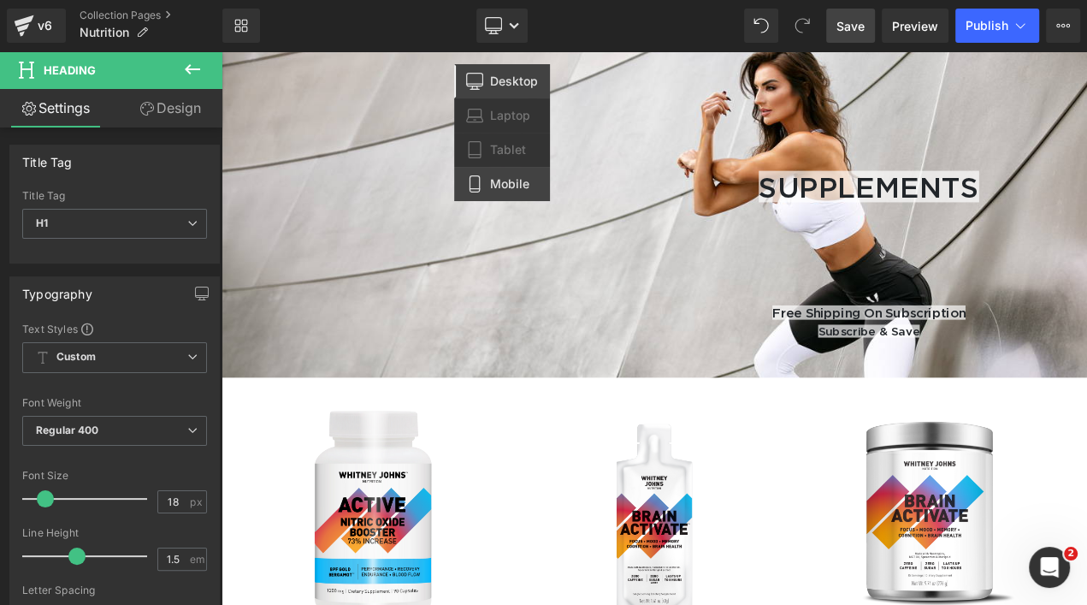
click at [513, 180] on span "Mobile" at bounding box center [509, 183] width 39 height 15
type input "100"
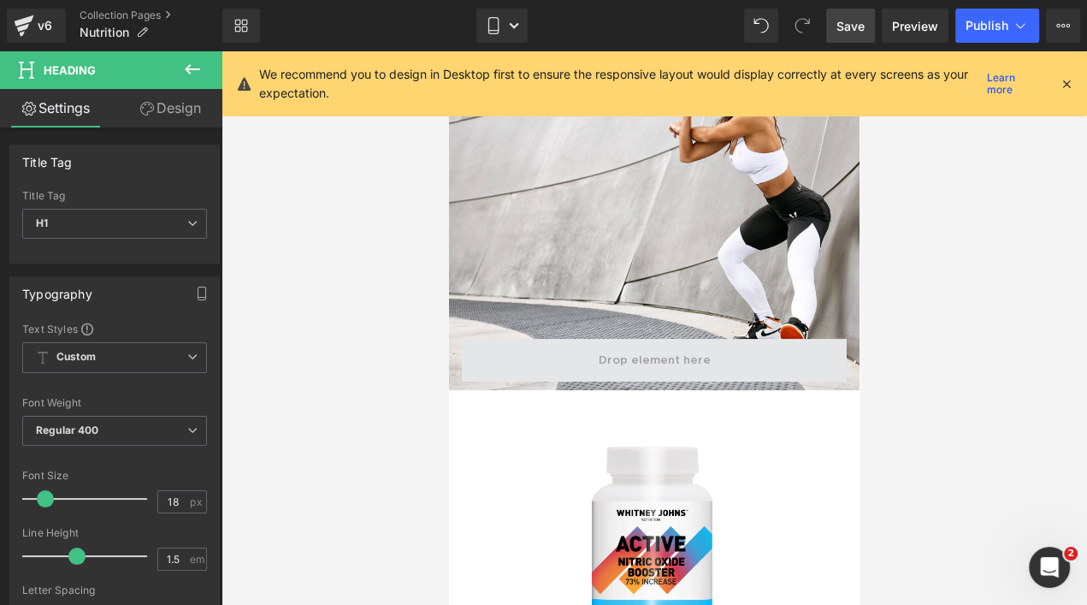
scroll to position [55, 0]
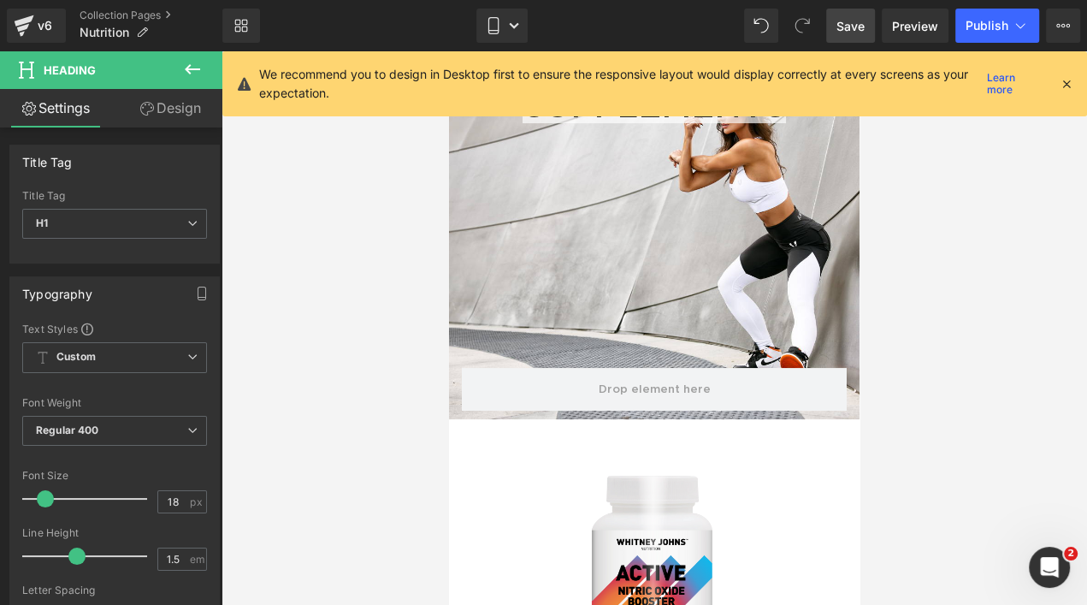
click at [1071, 85] on icon at bounding box center [1066, 83] width 15 height 15
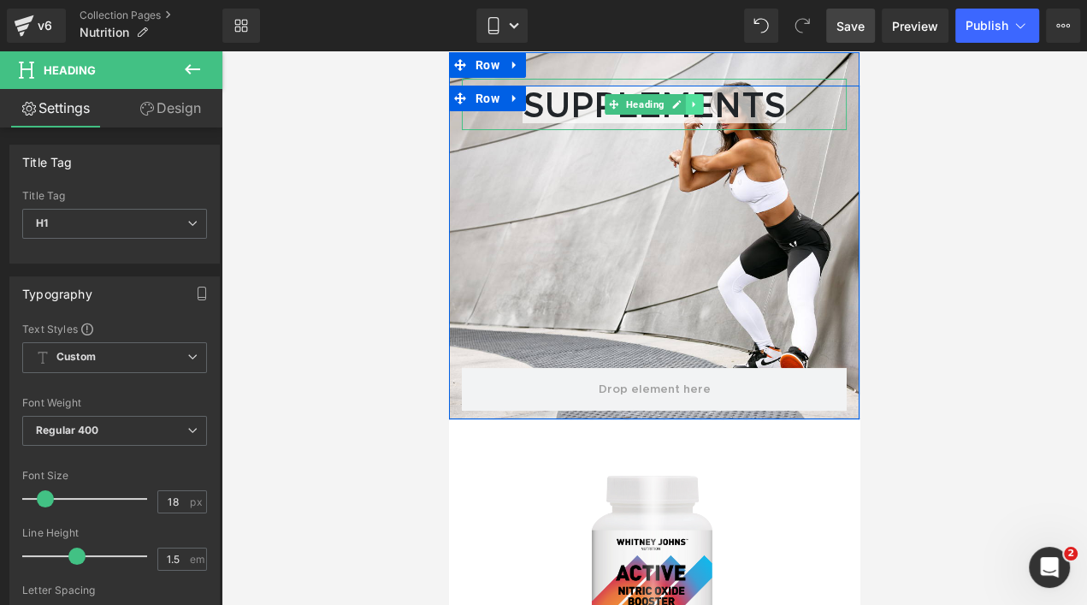
click at [690, 108] on icon at bounding box center [694, 104] width 9 height 10
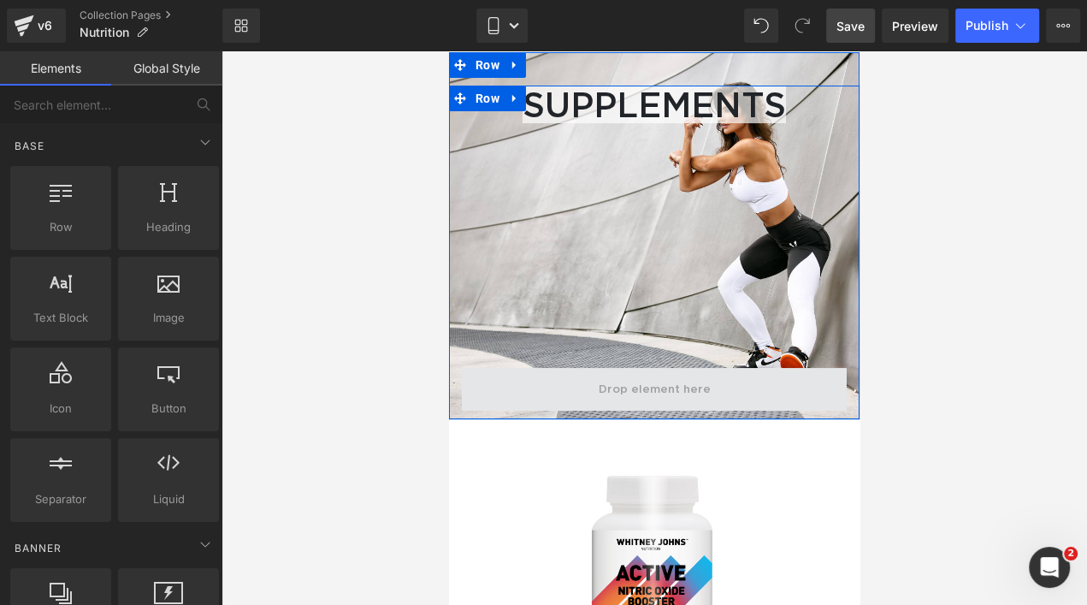
click at [647, 384] on span at bounding box center [655, 389] width 124 height 26
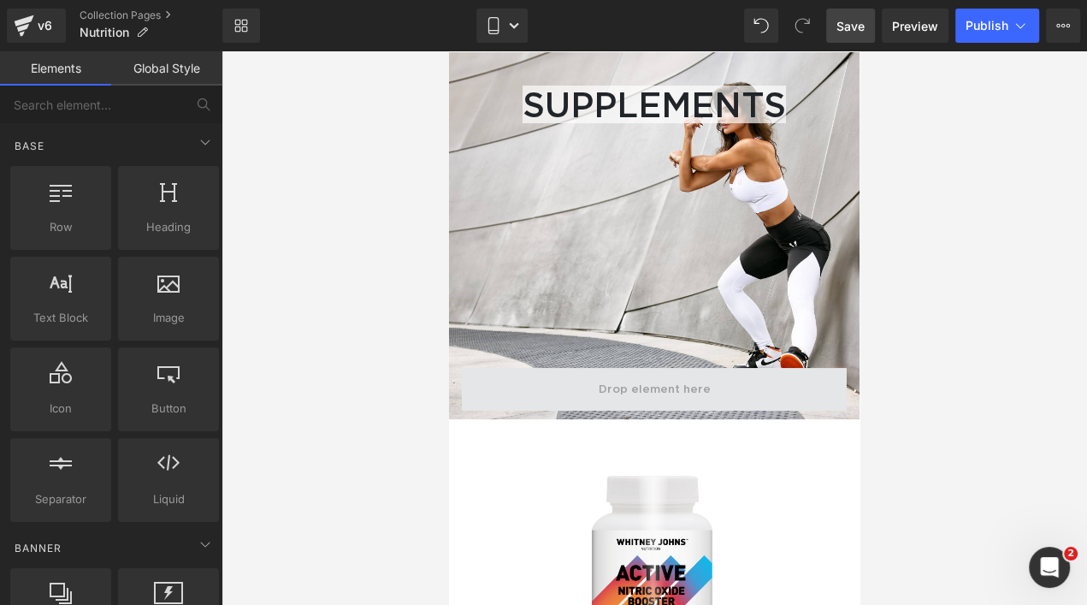
drag, startPoint x: 647, startPoint y: 384, endPoint x: 629, endPoint y: 379, distance: 18.7
click at [629, 379] on span at bounding box center [655, 389] width 124 height 26
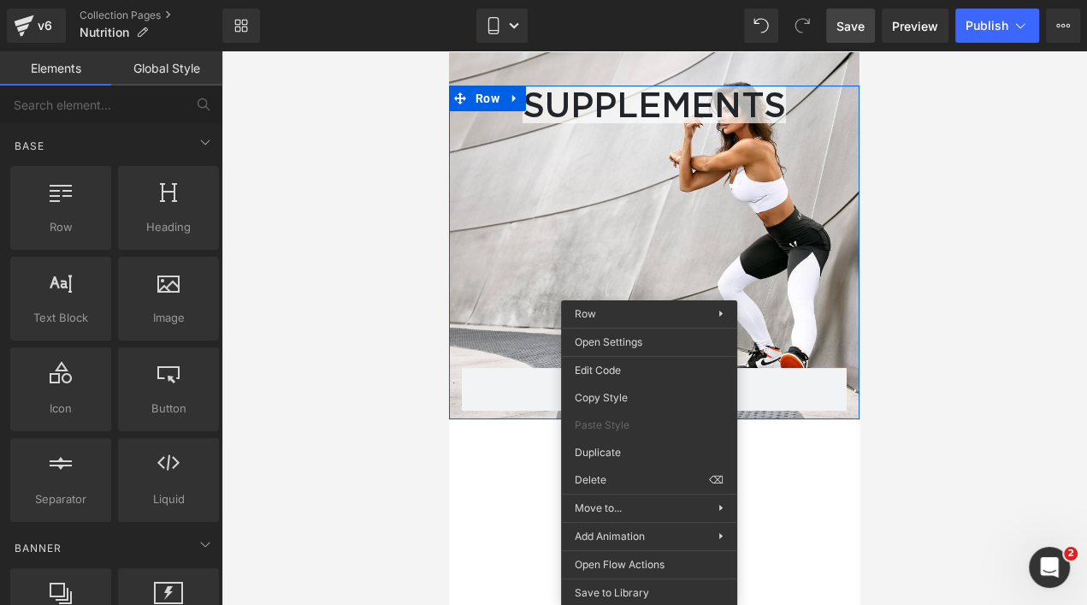
click at [983, 369] on div at bounding box center [654, 327] width 865 height 553
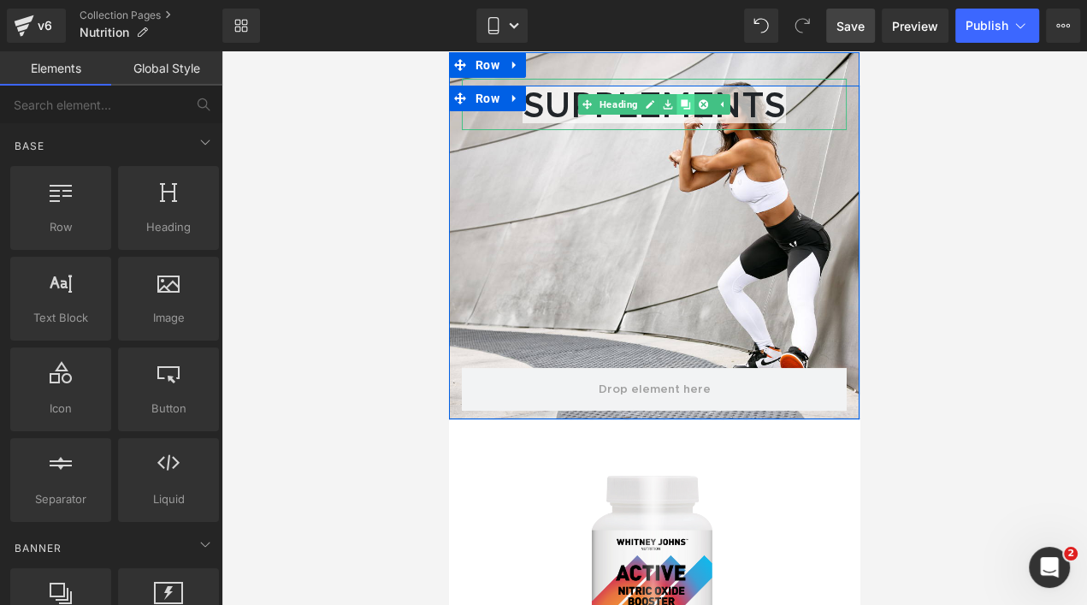
click at [681, 102] on icon at bounding box center [685, 103] width 9 height 9
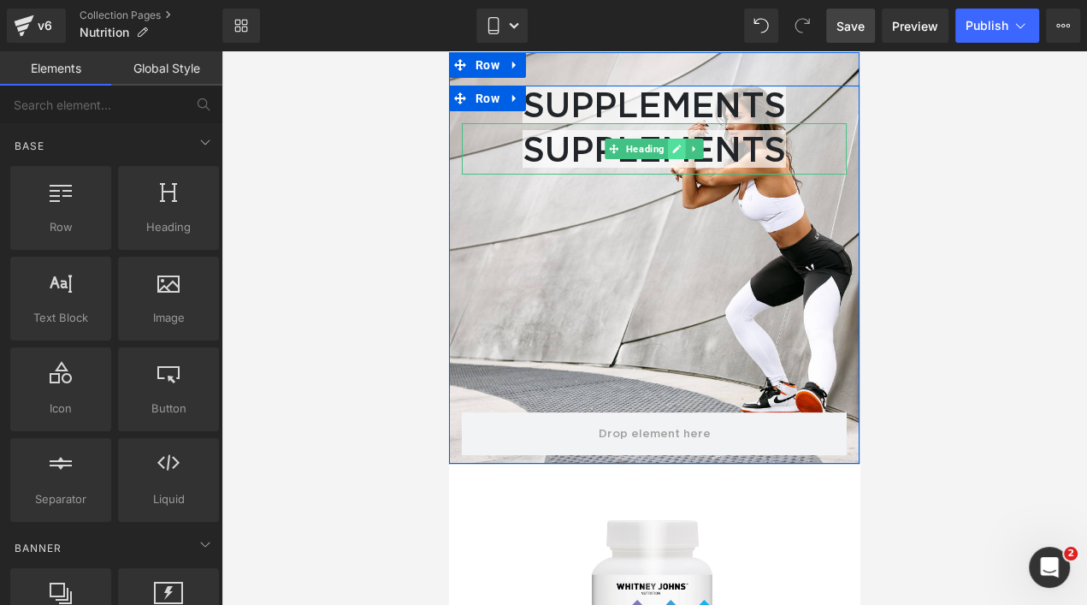
click at [673, 147] on icon at bounding box center [677, 149] width 9 height 9
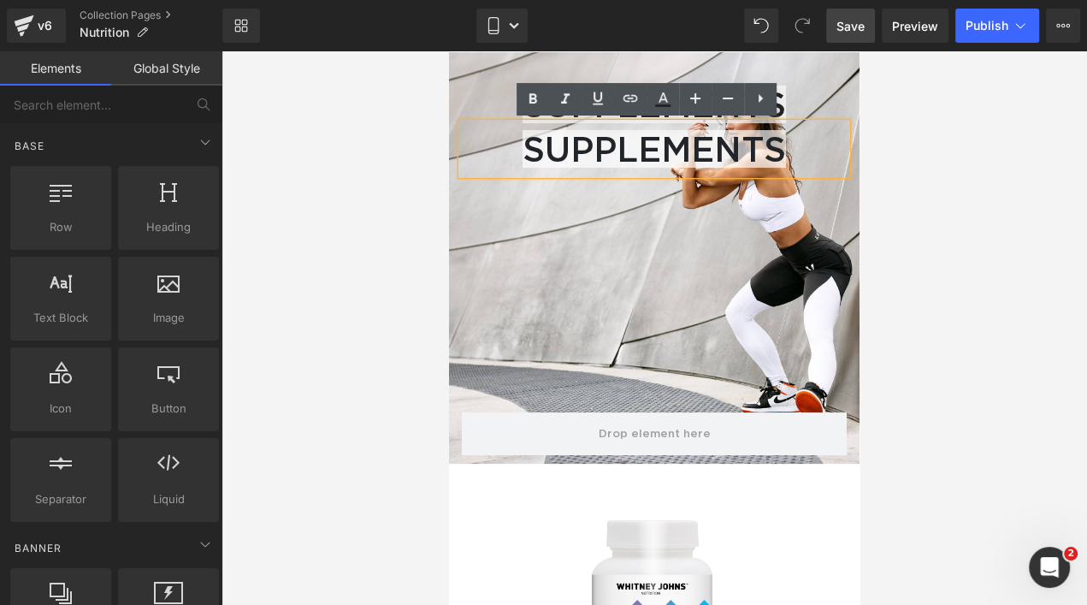
click at [782, 150] on span "SUPPLEMENTS" at bounding box center [654, 149] width 263 height 38
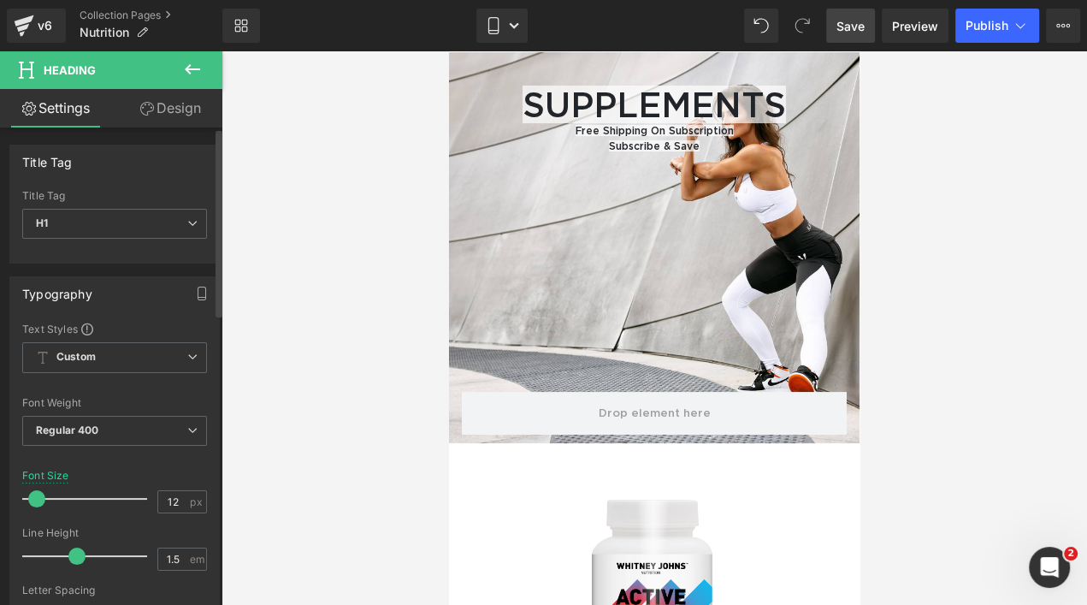
type input "14"
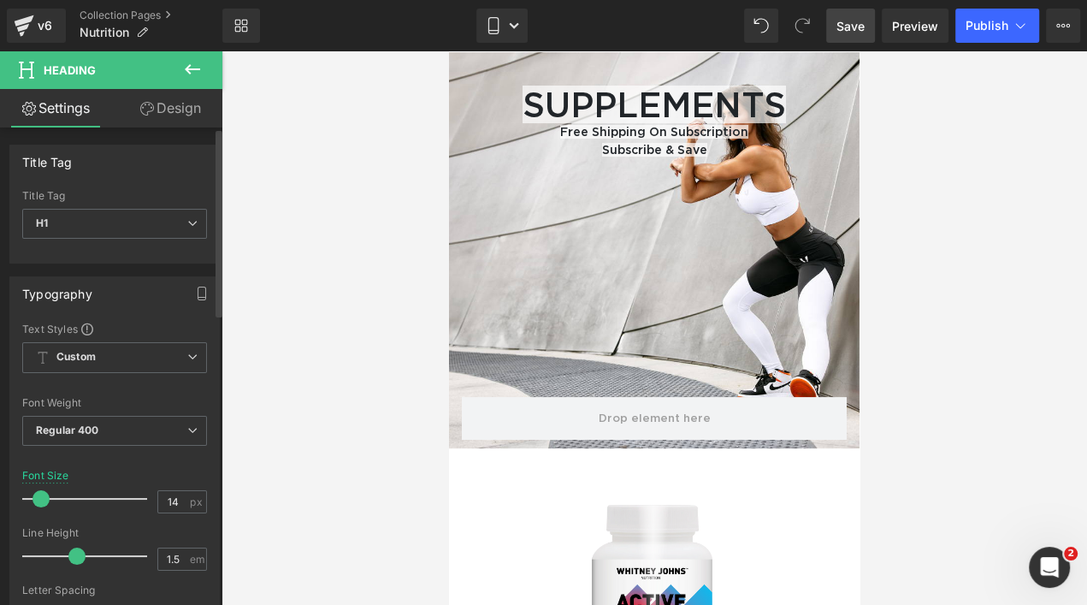
drag, startPoint x: 78, startPoint y: 488, endPoint x: 39, endPoint y: 489, distance: 38.5
click at [39, 489] on div at bounding box center [89, 498] width 116 height 34
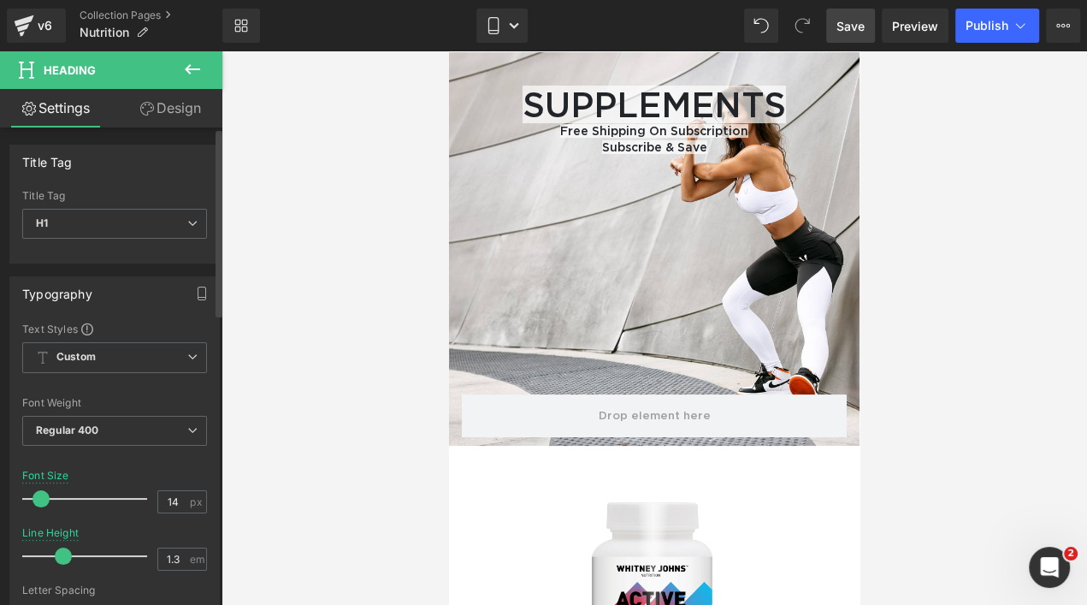
type input "1.2"
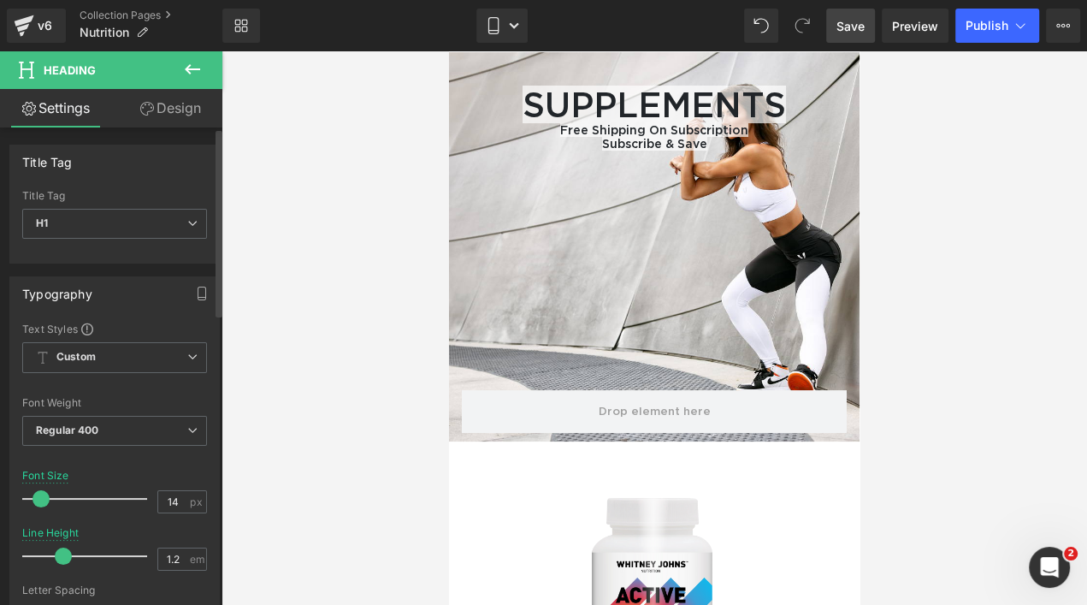
drag, startPoint x: 75, startPoint y: 557, endPoint x: 62, endPoint y: 553, distance: 14.1
click at [62, 553] on span at bounding box center [63, 555] width 17 height 17
click at [851, 30] on span "Save" at bounding box center [850, 26] width 28 height 18
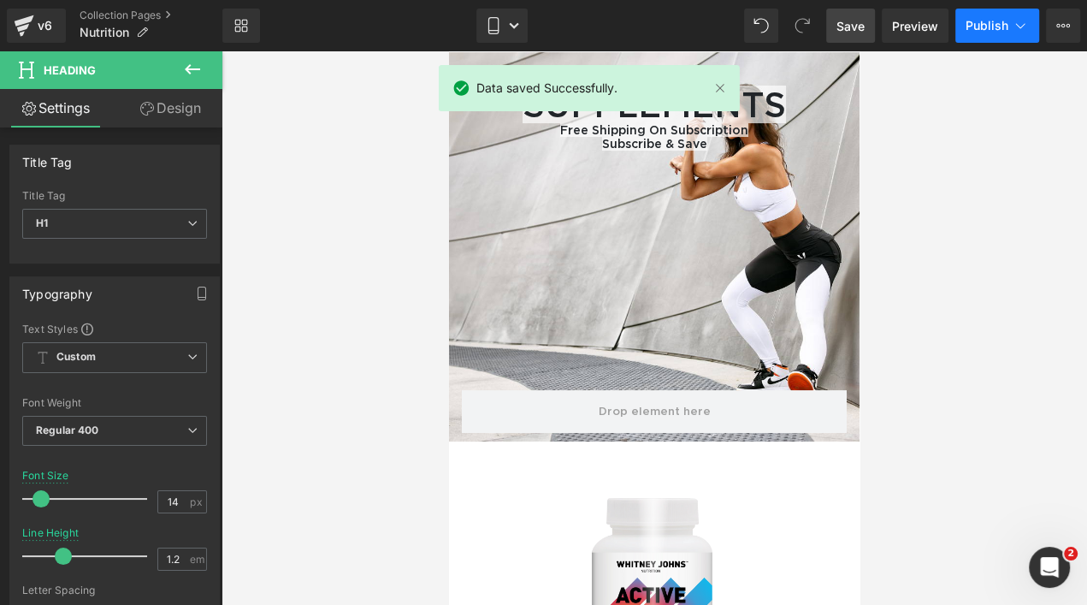
click at [986, 33] on button "Publish" at bounding box center [997, 26] width 84 height 34
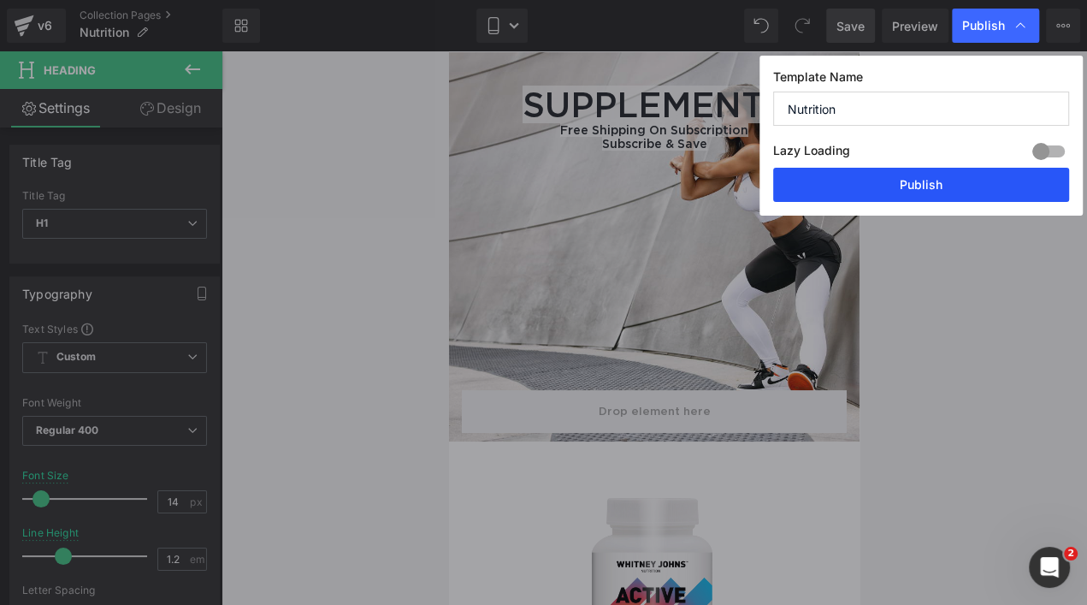
click at [933, 188] on button "Publish" at bounding box center [921, 185] width 296 height 34
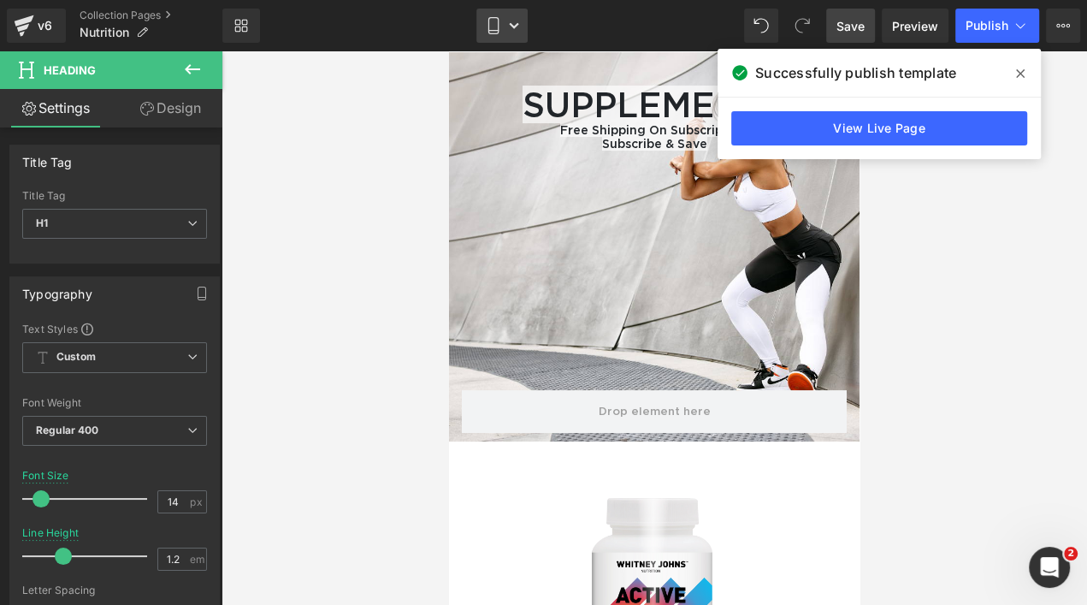
click at [503, 32] on link "Mobile" at bounding box center [501, 26] width 51 height 34
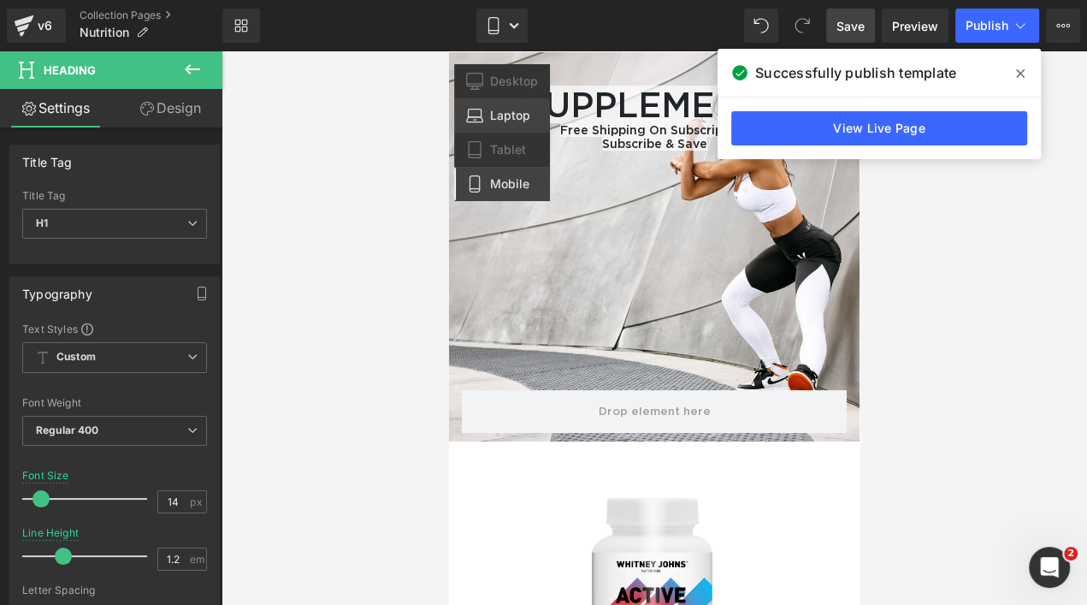
click at [520, 110] on span "Laptop" at bounding box center [510, 115] width 40 height 15
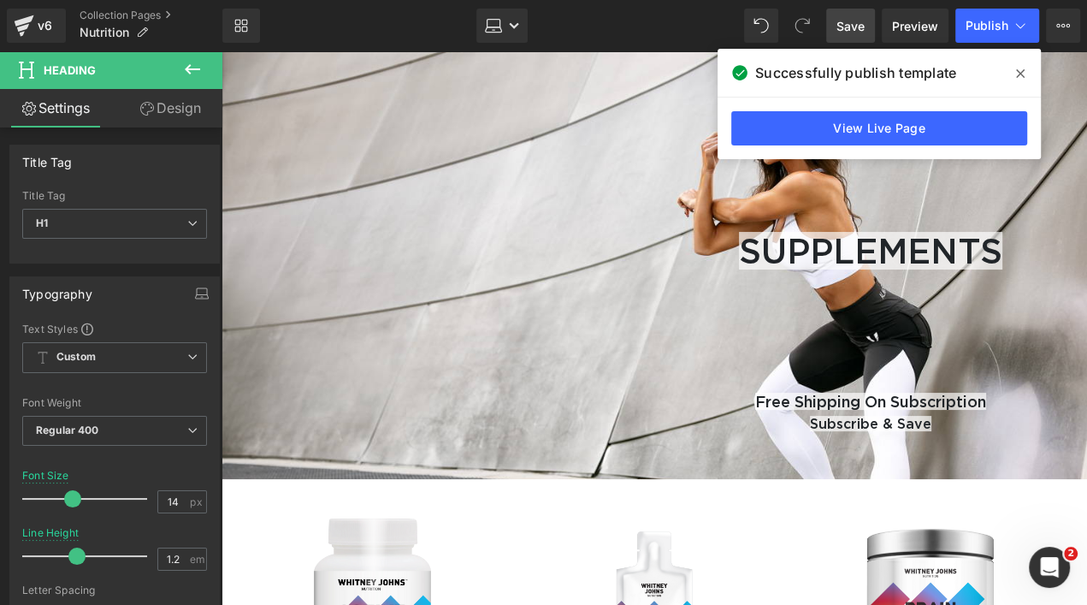
type input "40"
type input "1.5"
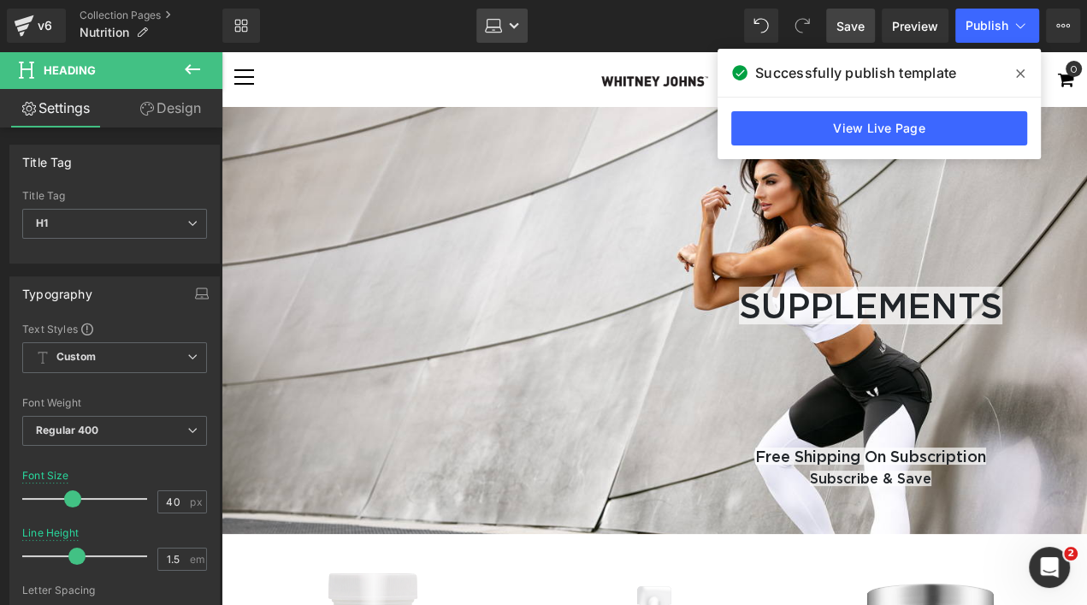
click at [505, 30] on link "Laptop" at bounding box center [501, 26] width 51 height 34
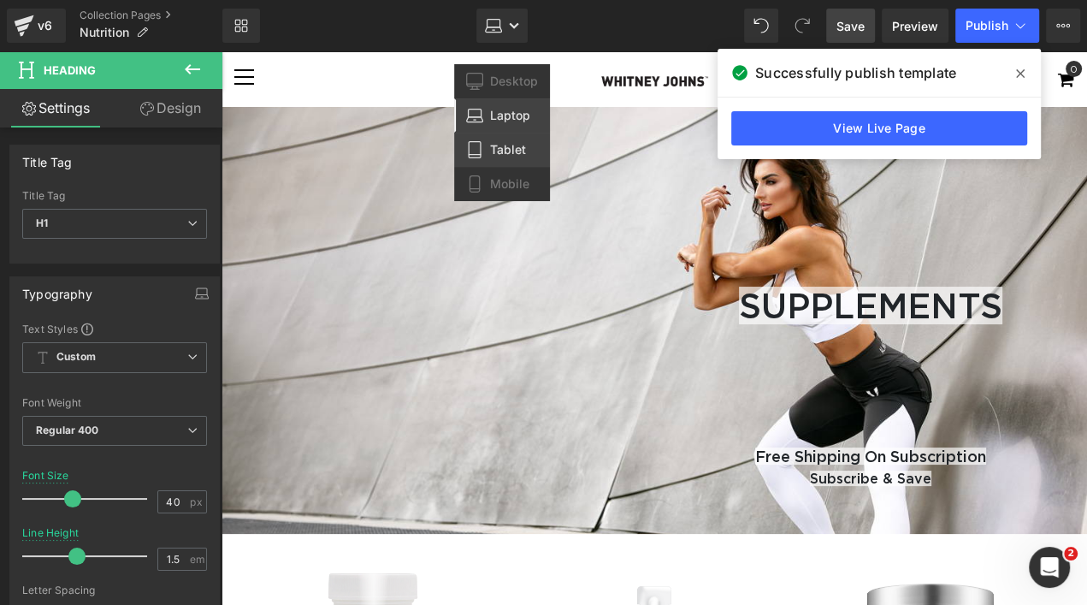
click at [507, 151] on span "Tablet" at bounding box center [508, 149] width 36 height 15
type input "100"
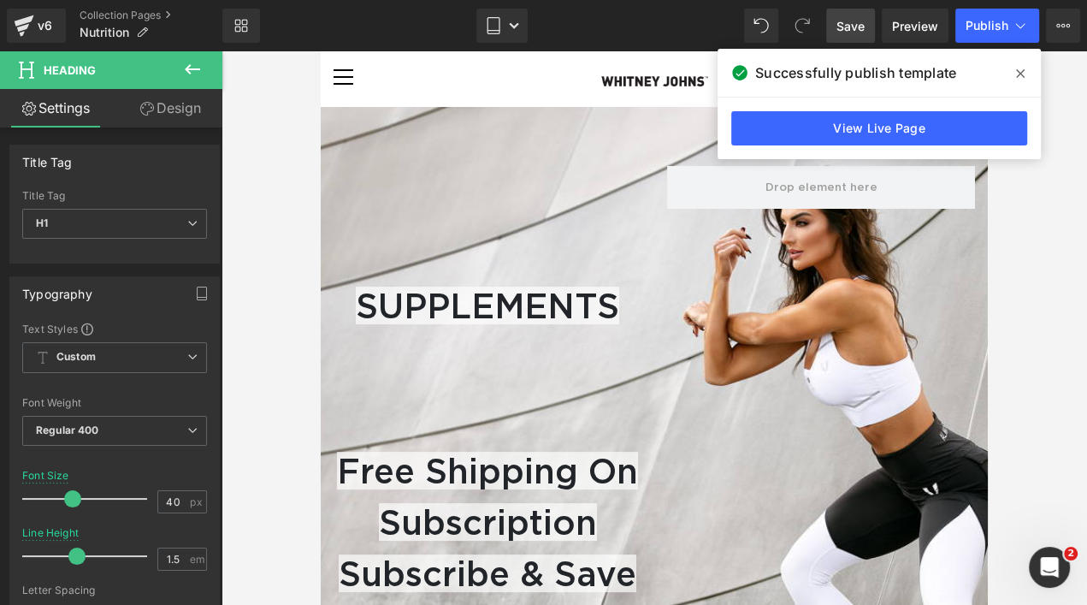
scroll to position [205, 0]
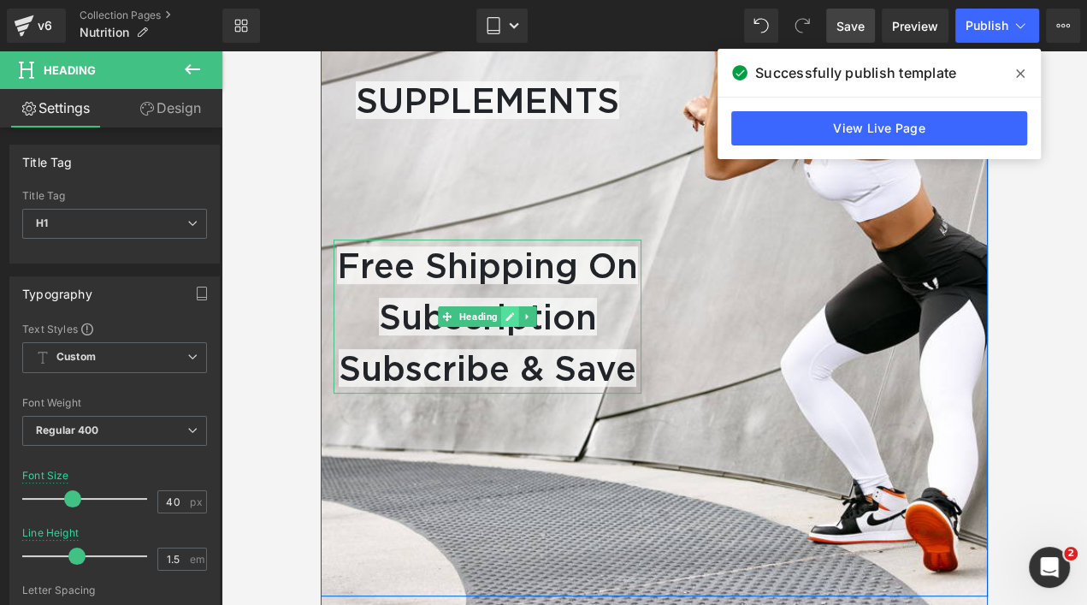
click at [505, 316] on icon at bounding box center [509, 316] width 9 height 10
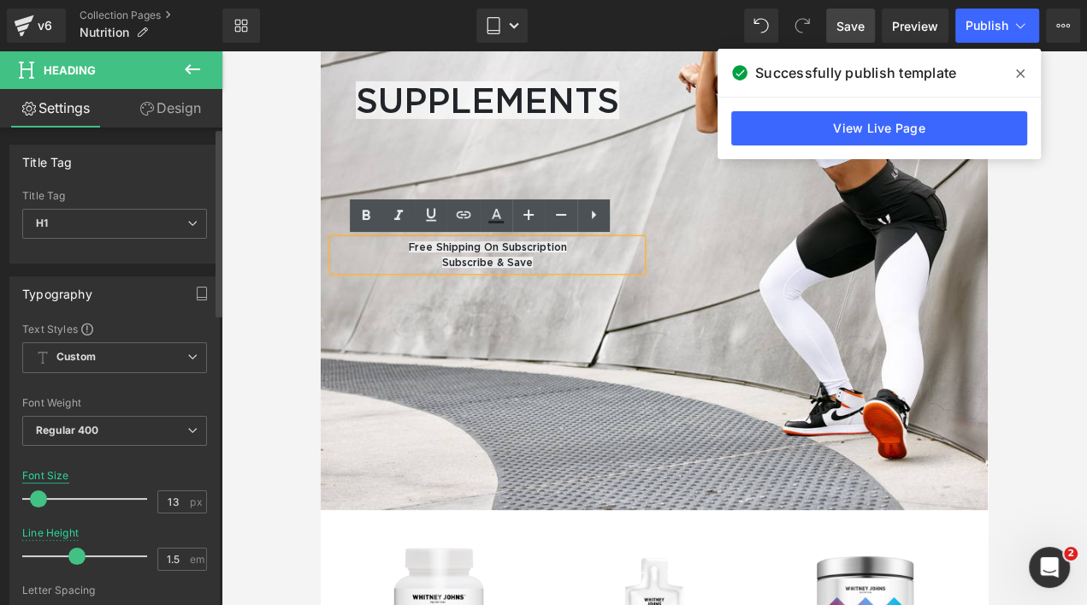
type input "14"
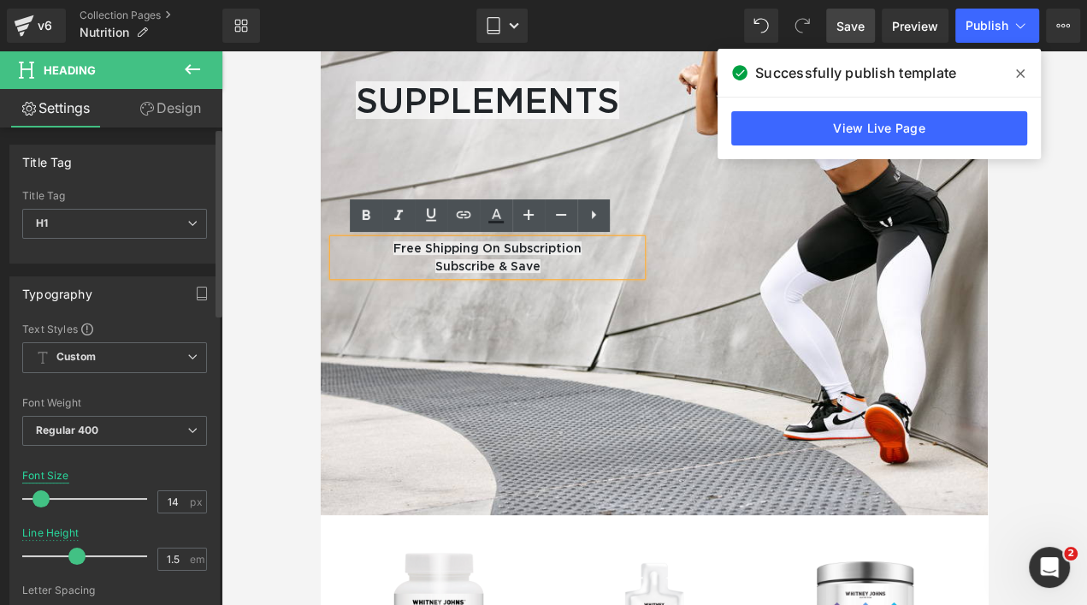
drag, startPoint x: 66, startPoint y: 498, endPoint x: 35, endPoint y: 475, distance: 38.5
click at [35, 475] on div "Font Size 14 px" at bounding box center [114, 498] width 185 height 57
click at [1020, 67] on icon at bounding box center [1020, 74] width 9 height 14
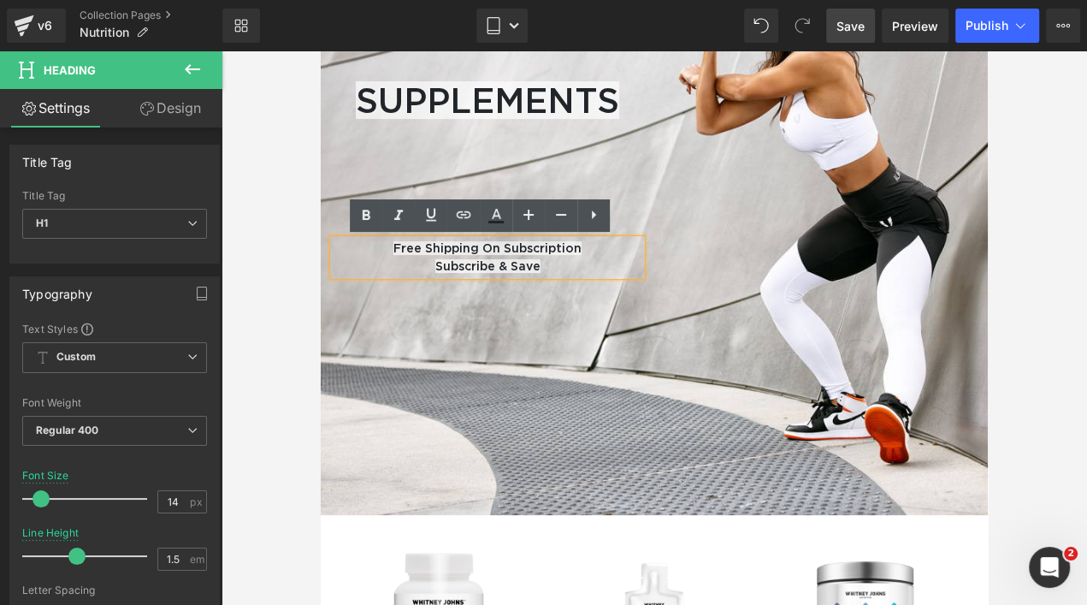
click at [850, 26] on span "Save" at bounding box center [850, 26] width 28 height 18
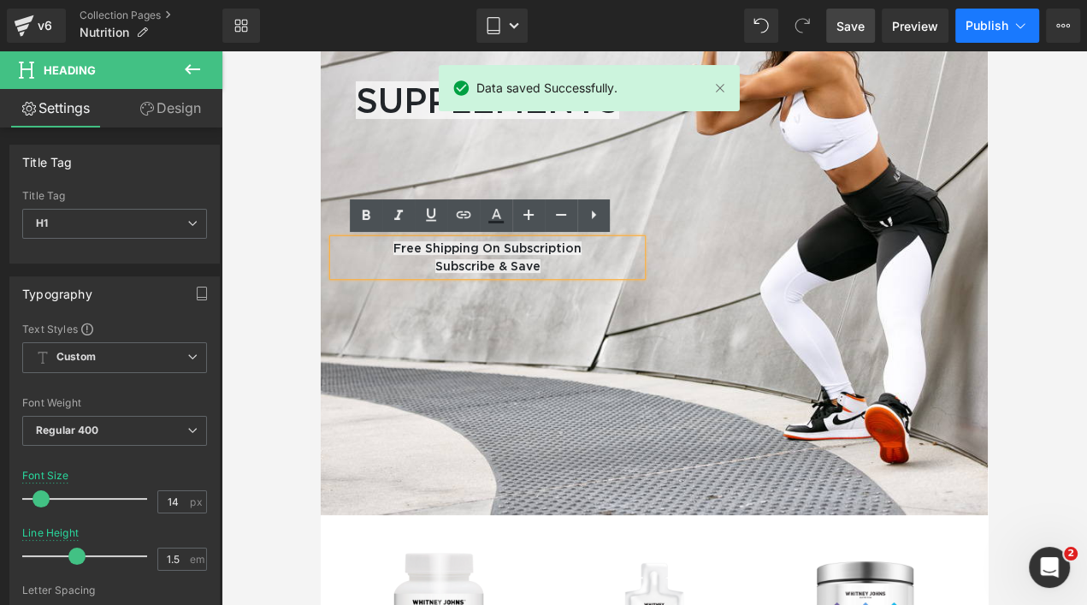
click at [990, 17] on button "Publish" at bounding box center [997, 26] width 84 height 34
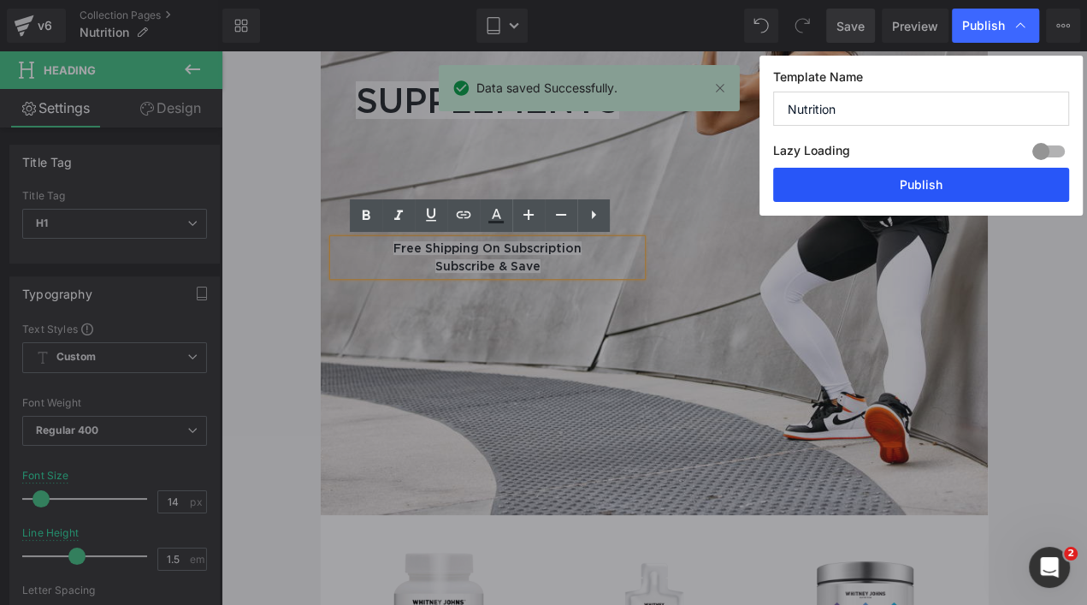
click at [869, 186] on button "Publish" at bounding box center [921, 185] width 296 height 34
